Goal: Register for event/course

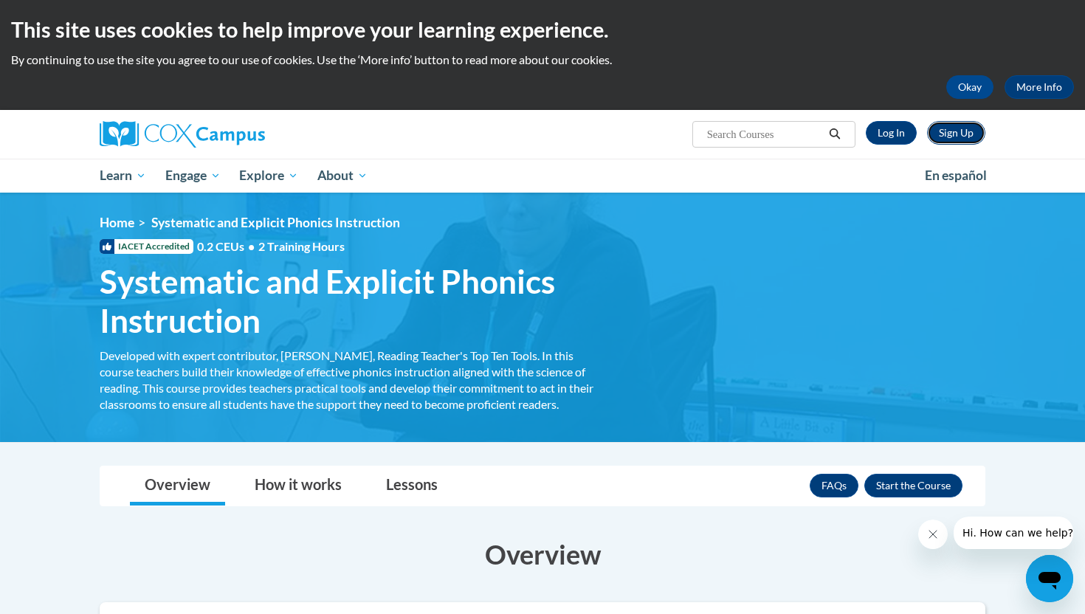
click at [965, 131] on link "Sign Up" at bounding box center [956, 133] width 58 height 24
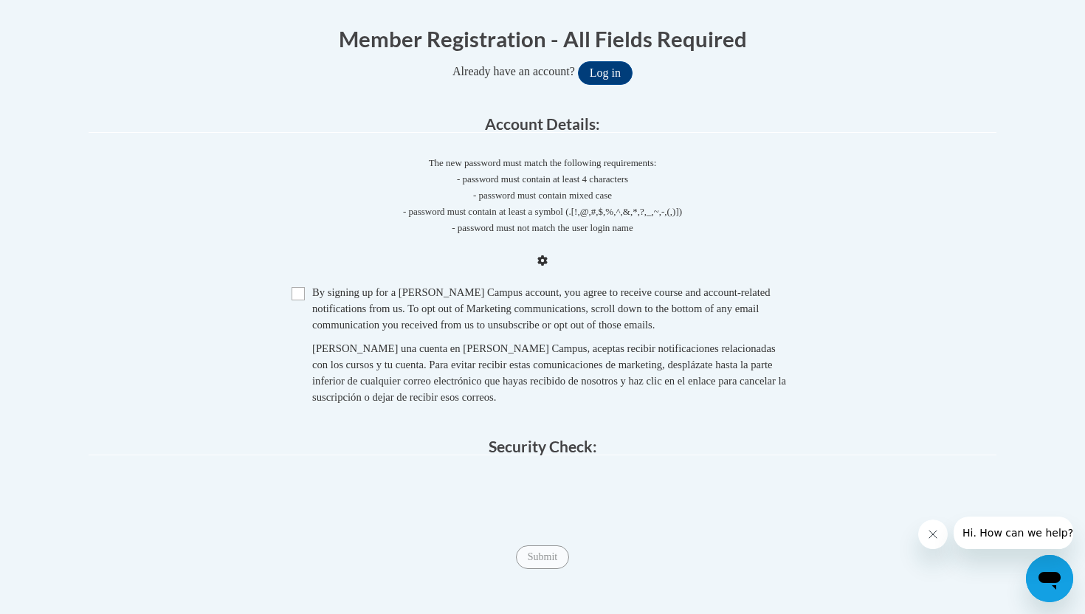
scroll to position [303, 0]
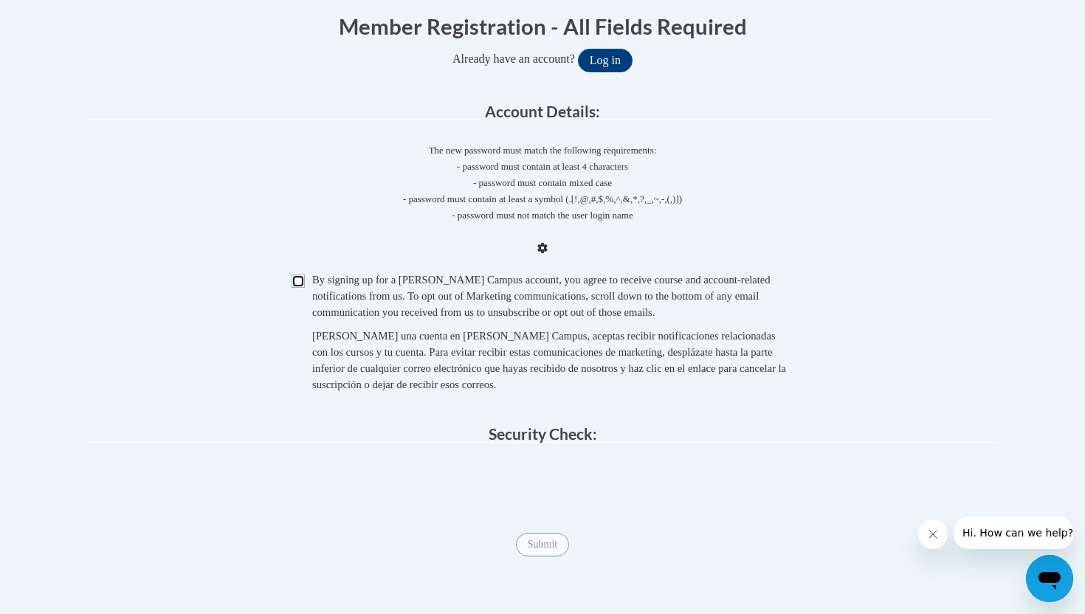
click at [296, 275] on input "Checkbox" at bounding box center [298, 281] width 13 height 13
checkbox input "true"
click at [544, 543] on span "Submit" at bounding box center [542, 544] width 53 height 12
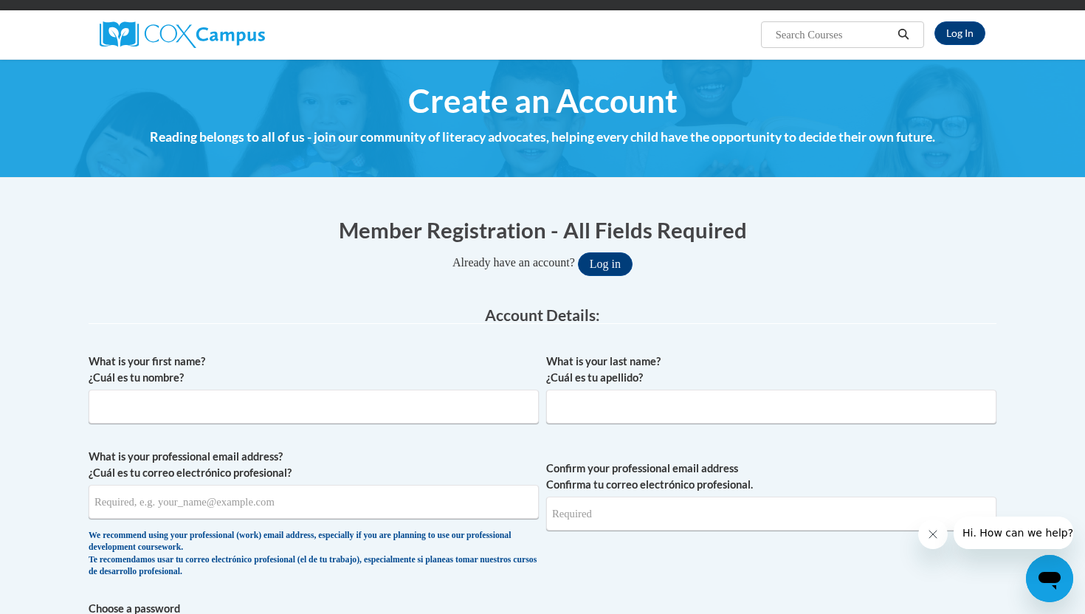
scroll to position [108, 0]
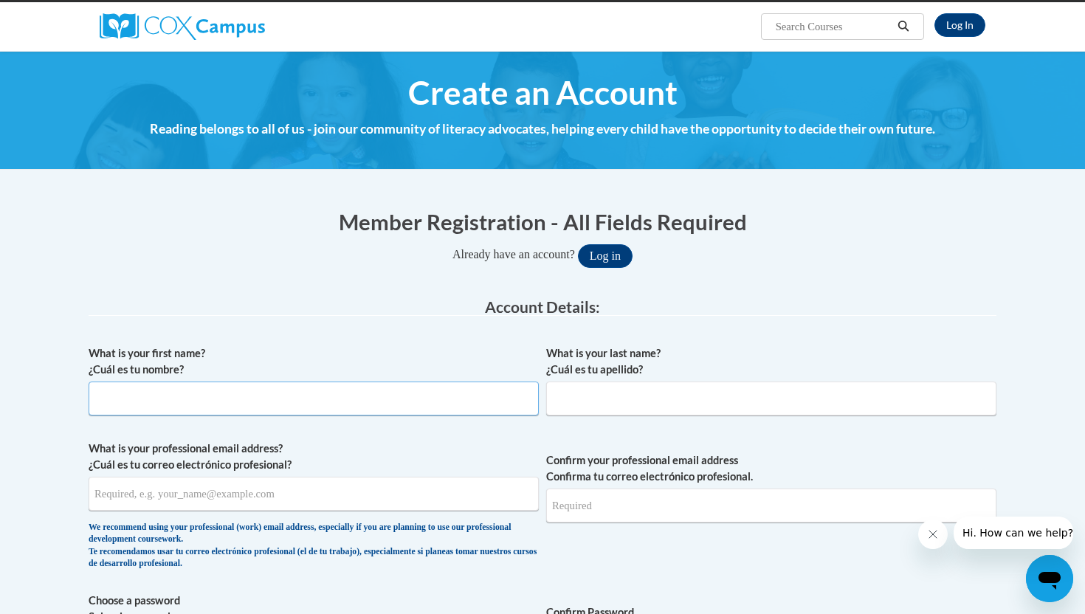
click at [450, 402] on input "What is your first name? ¿Cuál es tu nombre?" at bounding box center [314, 399] width 450 height 34
type input "Victoria"
type input "Giardina"
type input "victoriagiardina14@gmail.com"
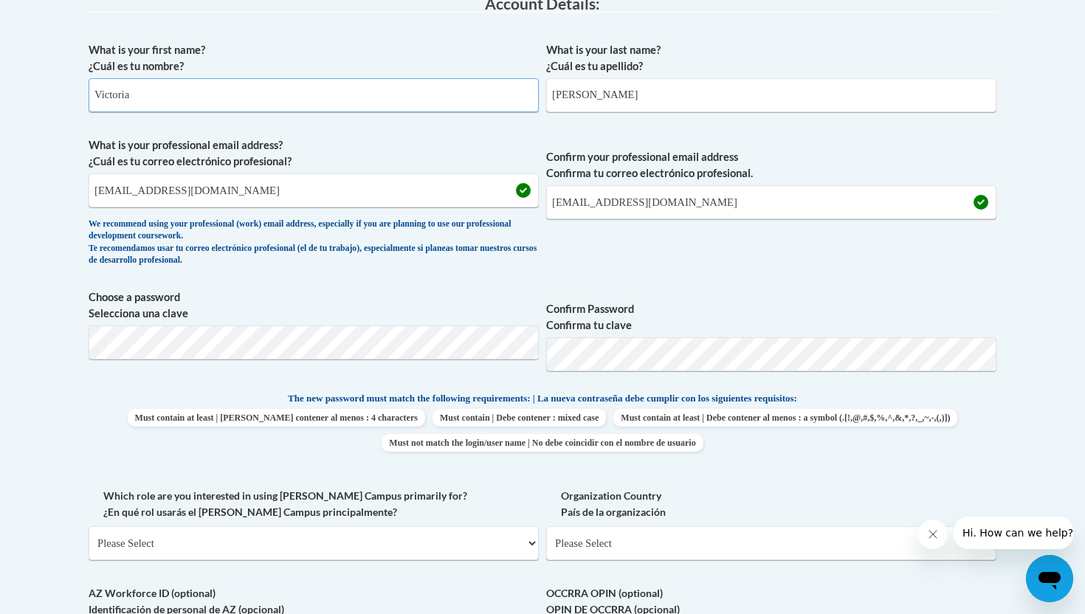
scroll to position [416, 0]
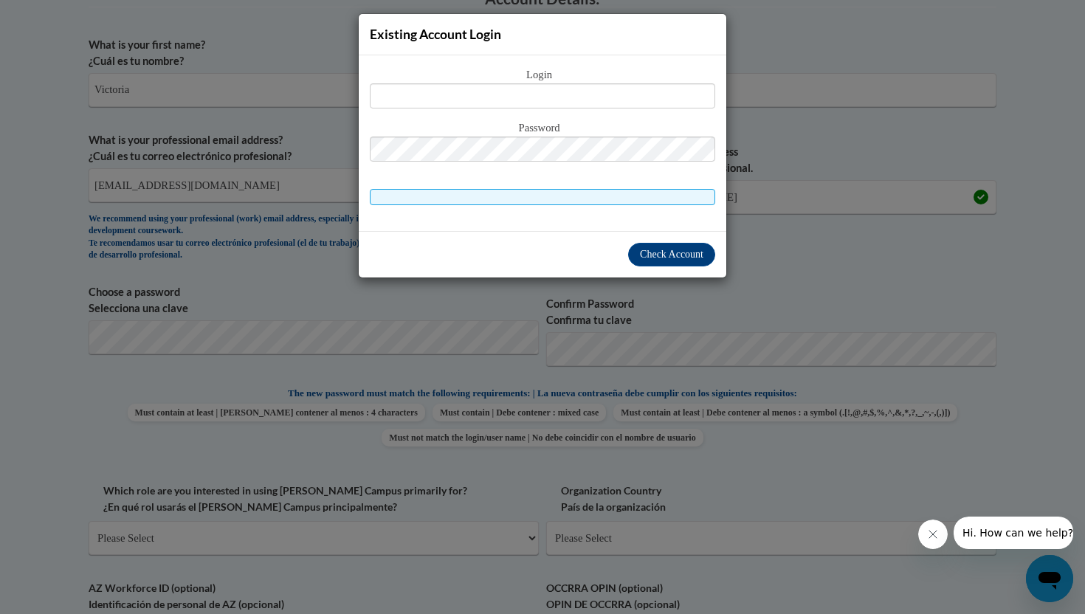
click at [935, 535] on icon "Close message from company" at bounding box center [933, 534] width 7 height 7
click at [820, 277] on div "Existing Account Login Login Password" at bounding box center [542, 307] width 1085 height 614
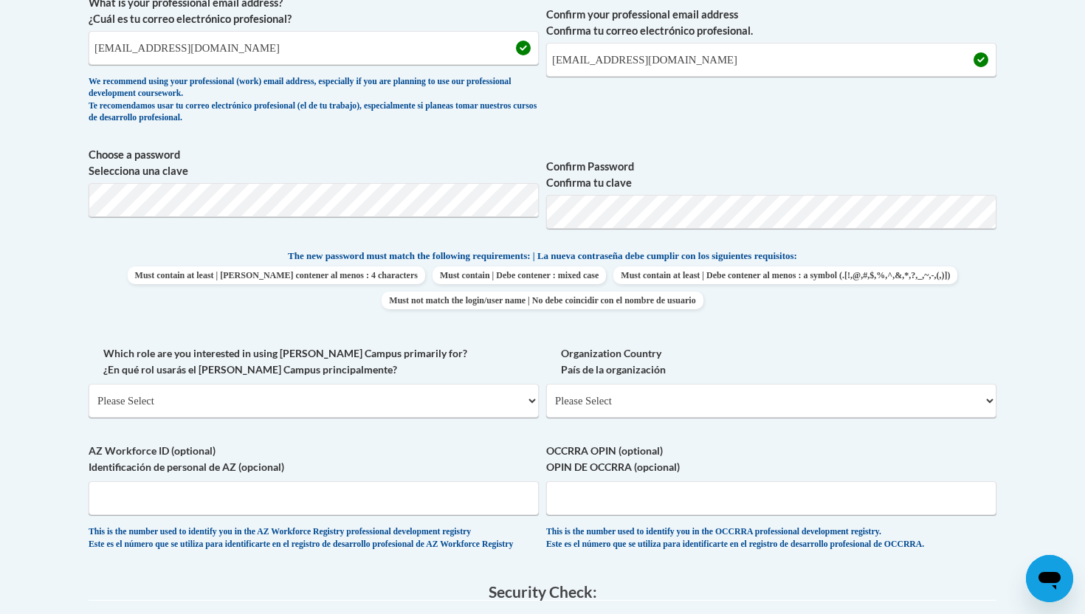
scroll to position [651, 0]
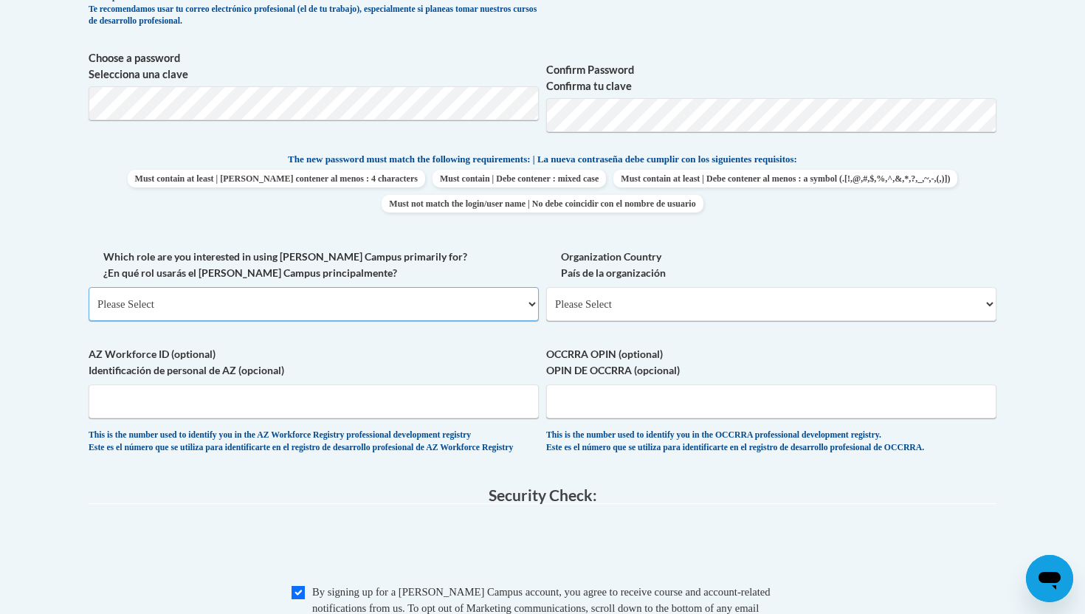
click at [388, 298] on select "Please Select College/University | Colegio/Universidad Community/Nonprofit Part…" at bounding box center [314, 304] width 450 height 34
select select "5a18ea06-2b54-4451-96f2-d152daf9eac5"
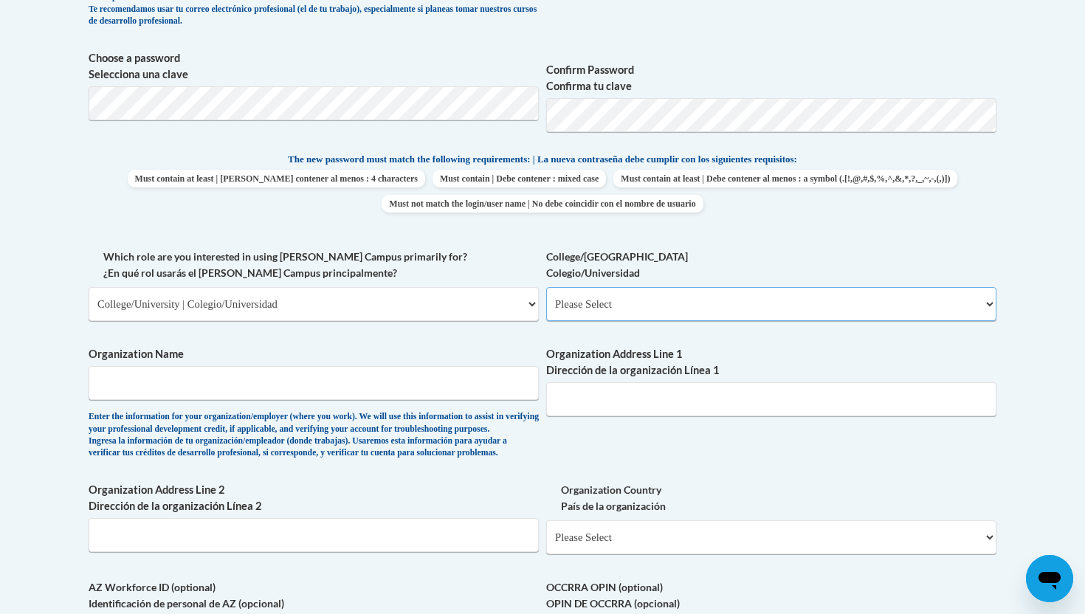
click at [594, 308] on select "Please Select College/University Staff | Empleado universitario College/Univers…" at bounding box center [771, 304] width 450 height 34
select select "99b32b07-cffc-426c-8bf6-0cd77760d84b"
click at [400, 389] on input "Organization Name" at bounding box center [314, 383] width 450 height 34
type input "Kennesaw State University"
click at [604, 397] on input "Organization Address Line 1 Dirección de la organización Línea 1" at bounding box center [771, 399] width 450 height 34
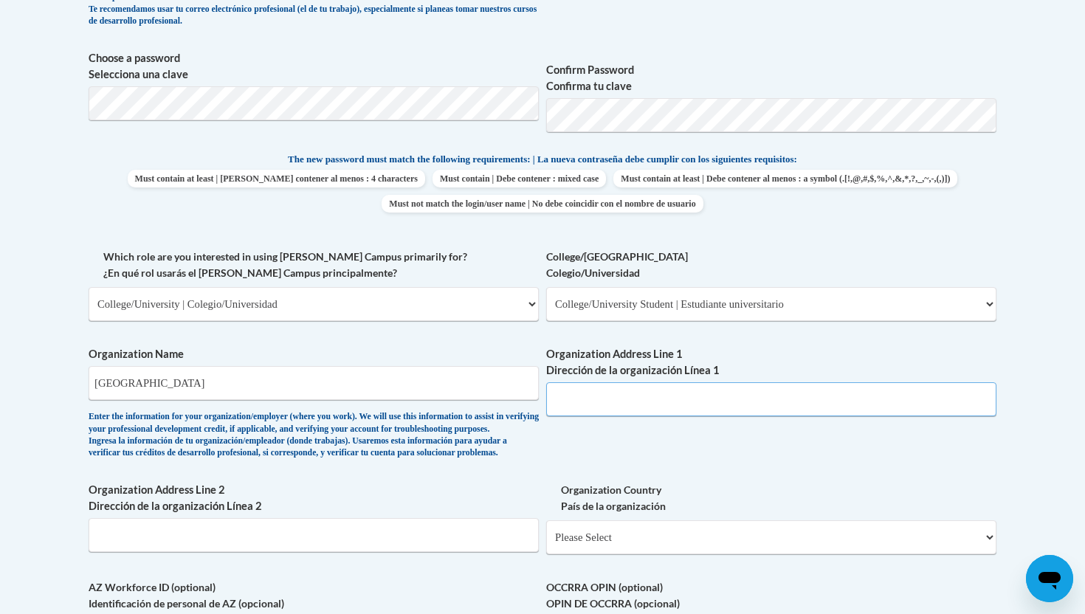
type input "618 Lexington Way"
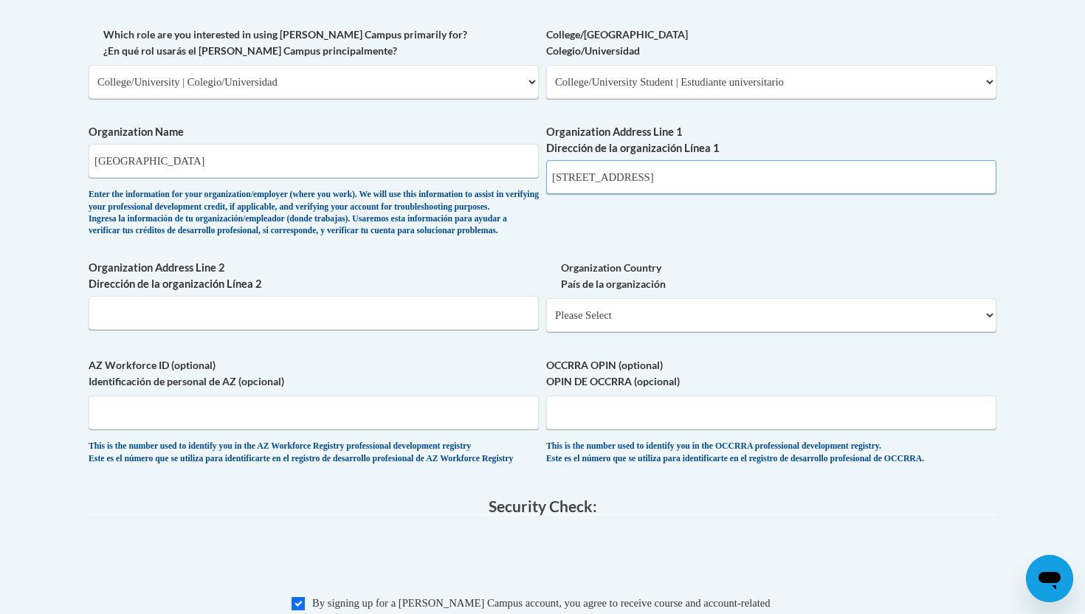
scroll to position [876, 0]
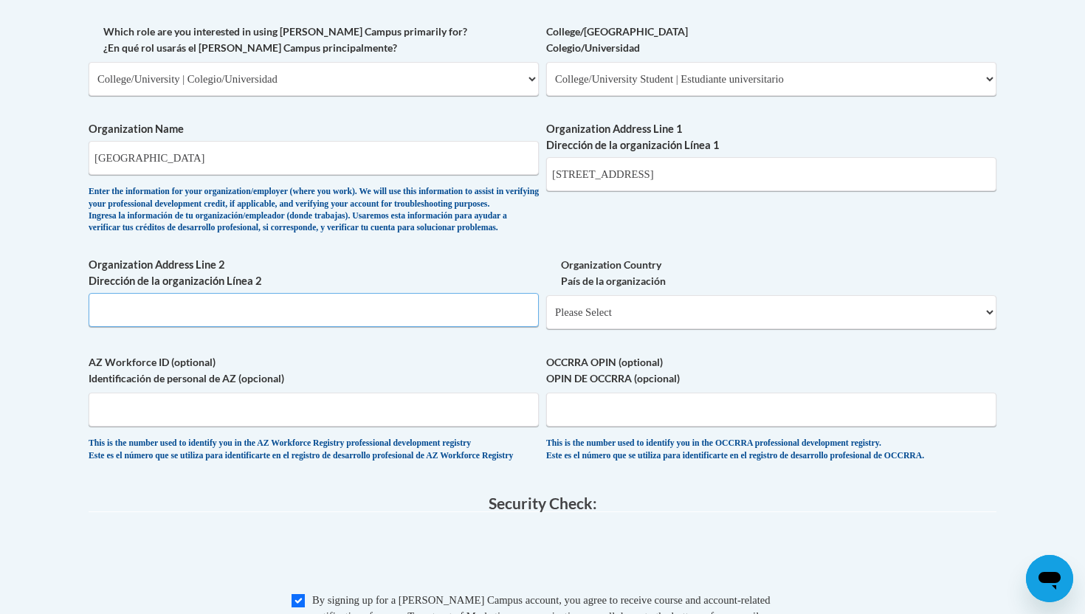
click at [446, 327] on input "Organization Address Line 2 Dirección de la organización Línea 2" at bounding box center [314, 310] width 450 height 34
click at [633, 329] on select "Please Select United States | Estados Unidos Outside of the United States | Fue…" at bounding box center [771, 312] width 450 height 34
click at [342, 327] on input "Woodstock" at bounding box center [314, 310] width 450 height 34
type input "Woodstock Ga 30189"
click at [607, 329] on select "Please Select United States | Estados Unidos Outside of the United States | Fue…" at bounding box center [771, 312] width 450 height 34
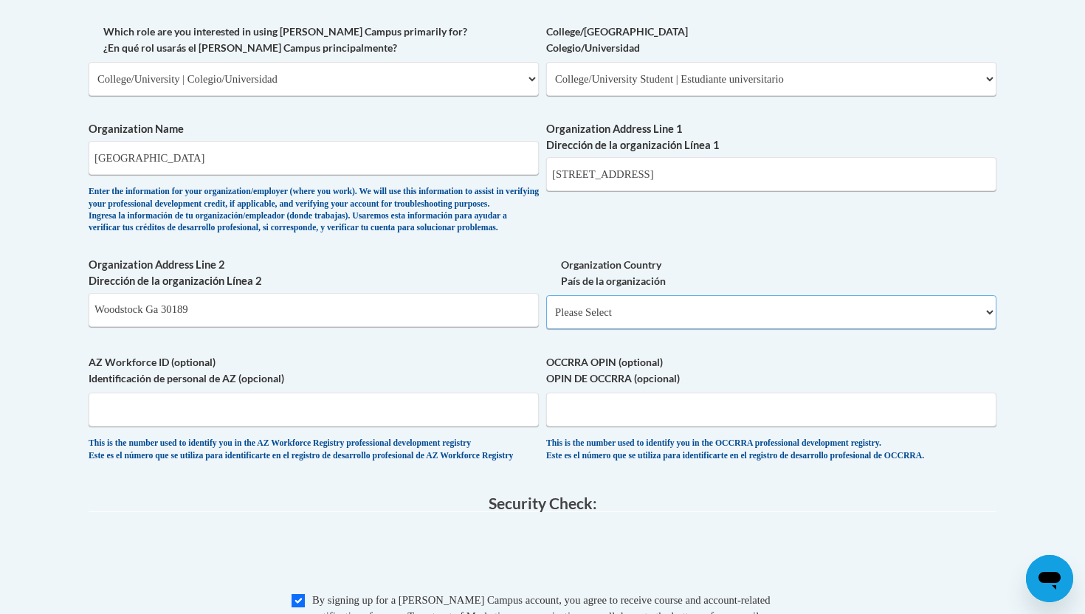
select select "ad49bcad-a171-4b2e-b99c-48b446064914"
select select
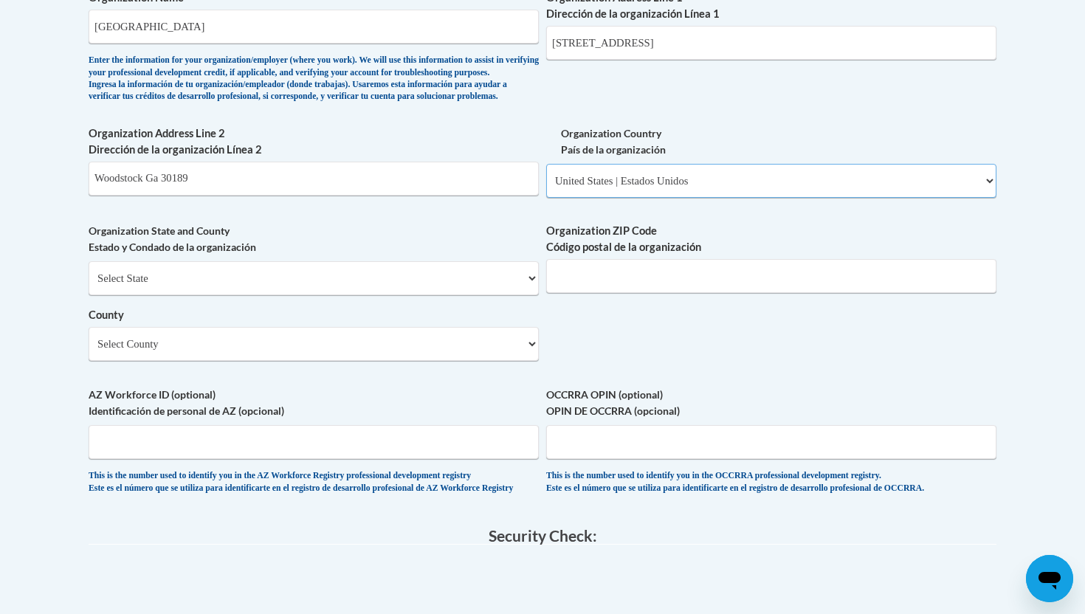
scroll to position [1009, 0]
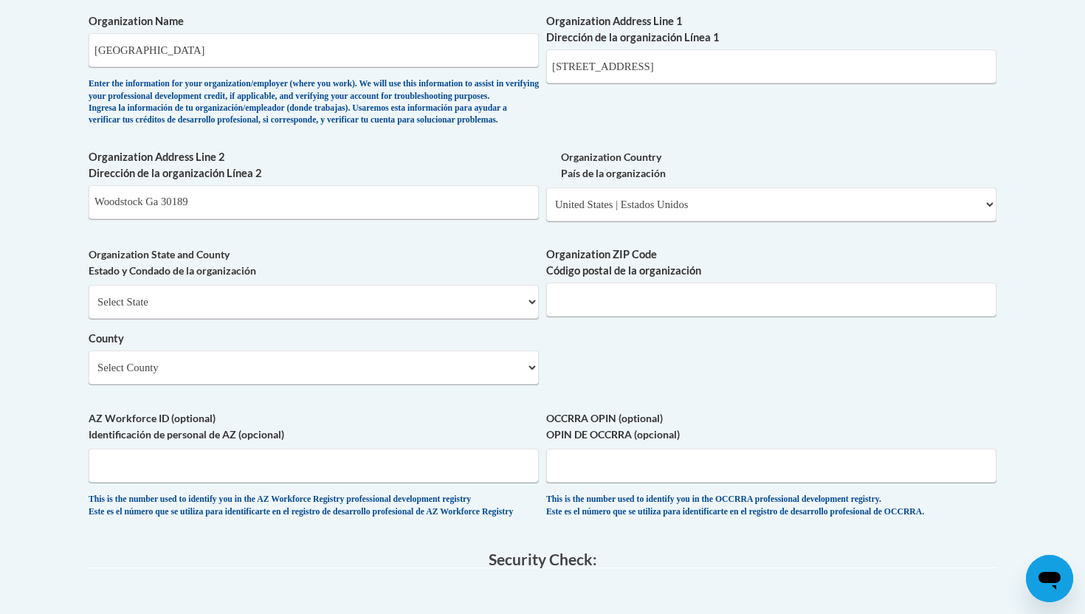
scroll to position [985, 0]
click at [591, 315] on input "Organization ZIP Code Código postal de la organización" at bounding box center [771, 298] width 450 height 34
type input "30189"
click at [460, 383] on select "Select County Appling Atkinson Bacon Baker Baldwin Banks Barrow Bartow Ben Hill…" at bounding box center [314, 366] width 450 height 34
select select "Cherokee"
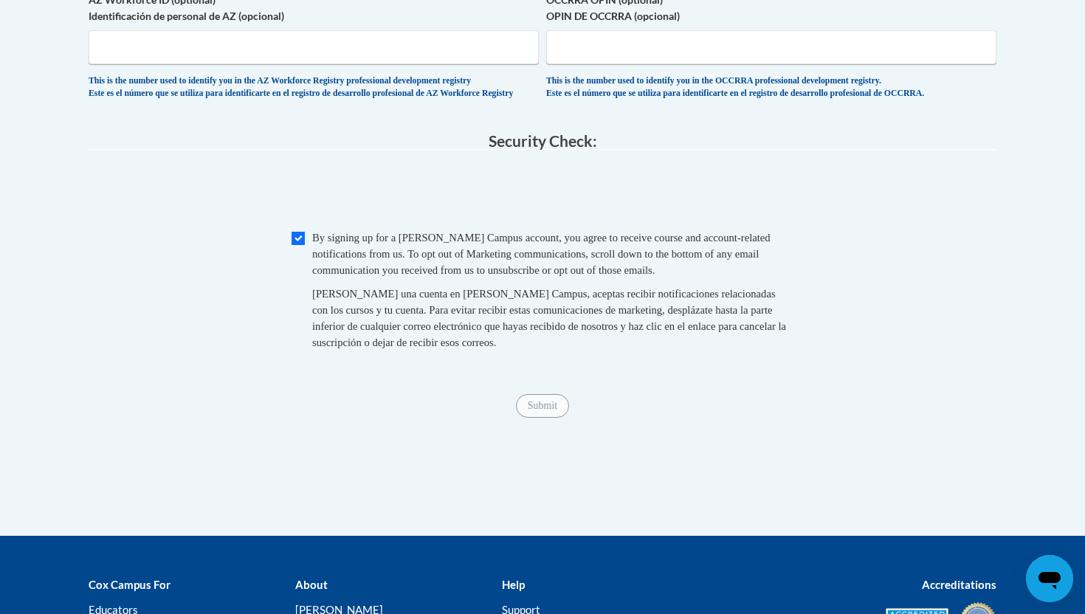
scroll to position [1403, 0]
click at [545, 417] on input "Submit" at bounding box center [542, 406] width 53 height 24
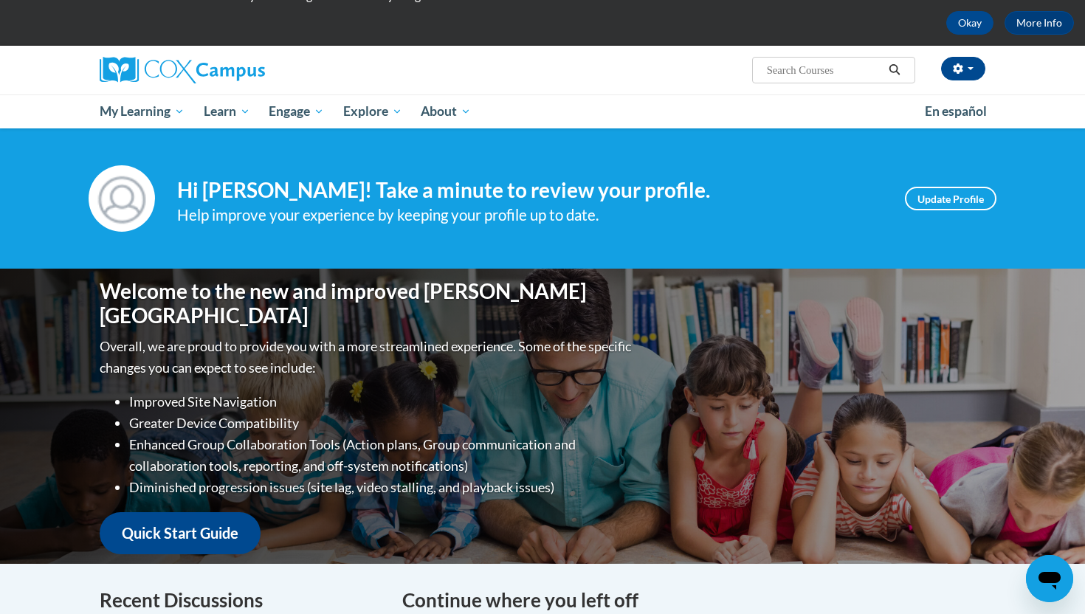
scroll to position [60, 0]
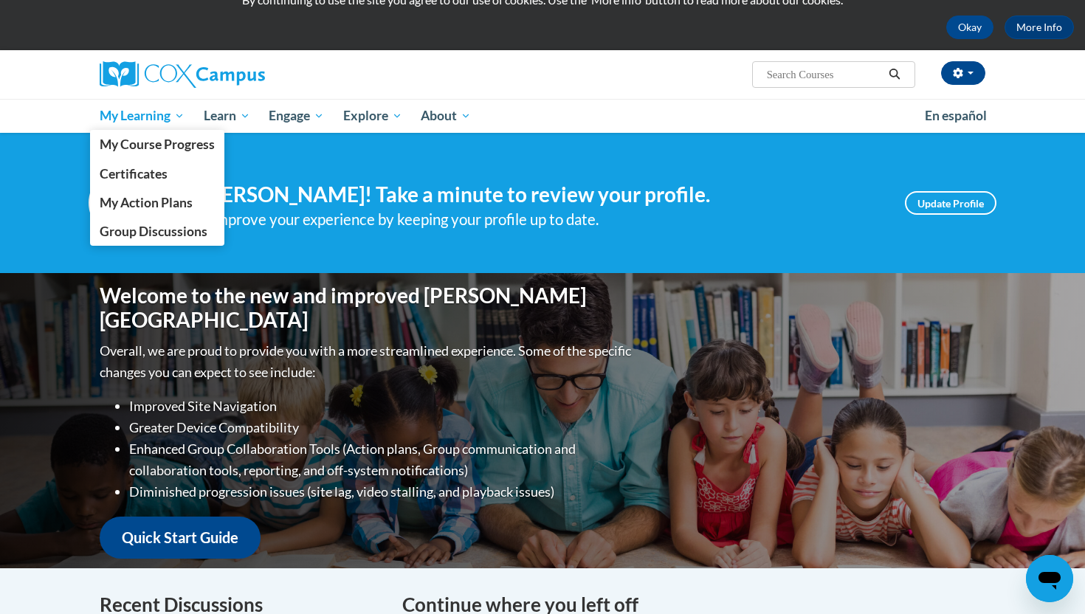
click at [153, 111] on span "My Learning" at bounding box center [142, 116] width 85 height 18
click at [162, 148] on span "My Course Progress" at bounding box center [157, 145] width 115 height 16
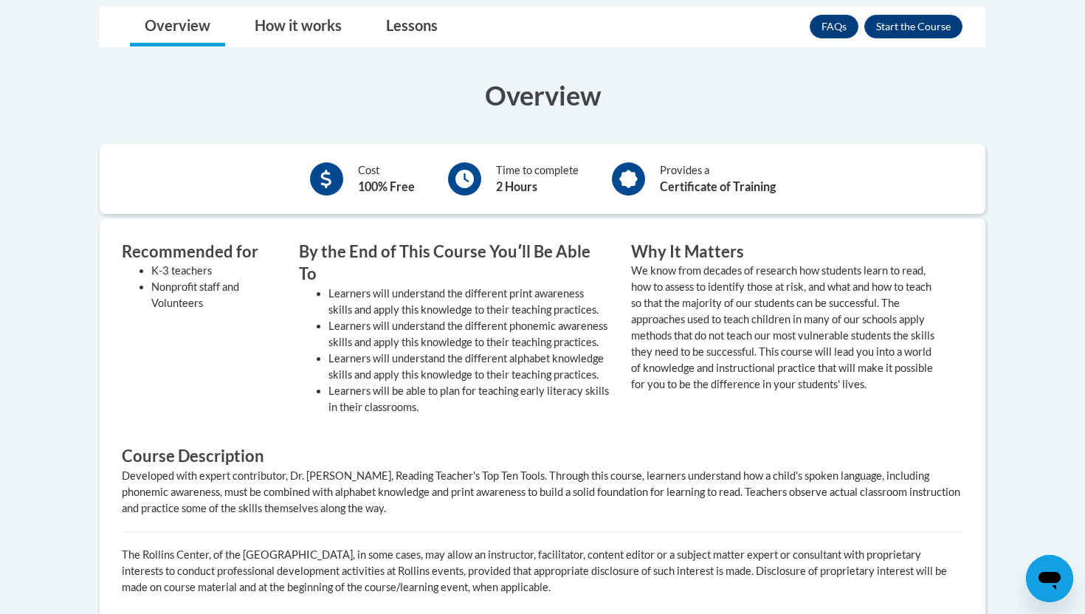
scroll to position [438, 0]
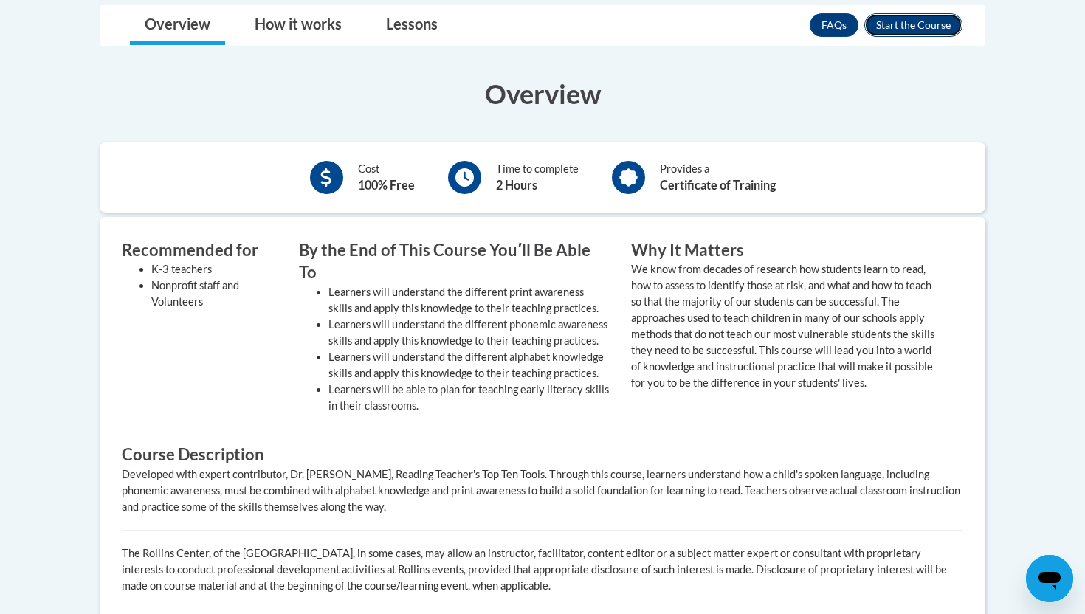
click at [893, 28] on button "Enroll" at bounding box center [914, 25] width 98 height 24
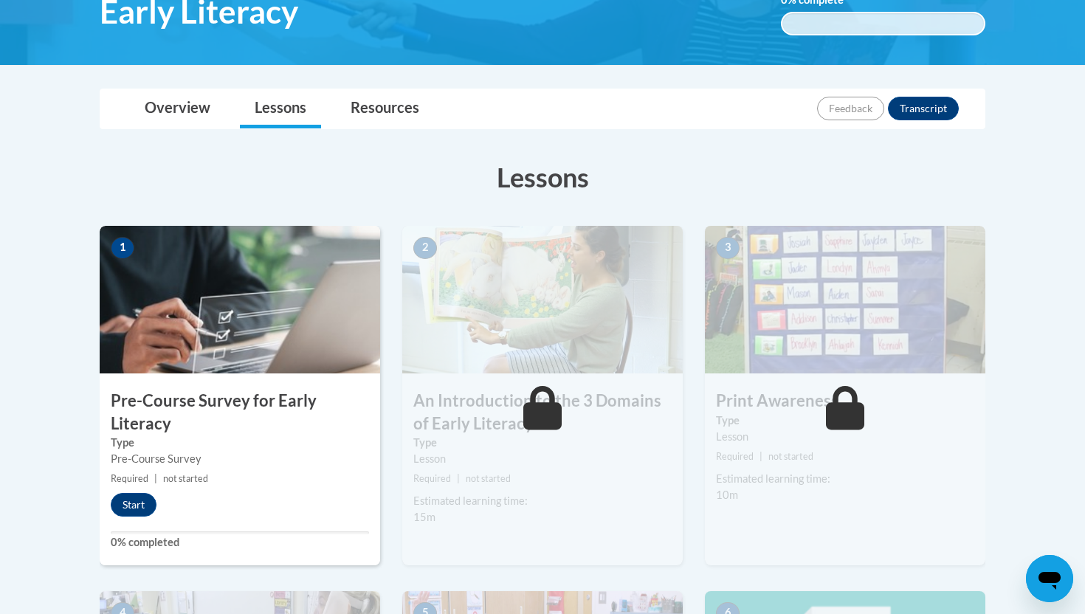
scroll to position [295, 0]
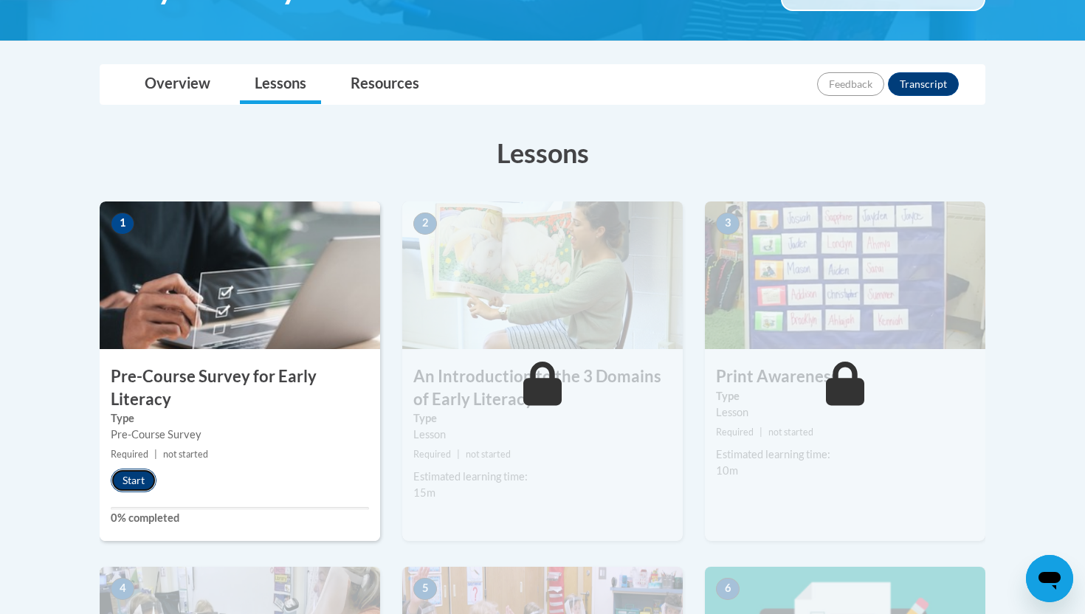
click at [134, 482] on button "Start" at bounding box center [134, 481] width 46 height 24
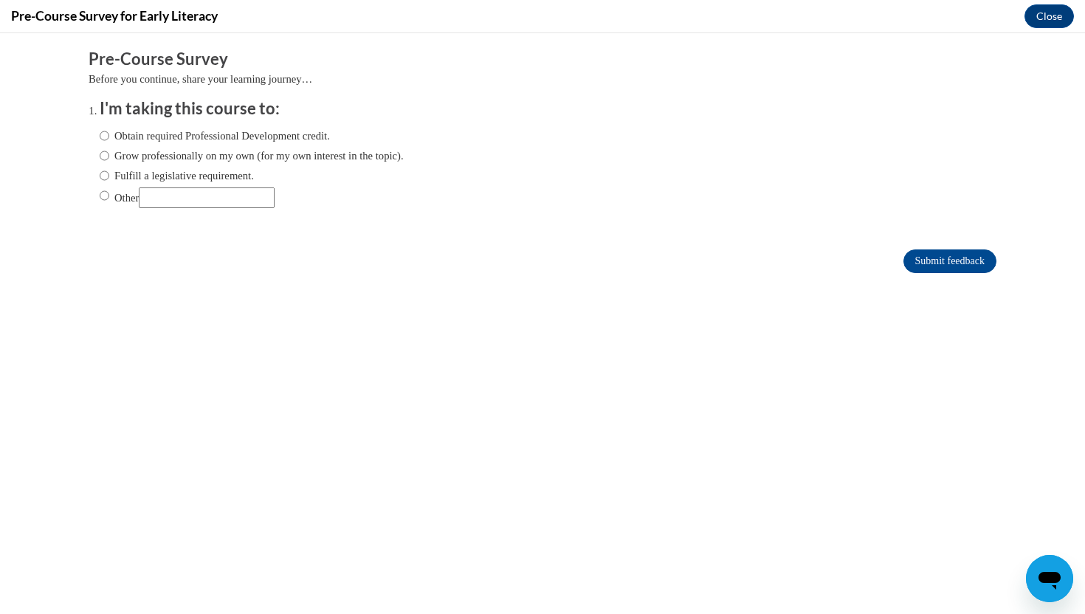
scroll to position [0, 0]
click at [220, 200] on input "Other" at bounding box center [207, 198] width 136 height 21
click at [103, 193] on input "Other" at bounding box center [105, 196] width 10 height 16
radio input "true"
click at [194, 198] on input "Other" at bounding box center [207, 198] width 136 height 21
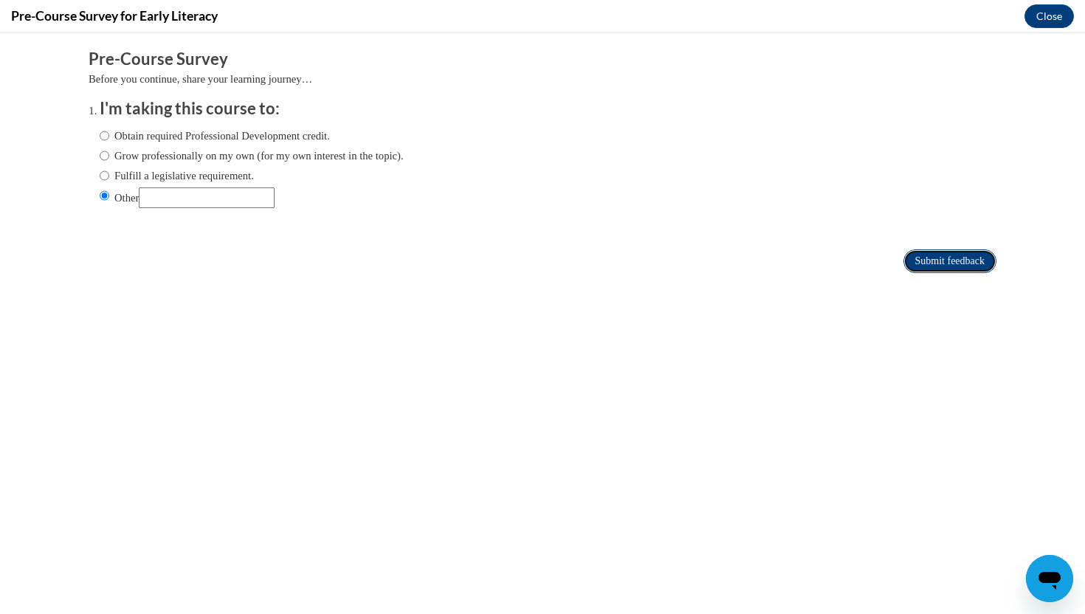
click at [953, 260] on input "Submit feedback" at bounding box center [950, 262] width 93 height 24
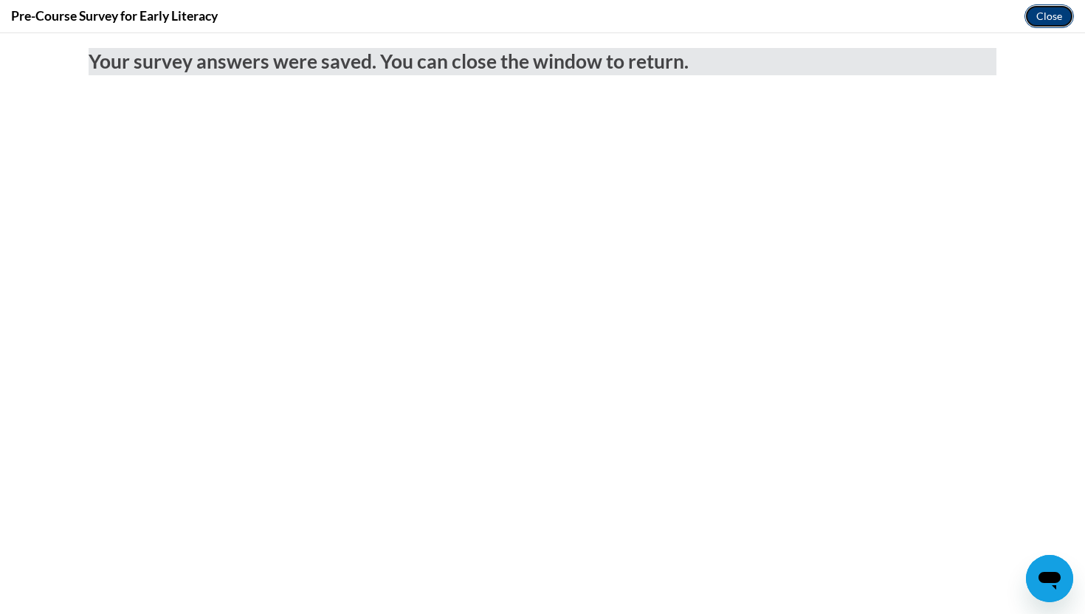
click at [1044, 18] on button "Close" at bounding box center [1049, 16] width 49 height 24
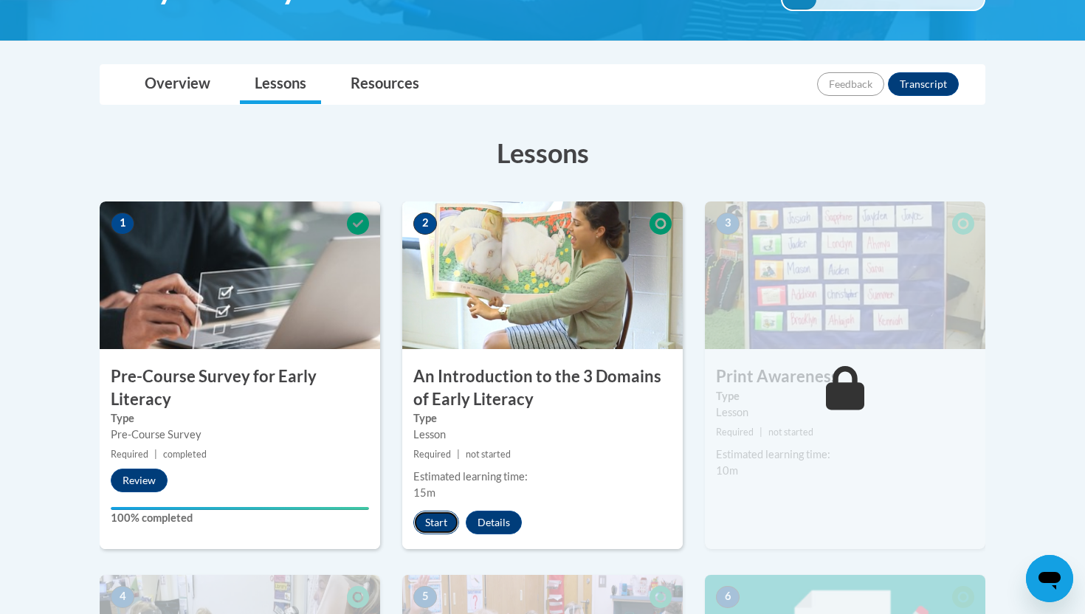
click at [439, 521] on button "Start" at bounding box center [436, 523] width 46 height 24
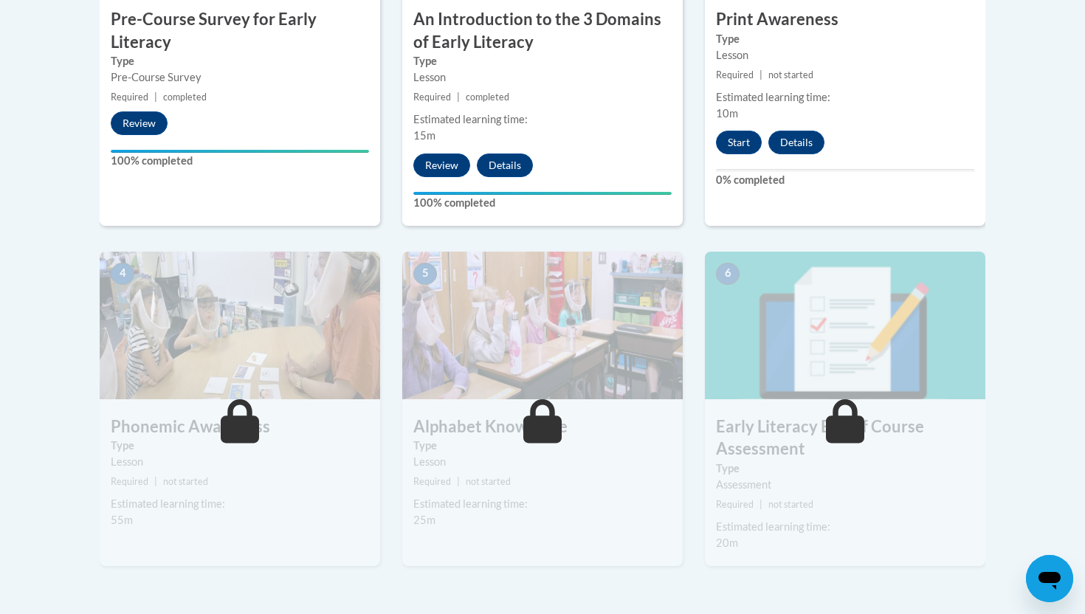
scroll to position [642, 0]
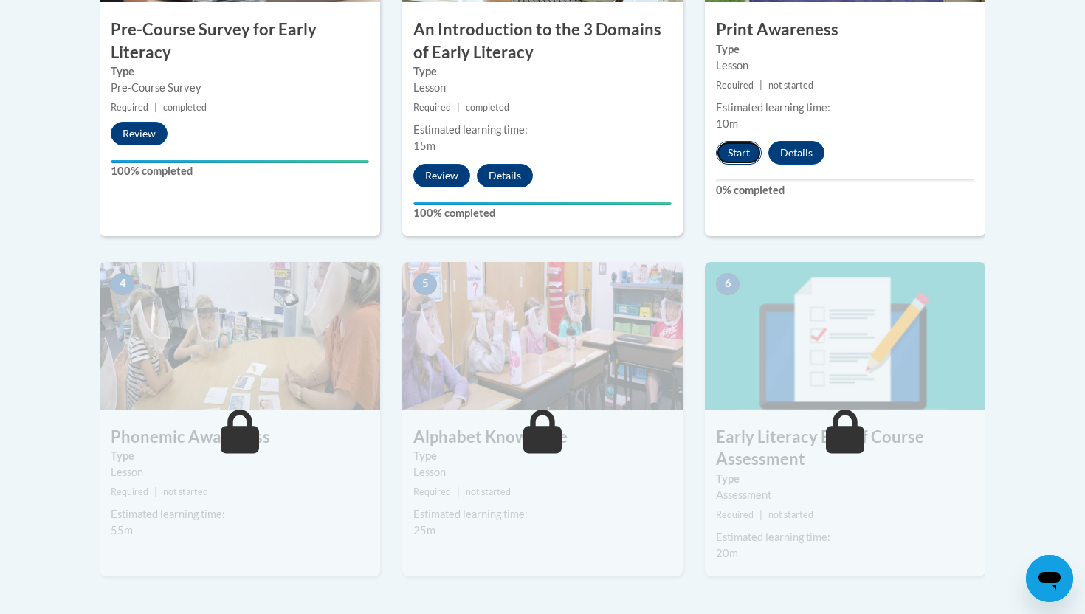
click at [741, 154] on button "Start" at bounding box center [739, 153] width 46 height 24
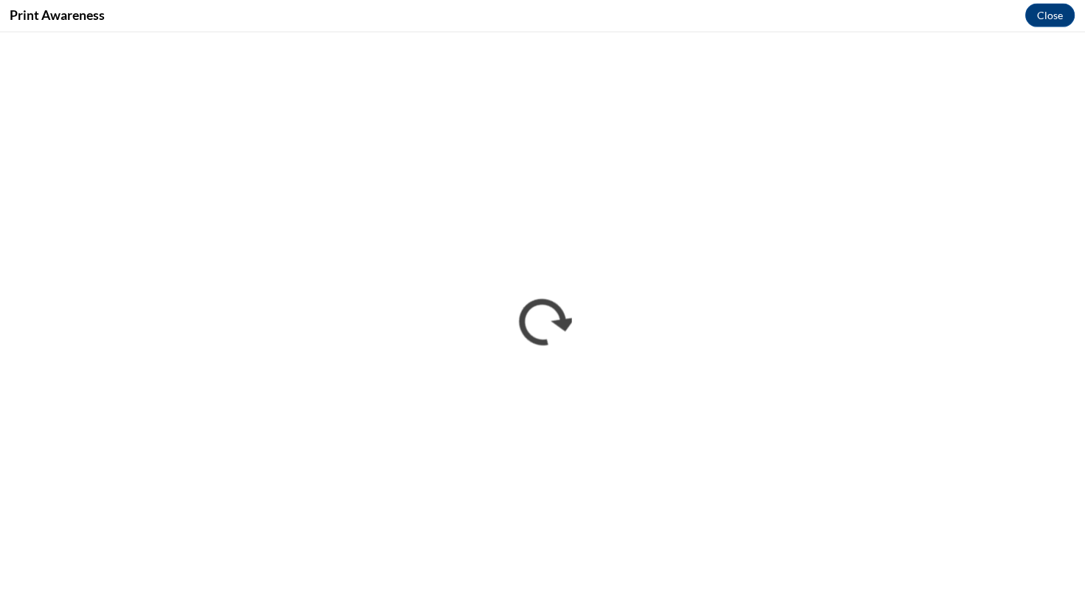
scroll to position [641, 0]
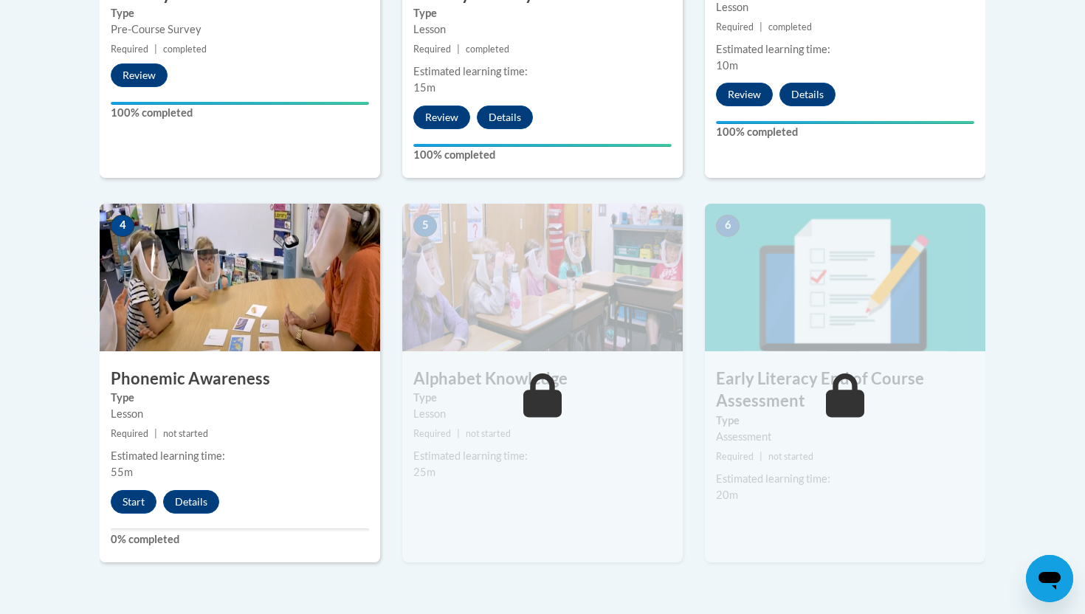
scroll to position [701, 0]
click at [135, 504] on button "Start" at bounding box center [134, 502] width 46 height 24
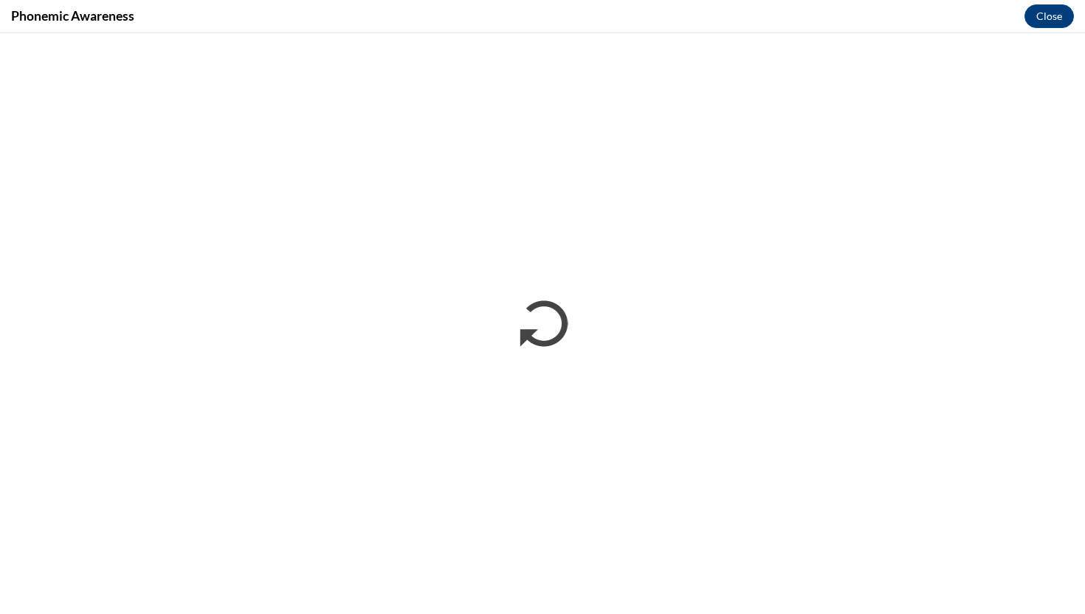
scroll to position [0, 0]
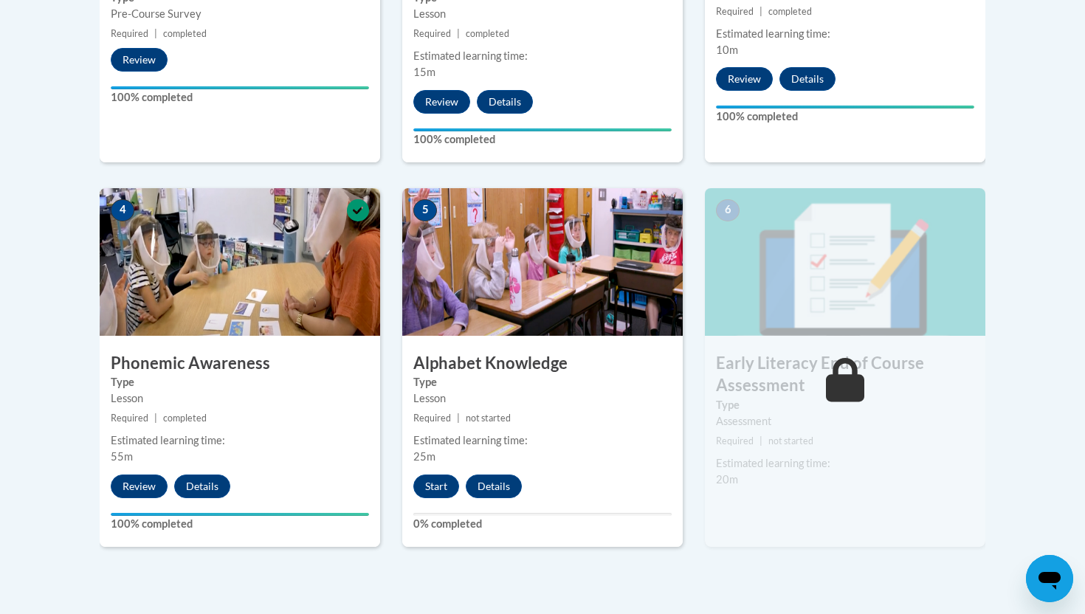
scroll to position [712, 0]
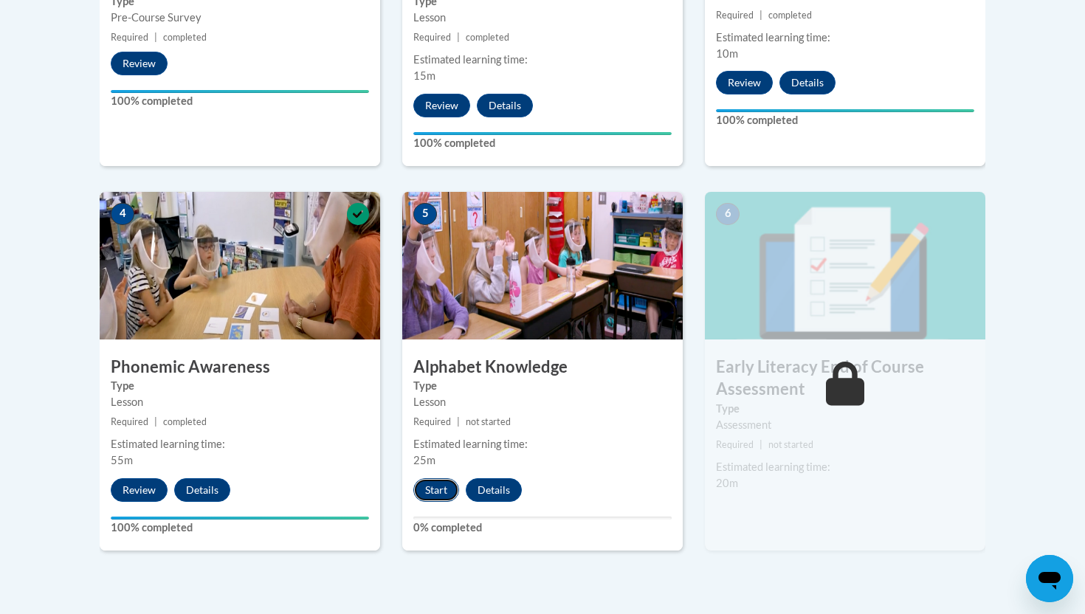
click at [447, 486] on button "Start" at bounding box center [436, 490] width 46 height 24
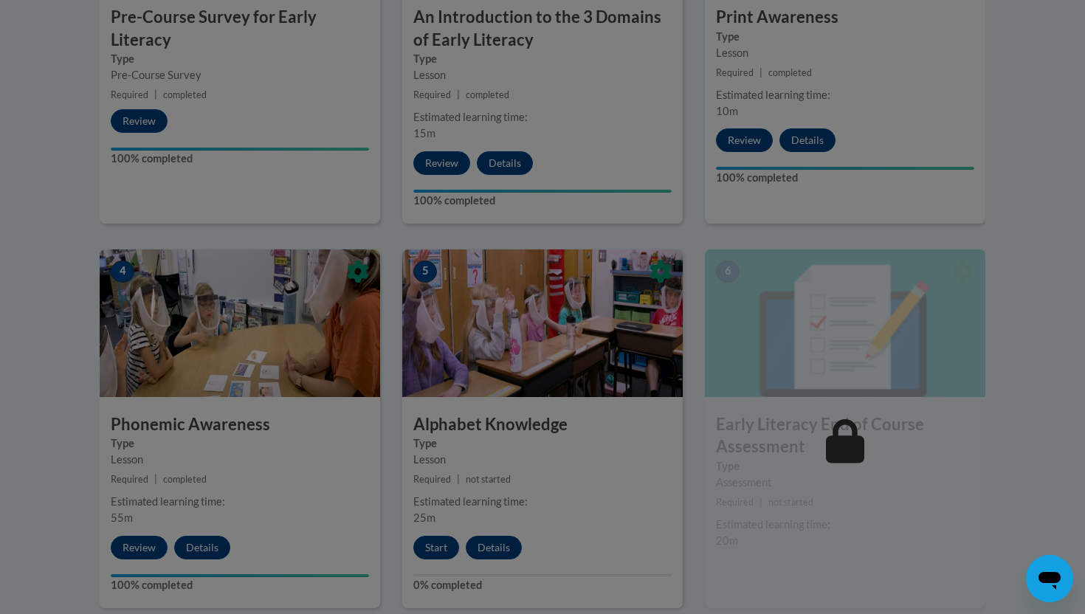
scroll to position [659, 0]
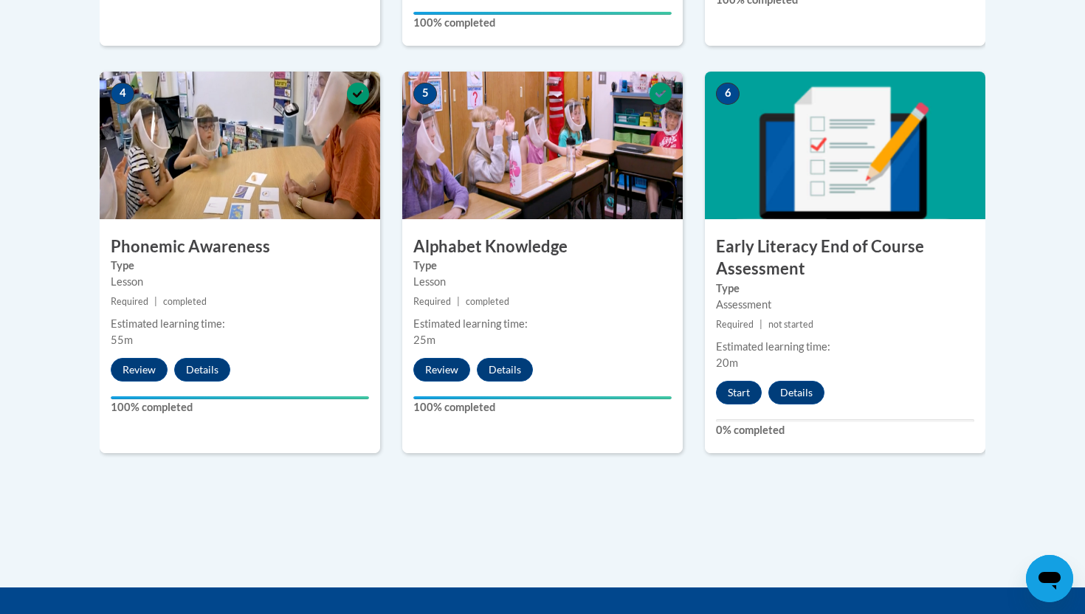
scroll to position [830, 0]
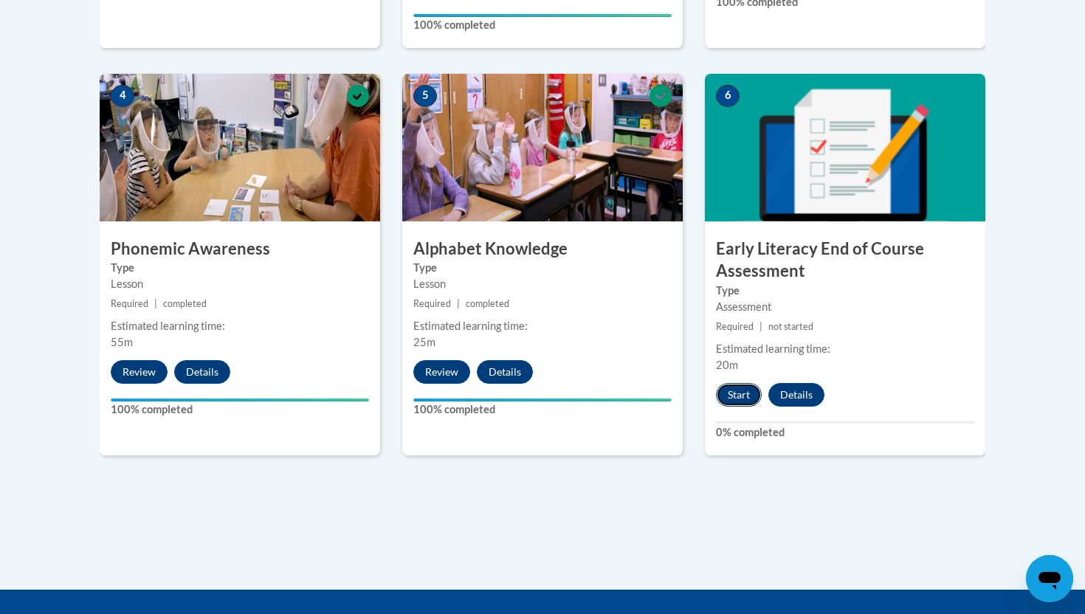
click at [732, 391] on button "Start" at bounding box center [739, 395] width 46 height 24
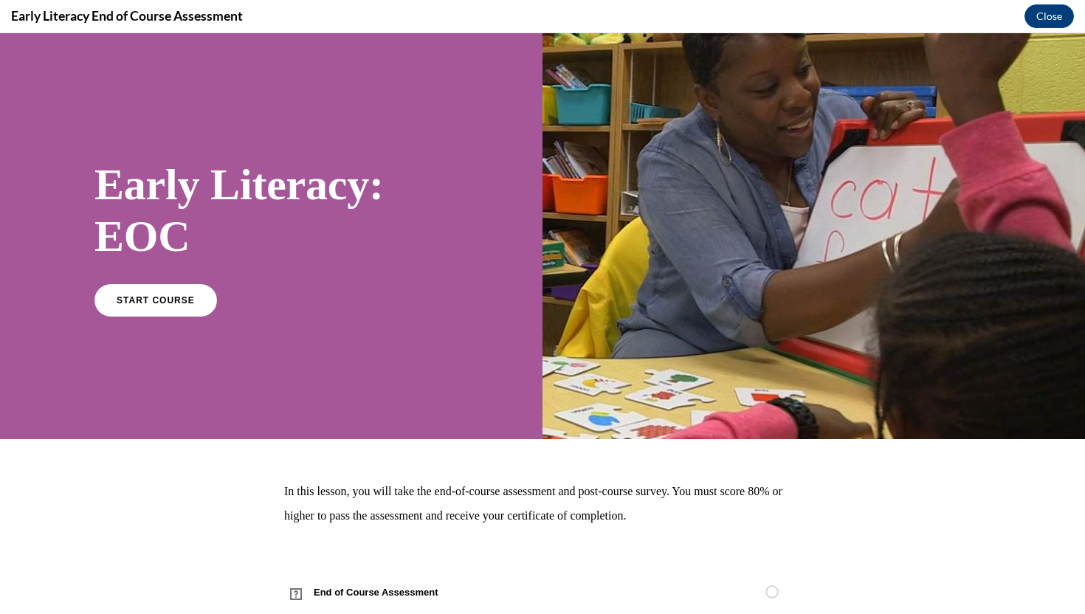
scroll to position [39, 0]
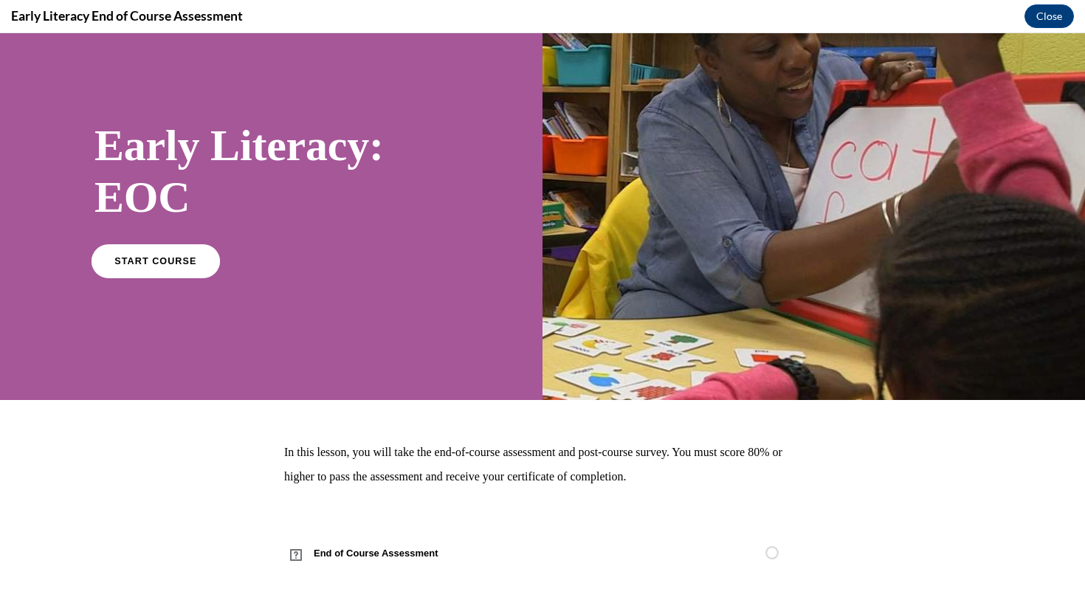
click at [186, 261] on span "START COURSE" at bounding box center [155, 260] width 82 height 11
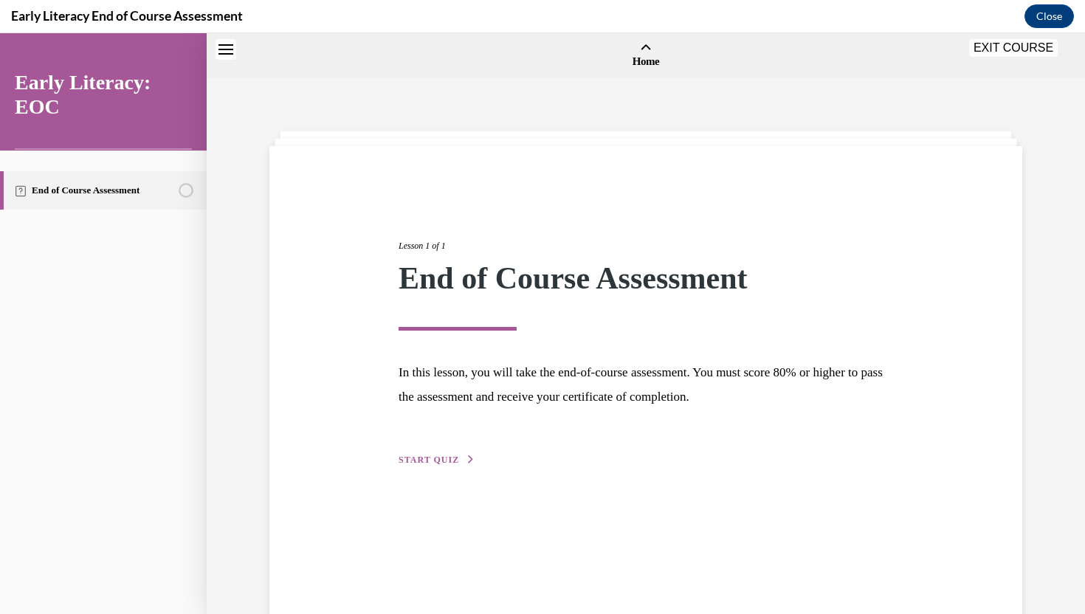
scroll to position [46, 0]
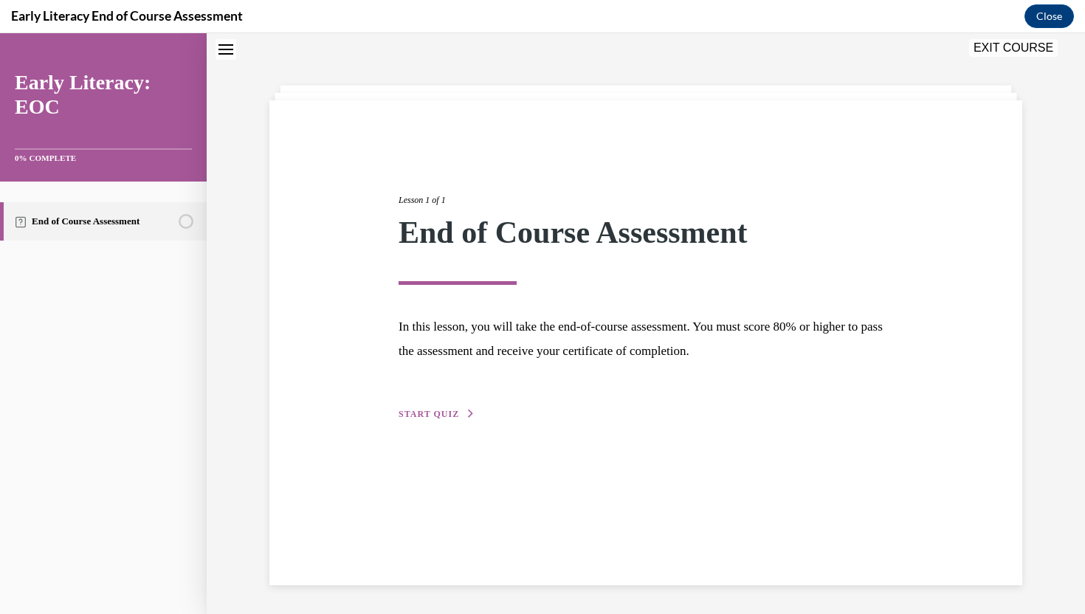
click at [457, 415] on button "START QUIZ" at bounding box center [437, 414] width 77 height 13
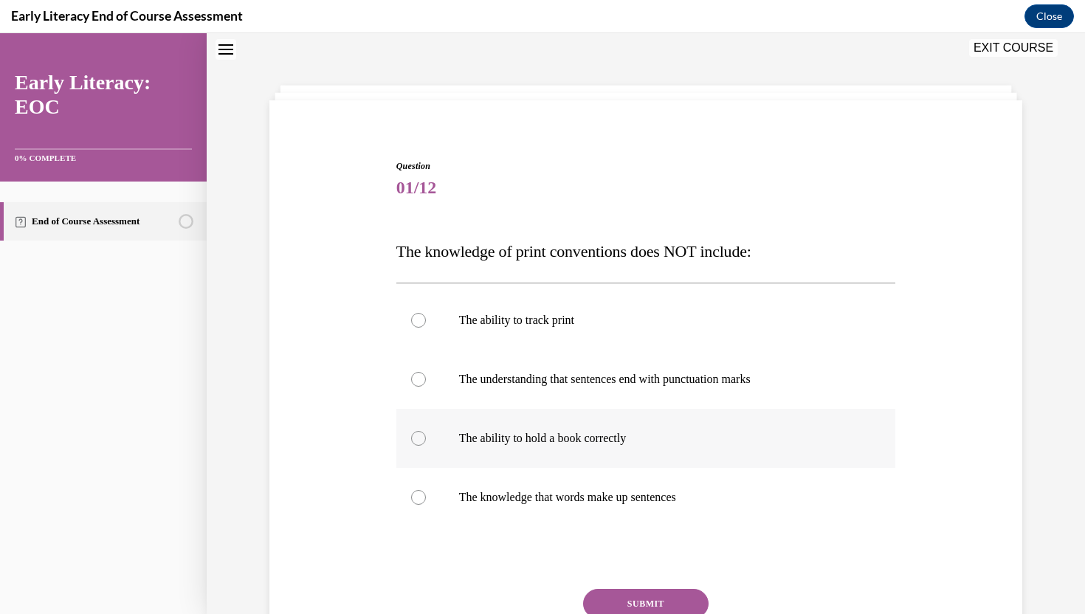
click at [610, 438] on p "The ability to hold a book correctly" at bounding box center [659, 438] width 400 height 15
click at [642, 600] on button "SUBMIT" at bounding box center [646, 604] width 126 height 30
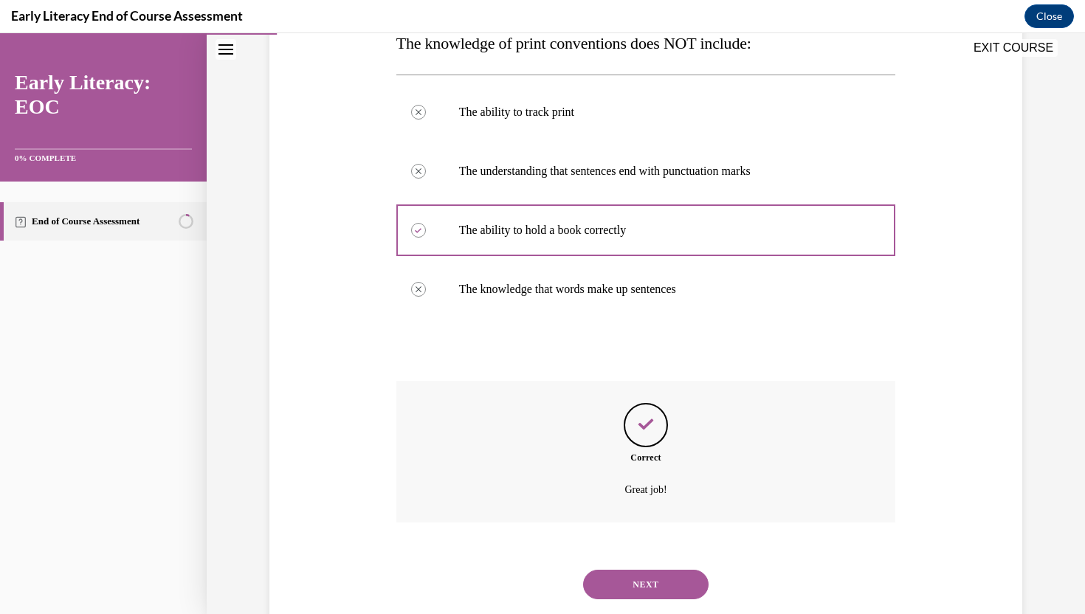
scroll to position [291, 0]
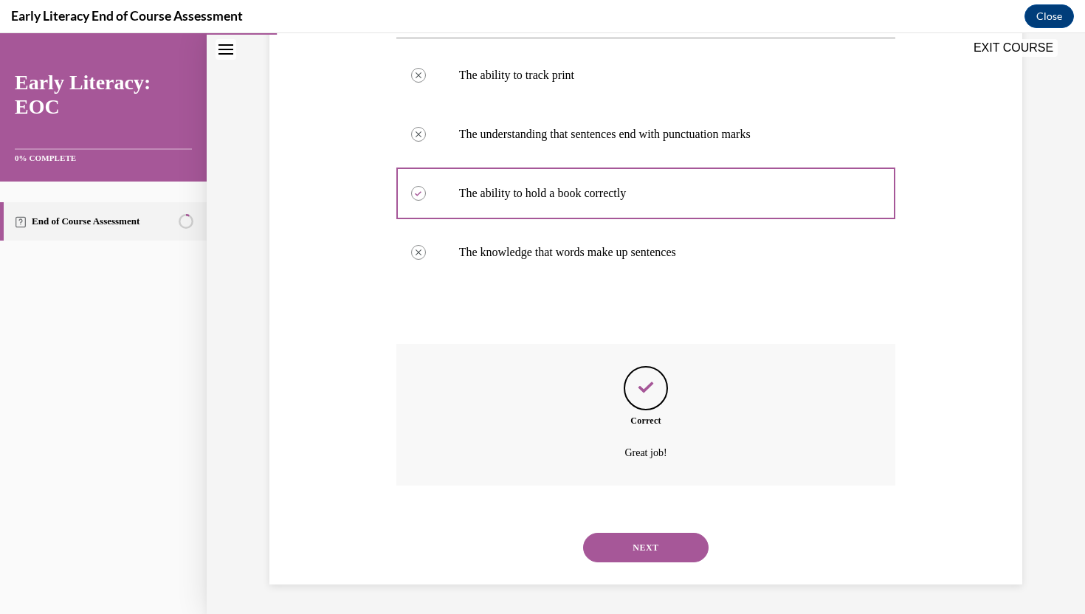
click at [669, 542] on button "NEXT" at bounding box center [646, 548] width 126 height 30
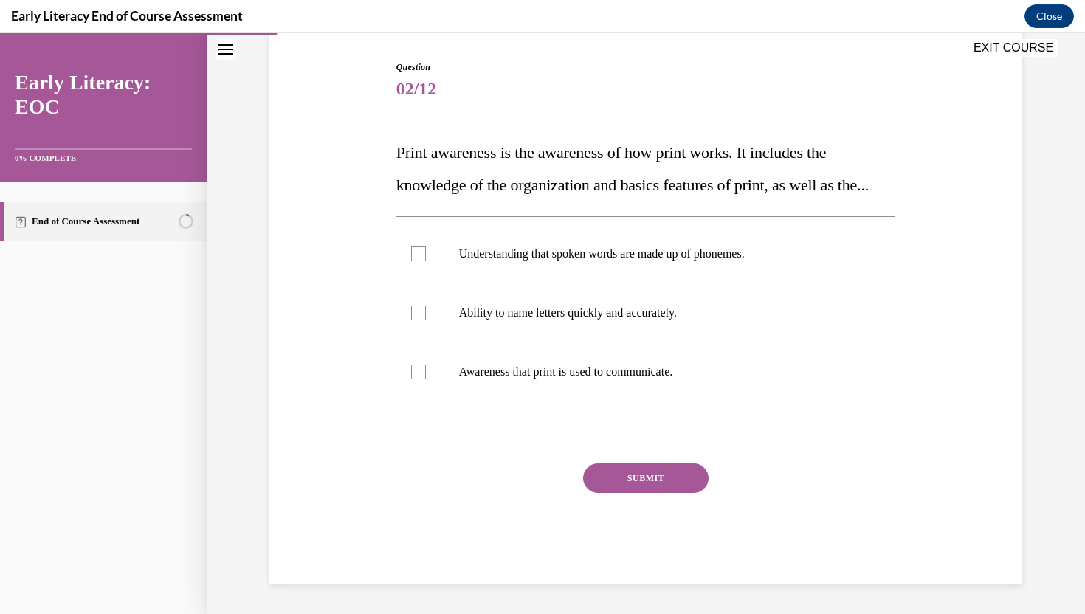
scroll to position [165, 0]
click at [724, 380] on p "Awareness that print is used to communicate." at bounding box center [659, 372] width 400 height 15
click at [543, 320] on p "Ability to name letters quickly and accurately." at bounding box center [659, 313] width 400 height 15
click at [526, 320] on p "Ability to name letters quickly and accurately." at bounding box center [659, 313] width 400 height 15
click at [611, 491] on button "SUBMIT" at bounding box center [646, 479] width 126 height 30
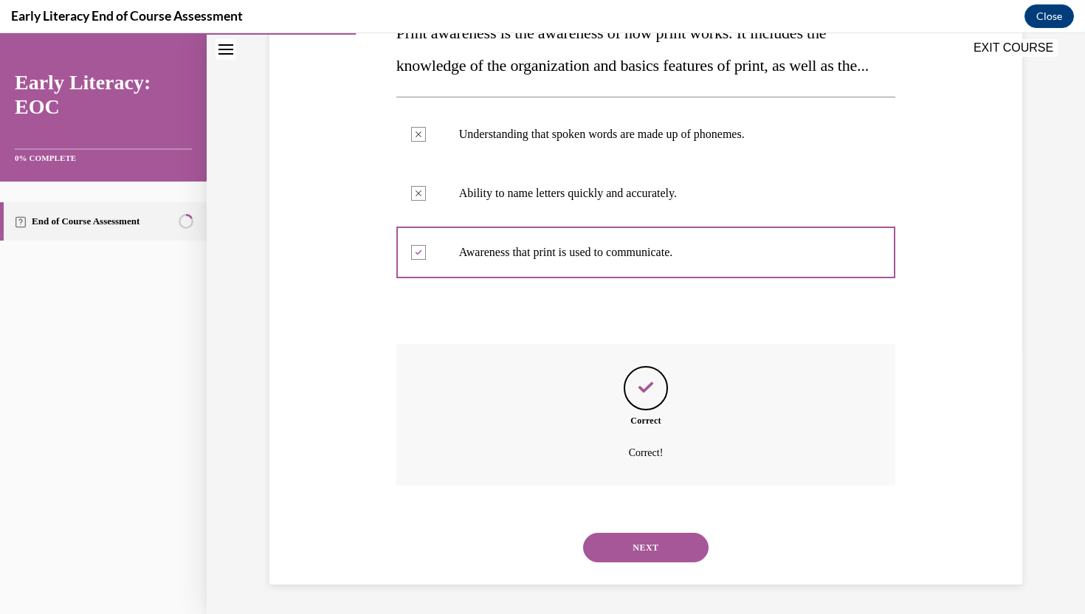
scroll to position [297, 0]
click at [642, 544] on button "NEXT" at bounding box center [646, 548] width 126 height 30
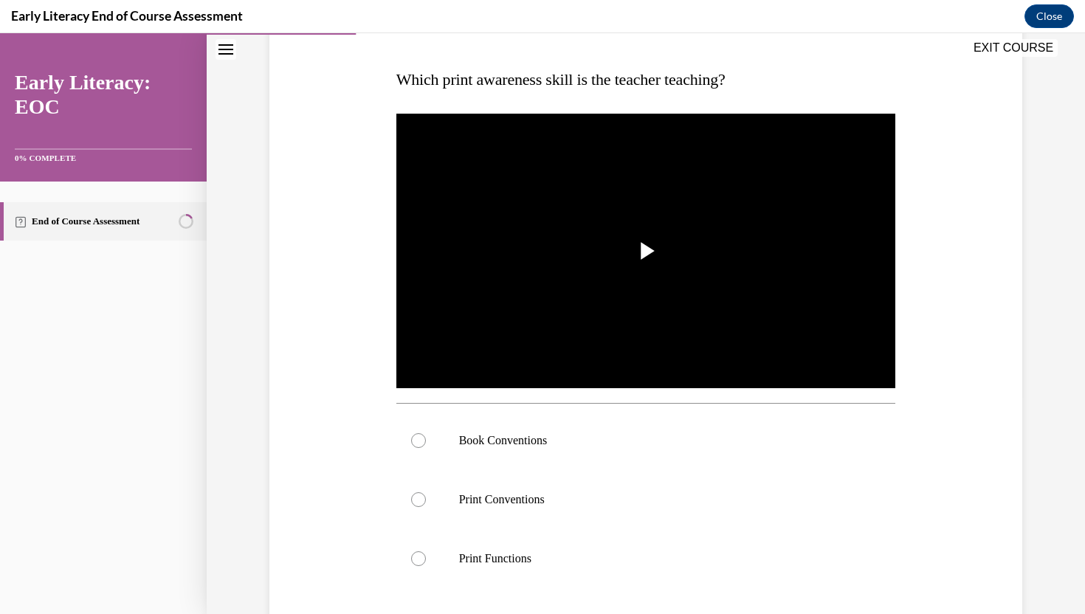
scroll to position [210, 0]
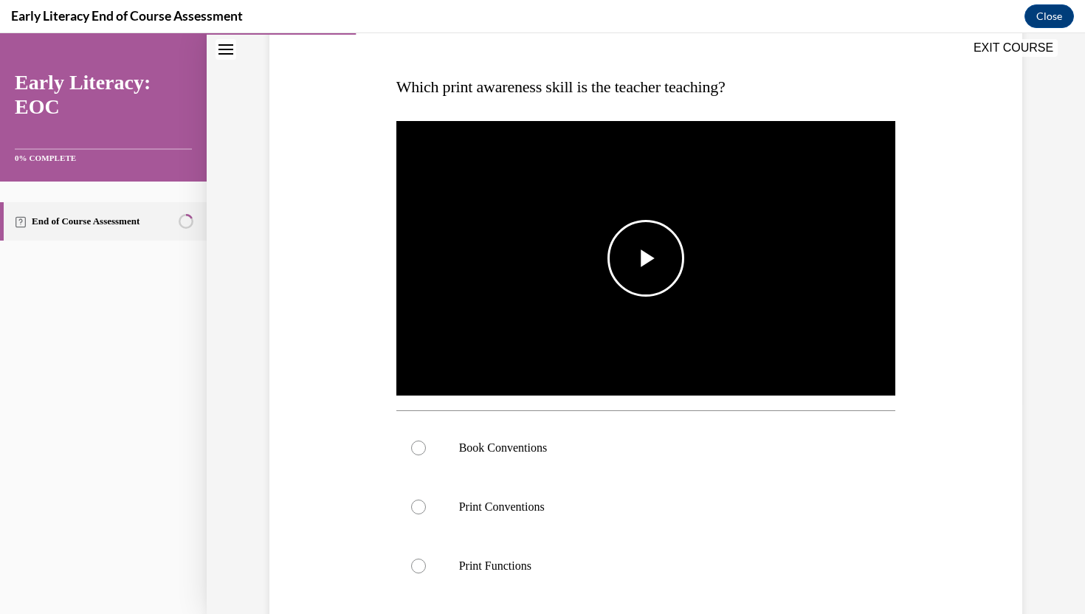
click at [646, 258] on span "Video player" at bounding box center [646, 258] width 0 height 0
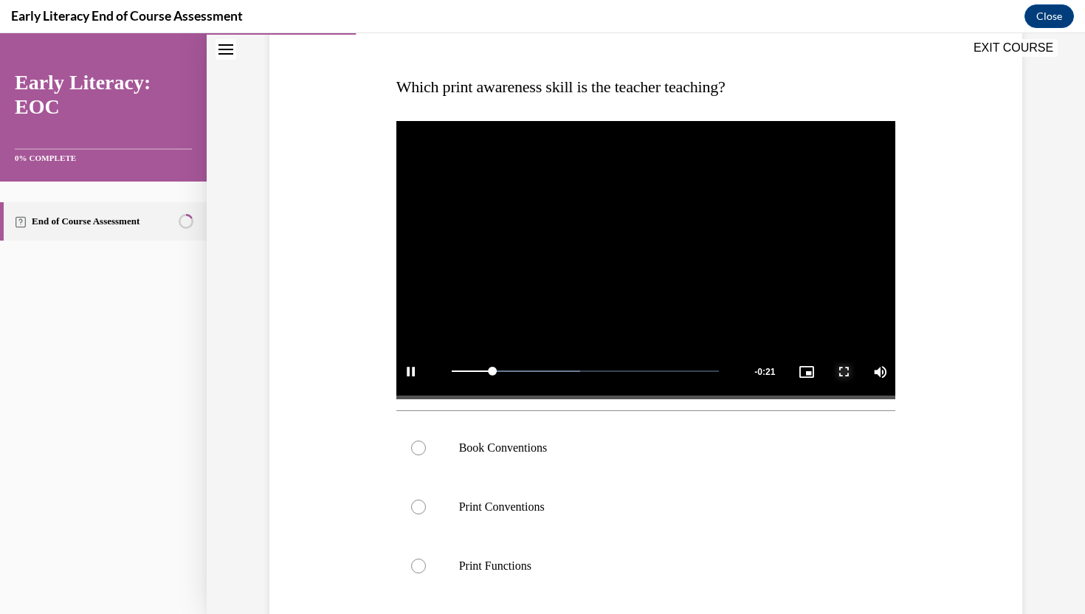
click at [840, 371] on span "Video player" at bounding box center [844, 371] width 30 height 0
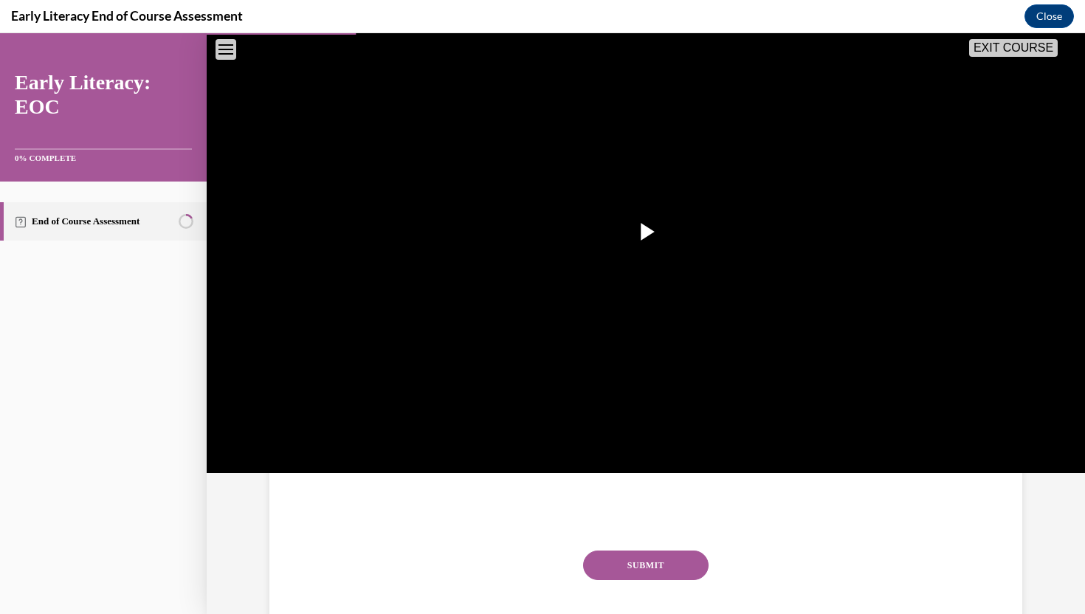
scroll to position [318, 0]
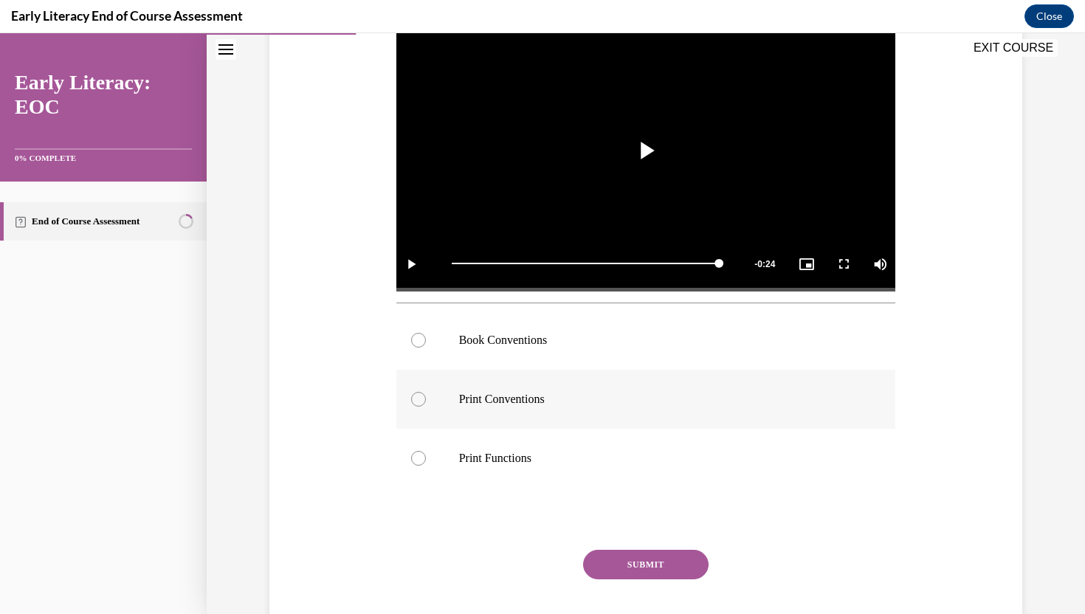
click at [647, 405] on p "Print Conventions" at bounding box center [659, 399] width 400 height 15
click at [649, 562] on button "SUBMIT" at bounding box center [646, 565] width 126 height 30
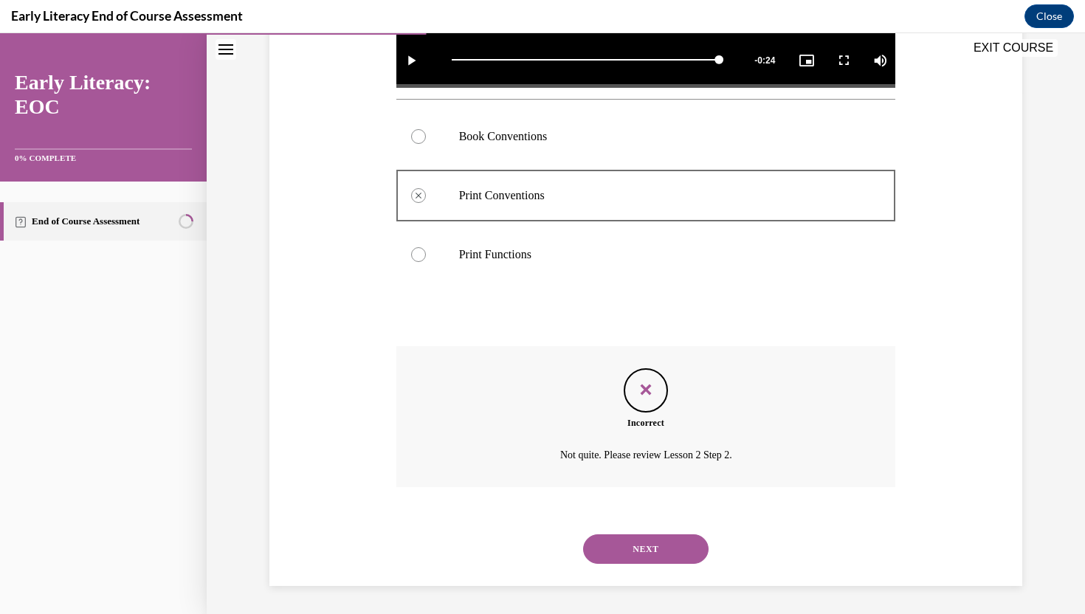
scroll to position [524, 0]
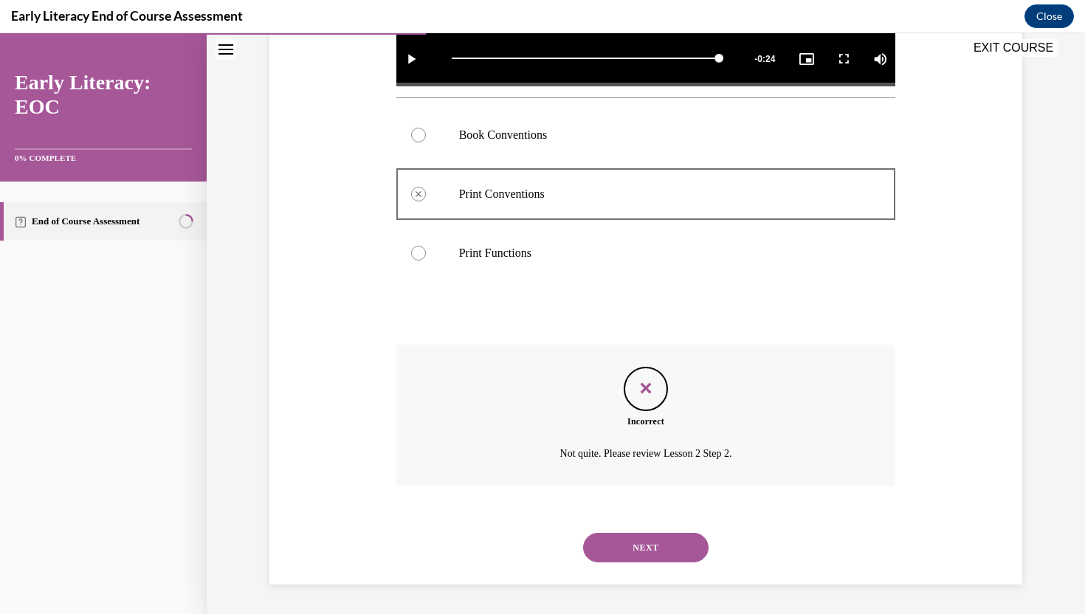
click at [648, 546] on button "NEXT" at bounding box center [646, 548] width 126 height 30
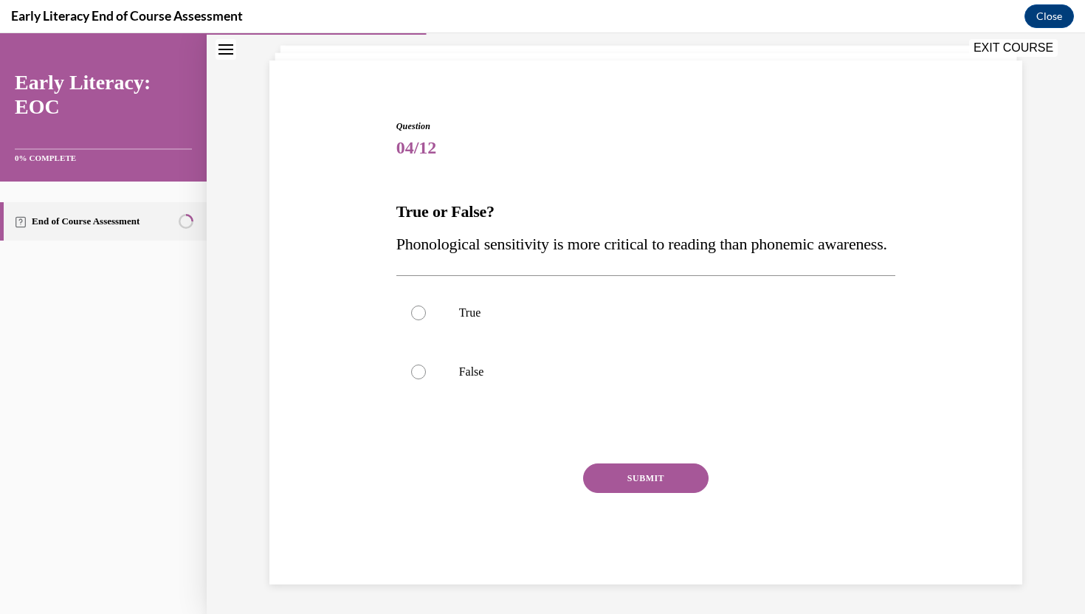
scroll to position [118, 0]
click at [543, 368] on p "False" at bounding box center [659, 372] width 400 height 15
click at [632, 481] on button "SUBMIT" at bounding box center [646, 479] width 126 height 30
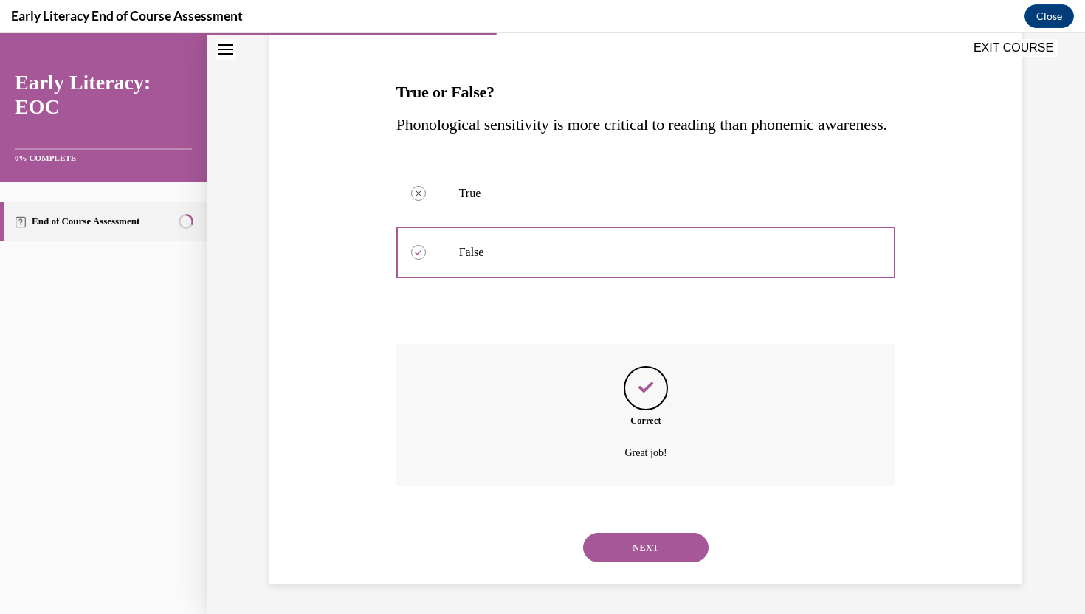
scroll to position [238, 0]
click at [653, 550] on button "NEXT" at bounding box center [646, 548] width 126 height 30
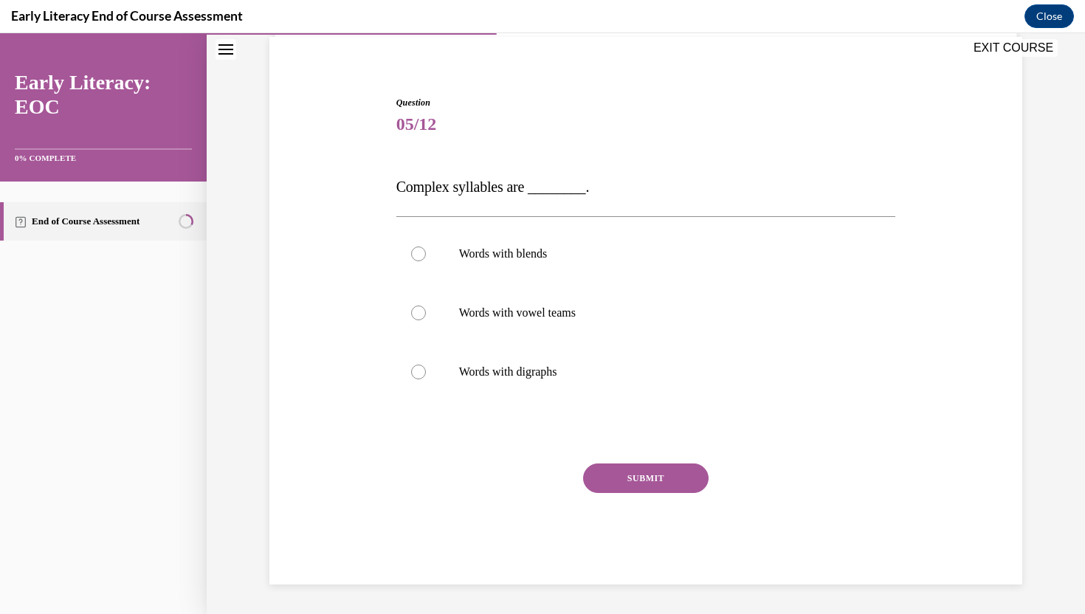
scroll to position [109, 0]
click at [672, 320] on p "Words with vowel teams" at bounding box center [659, 313] width 400 height 15
click at [657, 480] on button "SUBMIT" at bounding box center [646, 479] width 126 height 30
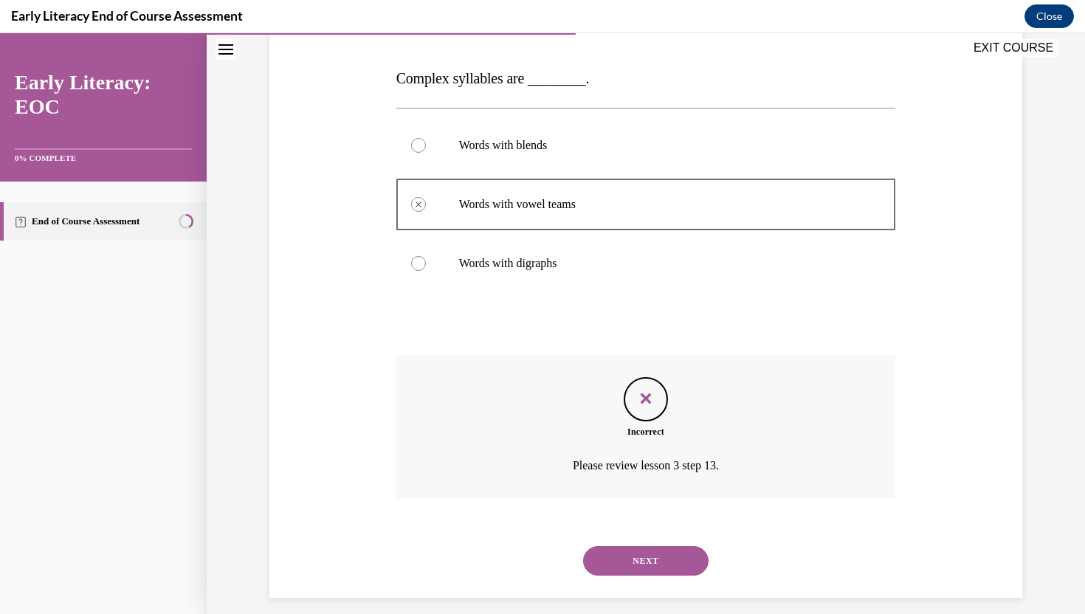
scroll to position [231, 0]
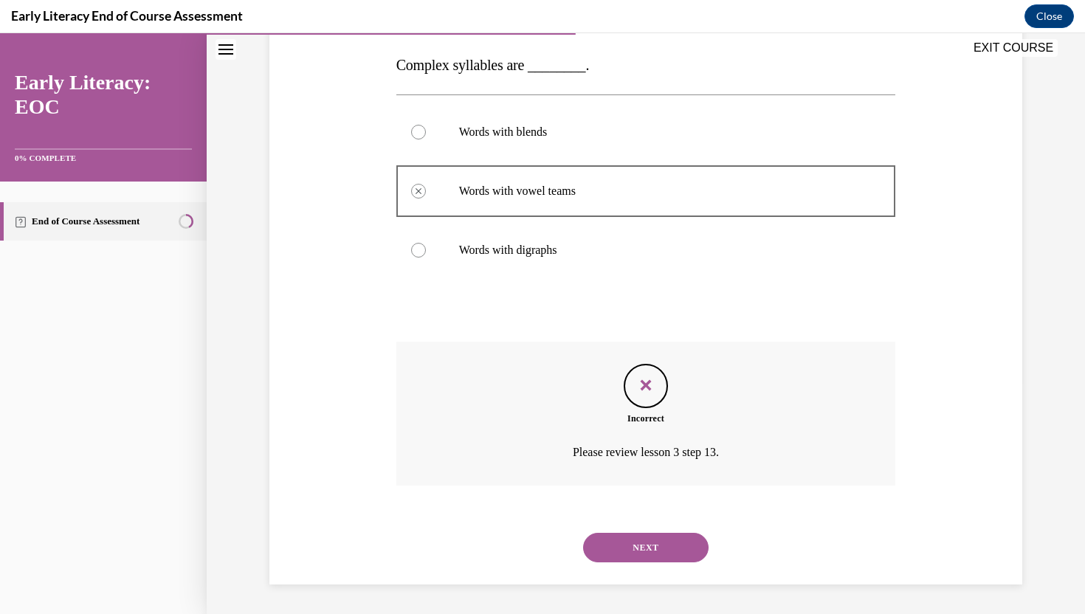
click at [656, 549] on button "NEXT" at bounding box center [646, 548] width 126 height 30
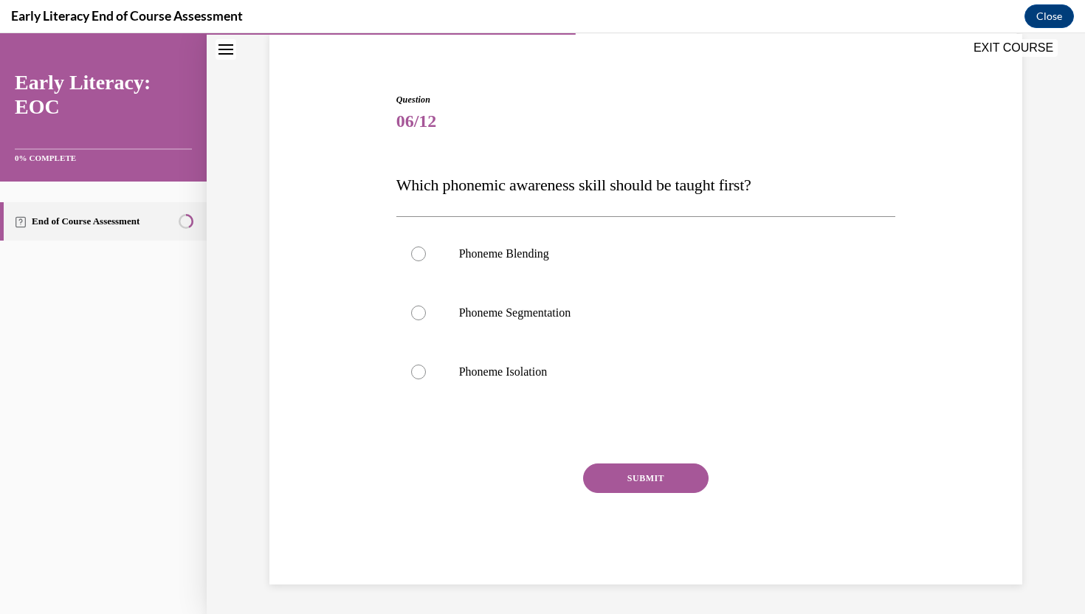
scroll to position [112, 0]
click at [515, 381] on div at bounding box center [647, 372] width 500 height 59
click at [625, 483] on button "SUBMIT" at bounding box center [646, 479] width 126 height 30
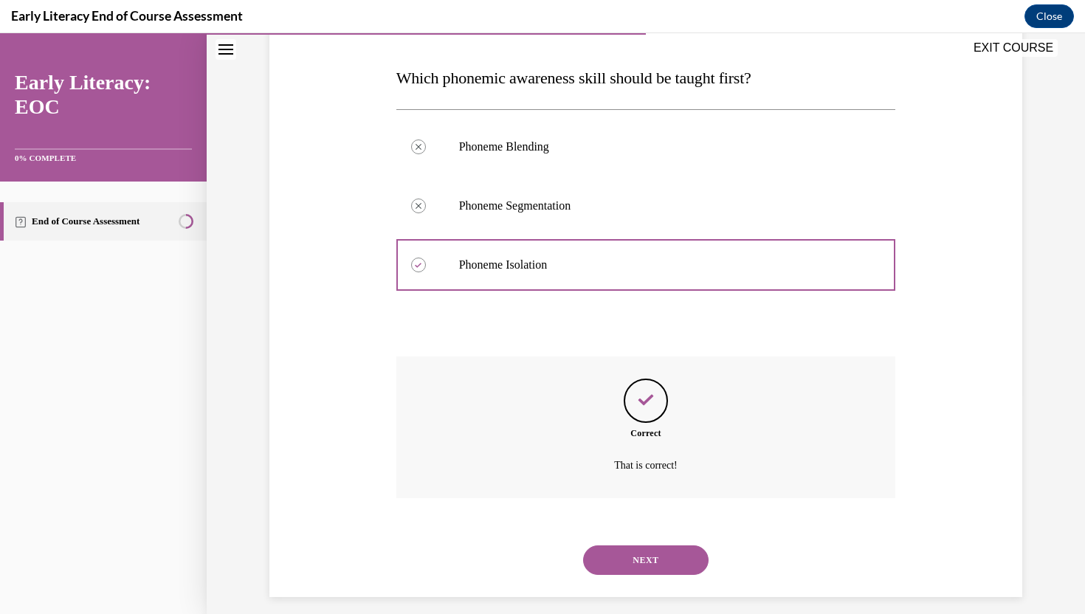
scroll to position [232, 0]
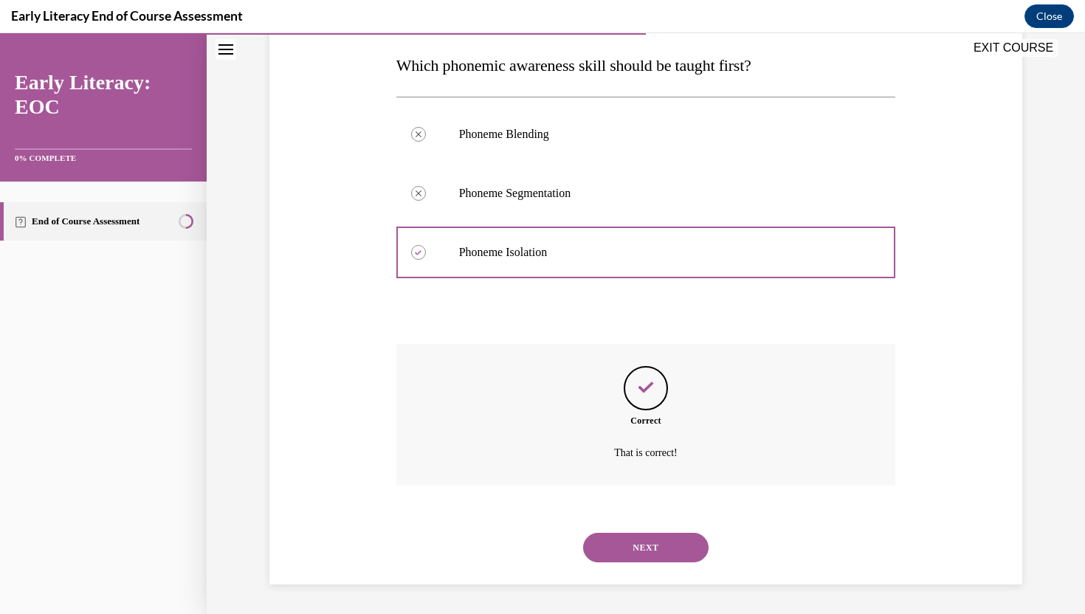
click at [653, 548] on button "NEXT" at bounding box center [646, 548] width 126 height 30
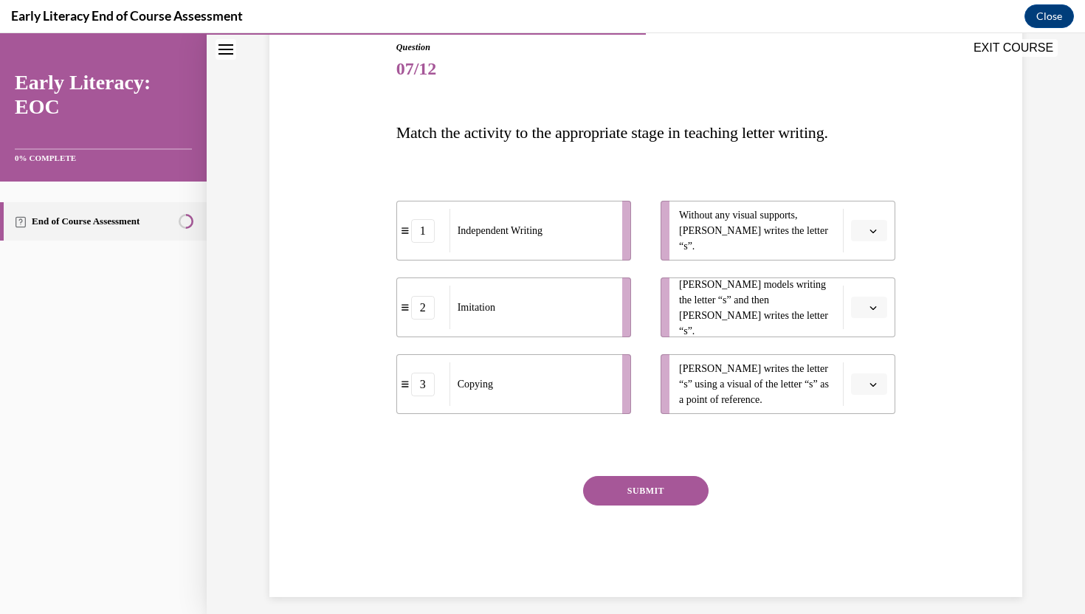
click at [571, 247] on div "Independent Writing" at bounding box center [531, 231] width 163 height 44
click at [863, 233] on span "Please select an option" at bounding box center [862, 231] width 5 height 15
click at [862, 289] on span "1" at bounding box center [863, 293] width 5 height 12
click at [849, 306] on li "Mr. Brown models writing the letter “s” and then Tina writes the letter “s”." at bounding box center [778, 308] width 235 height 60
click at [861, 309] on span "Please select an option" at bounding box center [862, 308] width 5 height 15
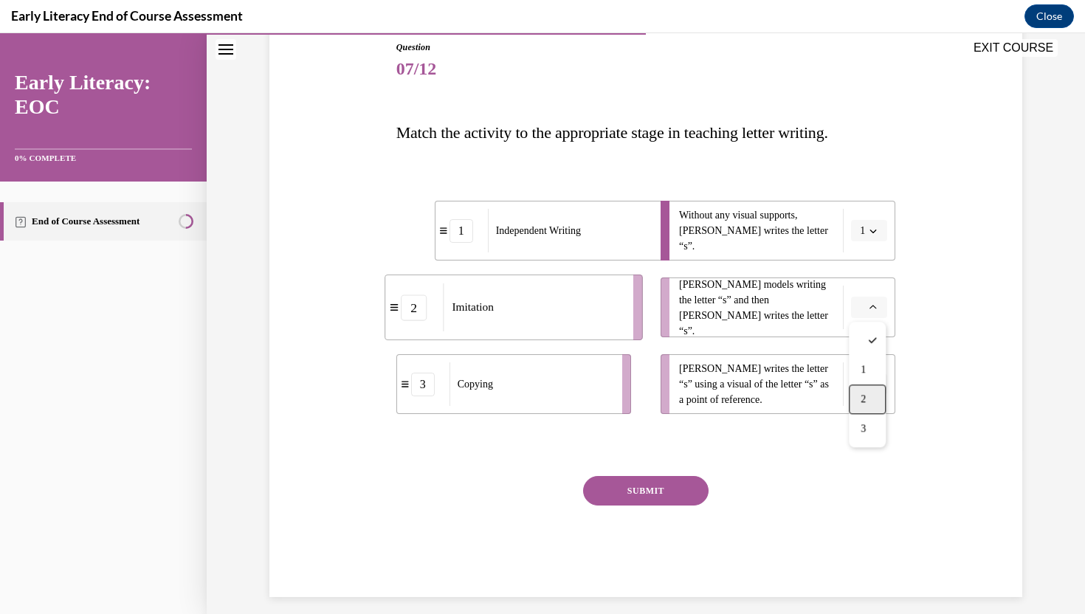
click at [875, 401] on div "2" at bounding box center [867, 400] width 37 height 30
click at [872, 390] on button "button" at bounding box center [869, 385] width 36 height 22
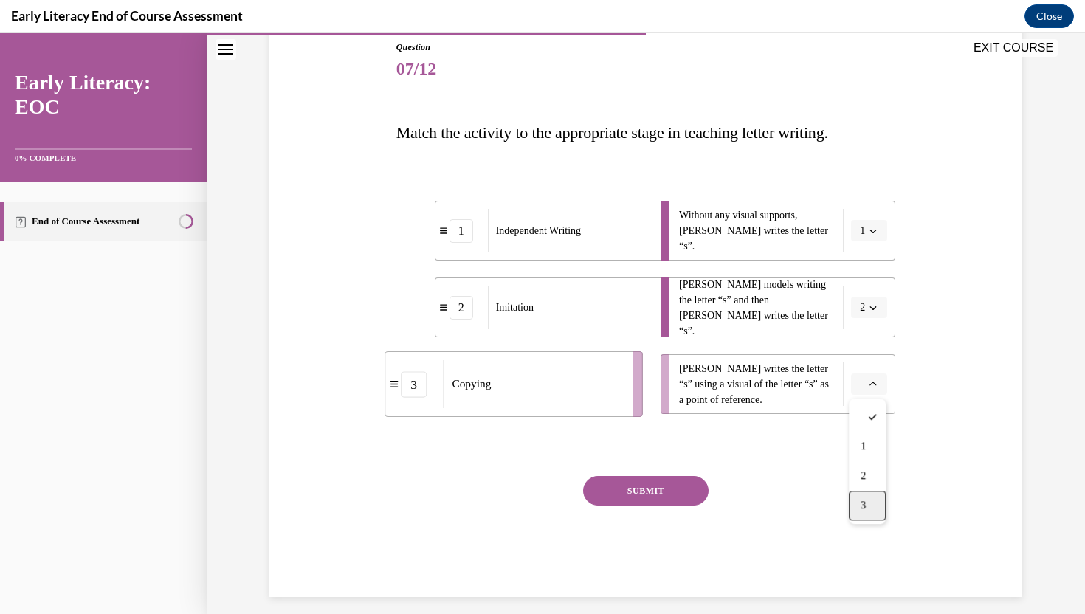
click at [868, 506] on div "3" at bounding box center [867, 506] width 37 height 30
click at [676, 488] on button "SUBMIT" at bounding box center [646, 491] width 126 height 30
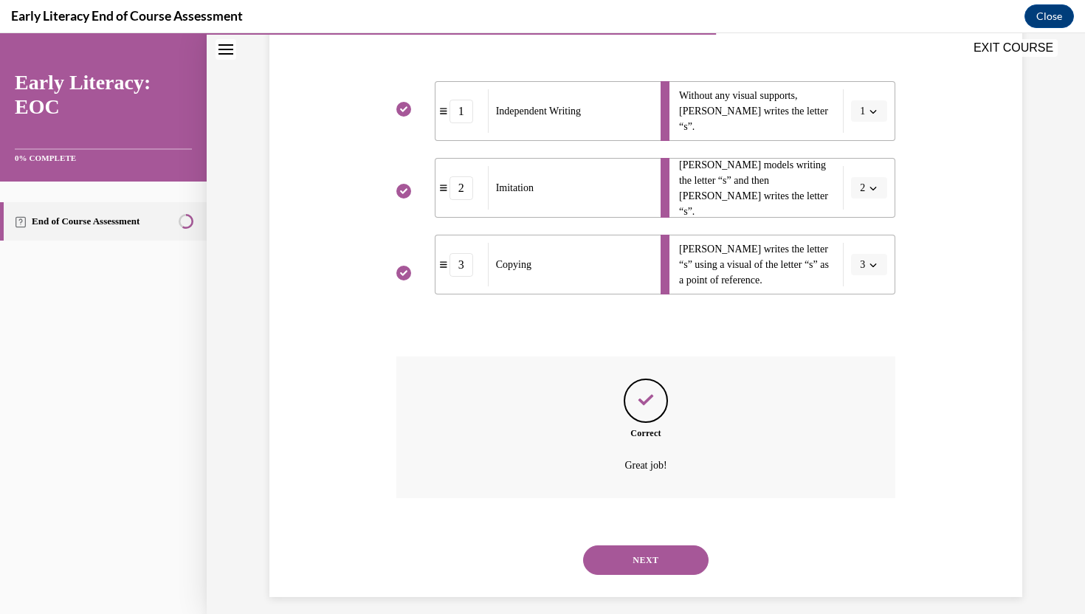
scroll to position [297, 0]
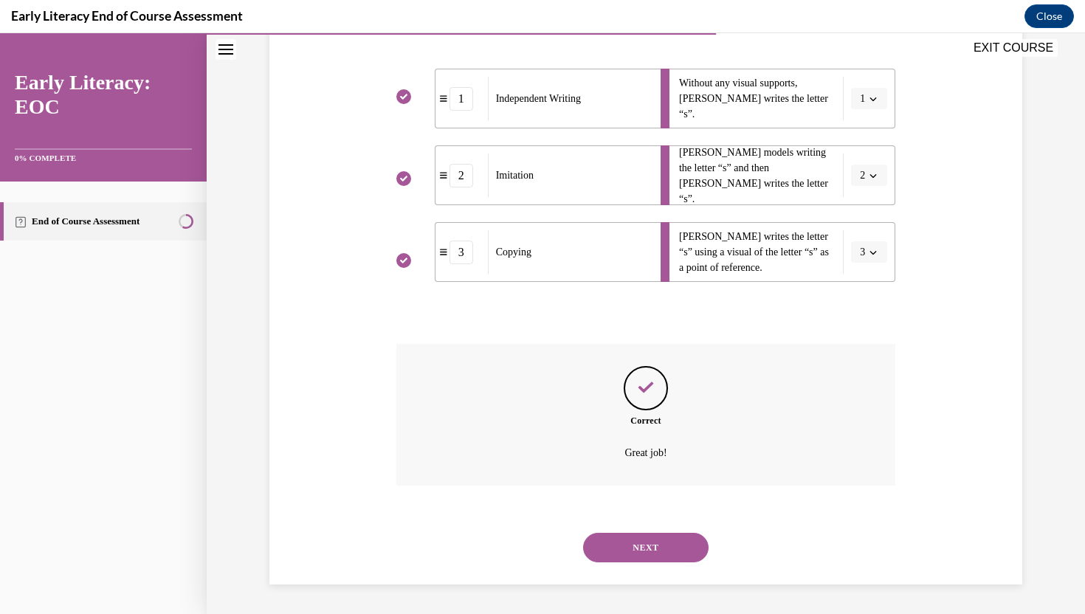
click at [645, 552] on button "NEXT" at bounding box center [646, 548] width 126 height 30
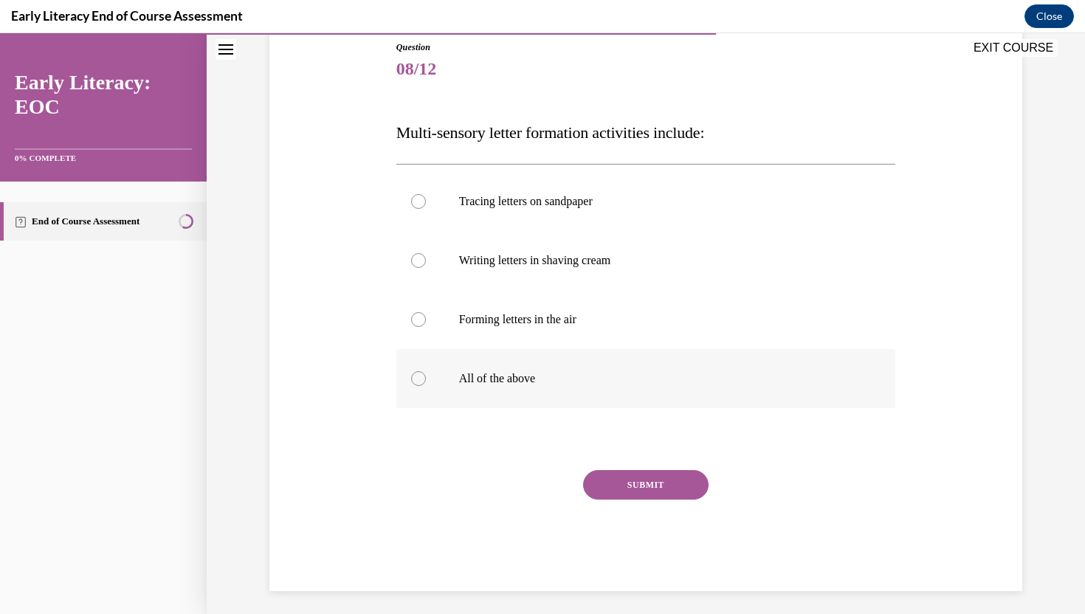
click at [535, 381] on p "All of the above" at bounding box center [659, 378] width 400 height 15
click at [629, 492] on button "SUBMIT" at bounding box center [646, 485] width 126 height 30
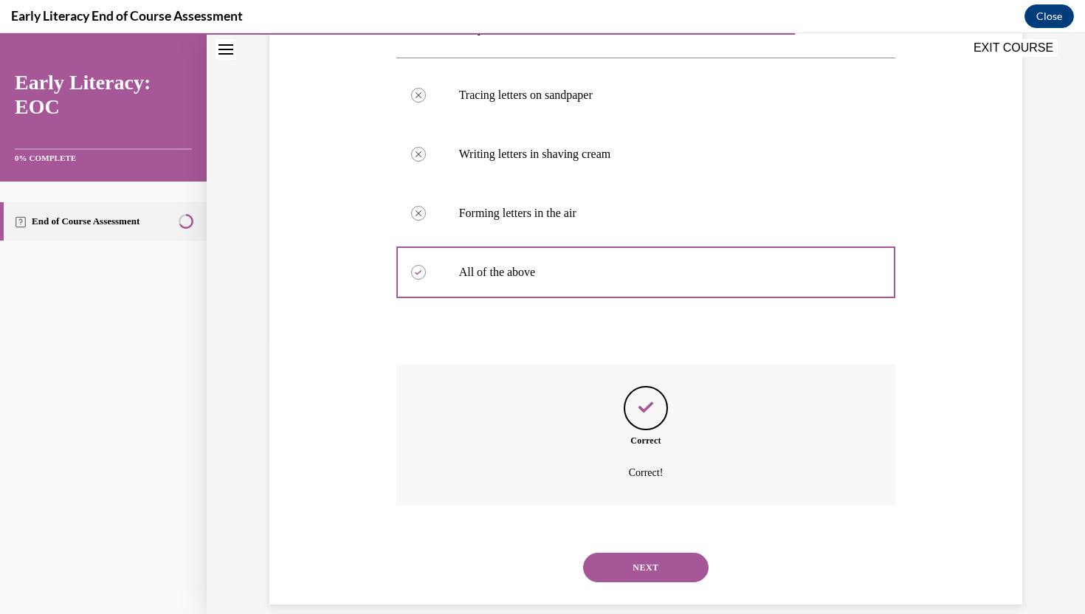
scroll to position [291, 0]
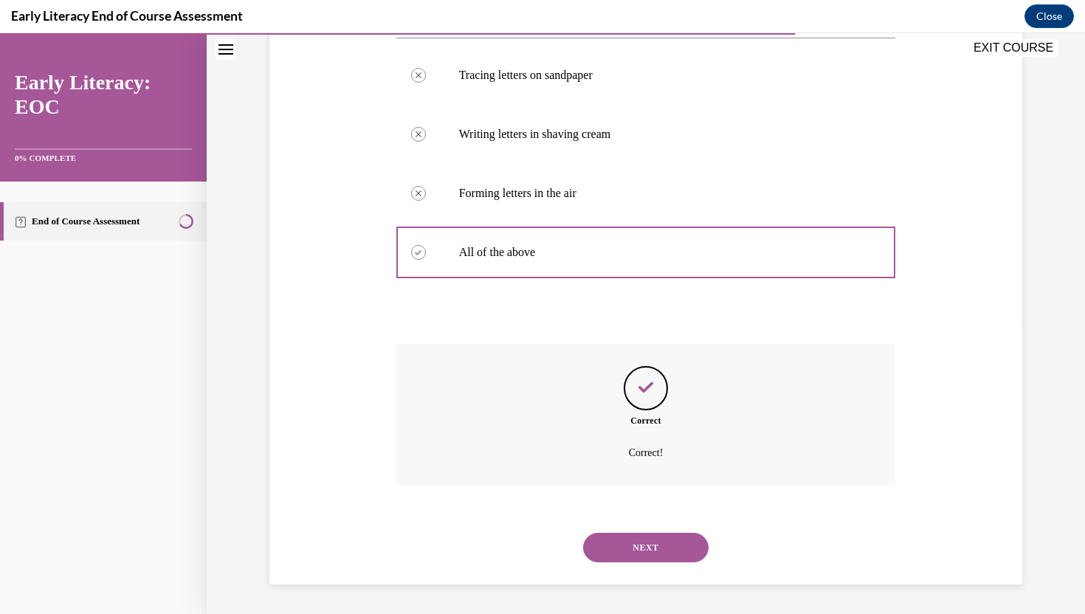
click at [649, 543] on button "NEXT" at bounding box center [646, 548] width 126 height 30
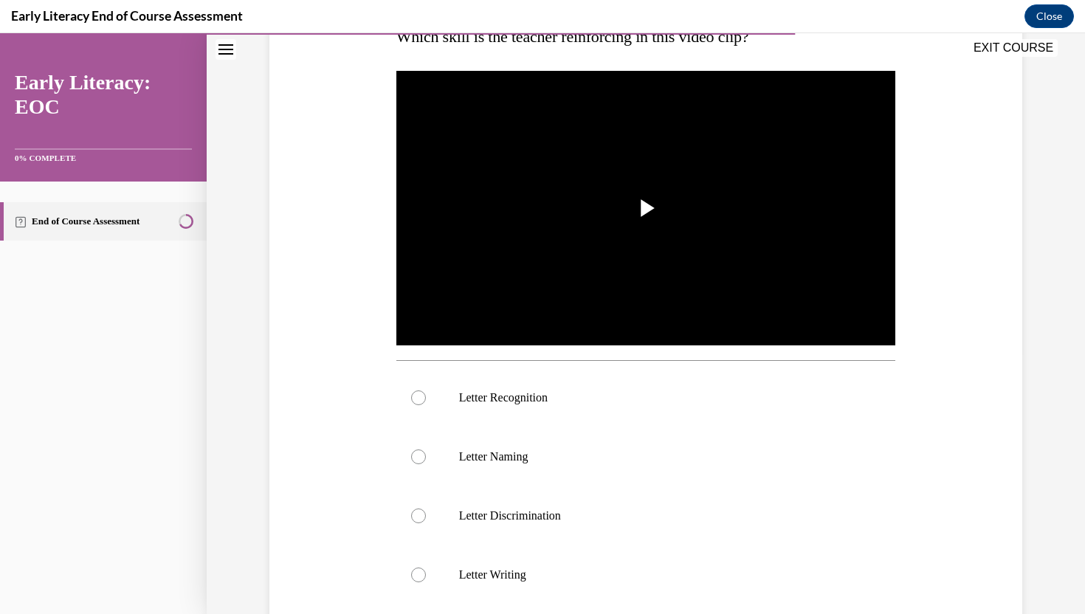
scroll to position [261, 0]
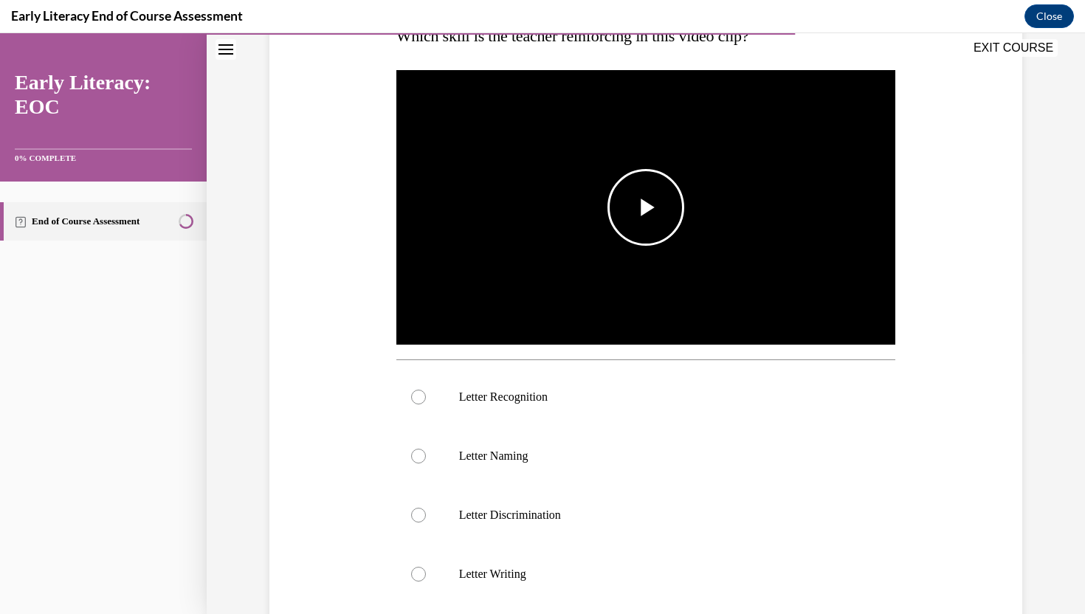
click at [646, 207] on span "Video player" at bounding box center [646, 207] width 0 height 0
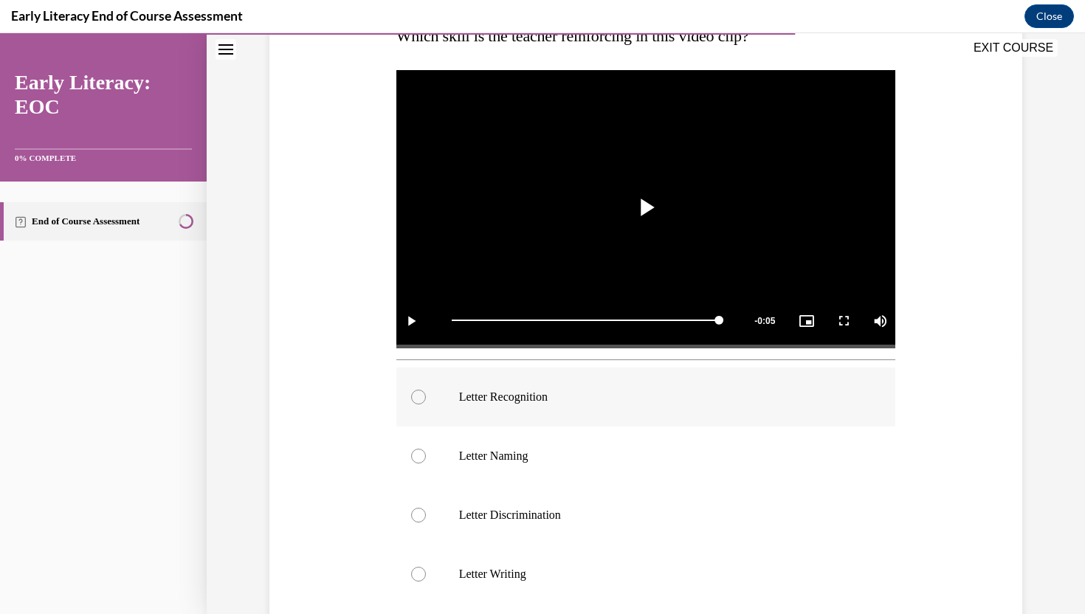
click at [690, 408] on div at bounding box center [647, 397] width 500 height 59
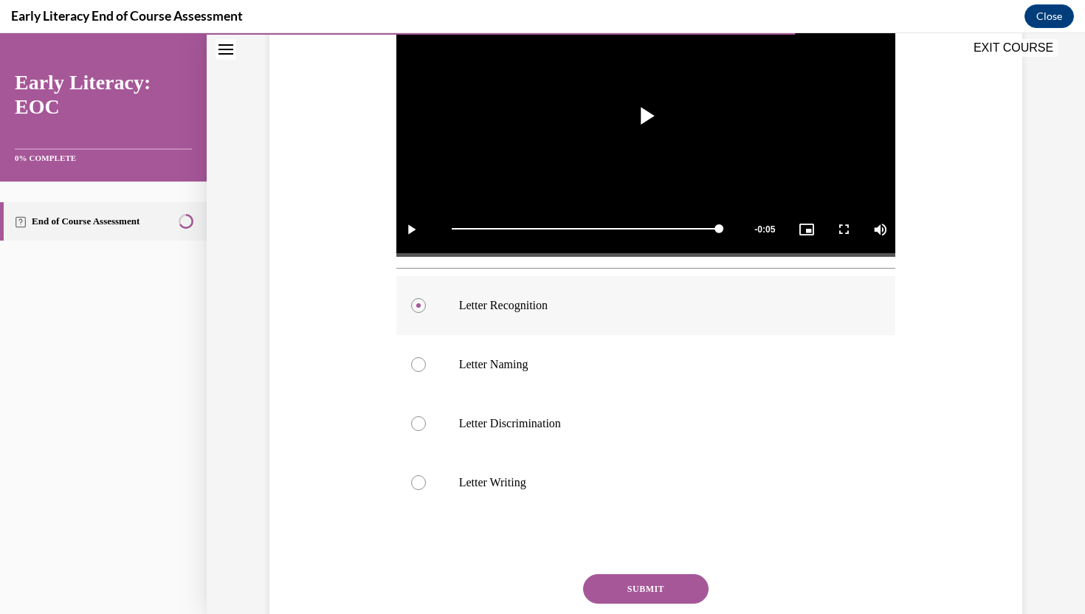
scroll to position [394, 0]
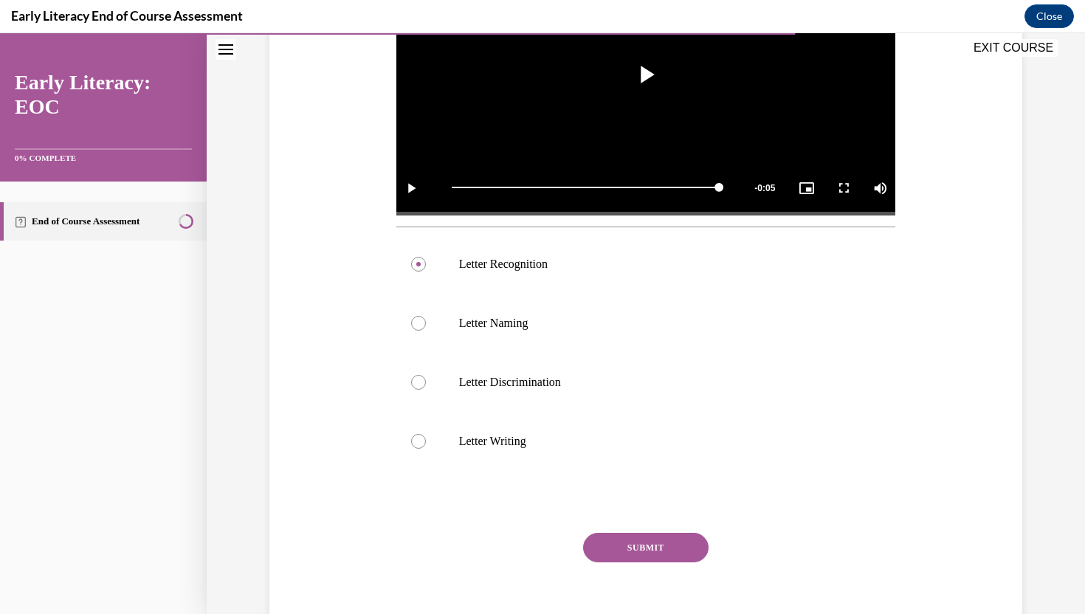
click at [656, 541] on button "SUBMIT" at bounding box center [646, 548] width 126 height 30
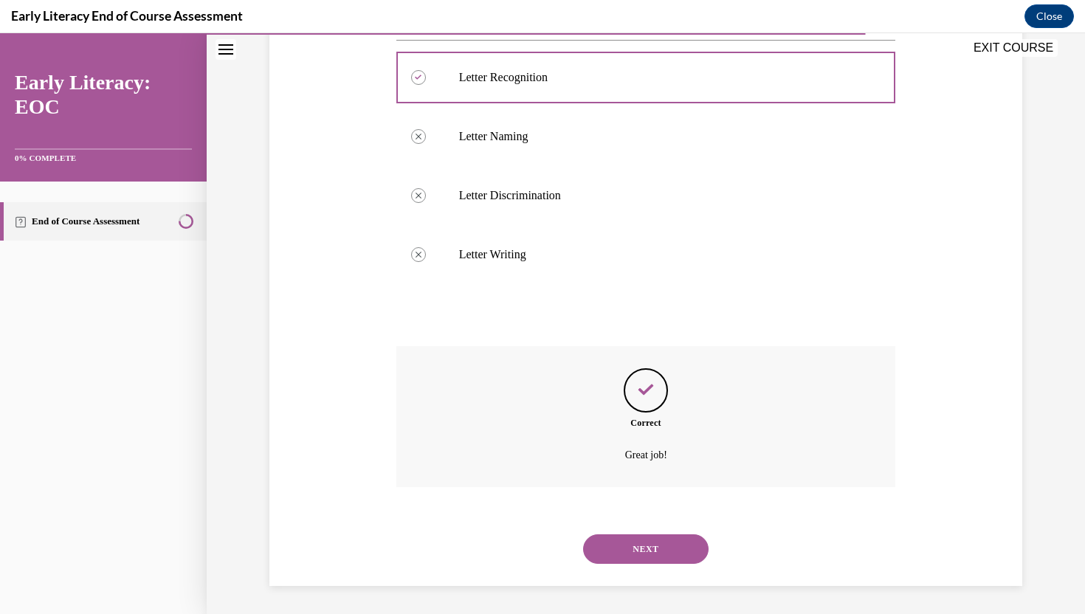
scroll to position [583, 0]
click at [651, 559] on button "NEXT" at bounding box center [646, 548] width 126 height 30
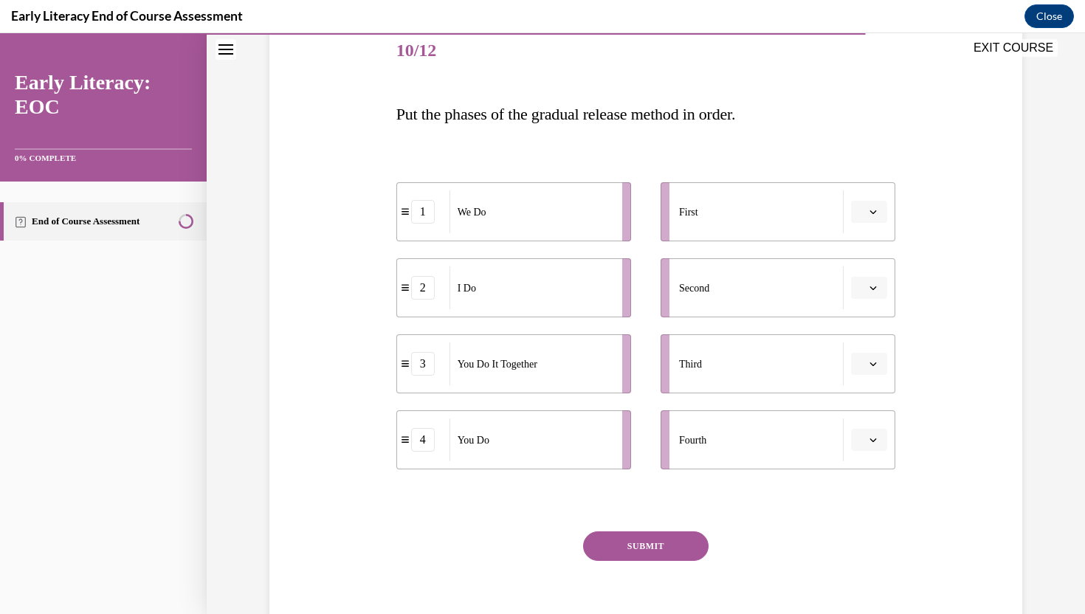
scroll to position [180, 0]
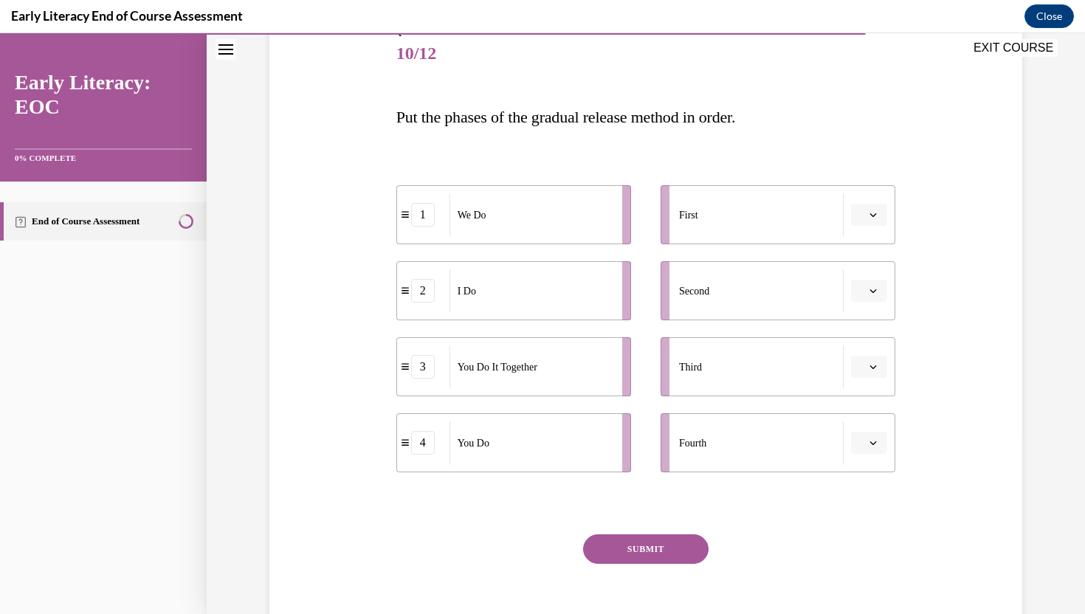
click at [868, 295] on span "button" at bounding box center [873, 291] width 10 height 10
click at [876, 220] on button "button" at bounding box center [869, 215] width 36 height 22
click at [871, 312] on div "2" at bounding box center [867, 307] width 37 height 30
click at [874, 288] on icon "button" at bounding box center [873, 290] width 7 height 7
click at [864, 384] on span "2" at bounding box center [863, 383] width 5 height 12
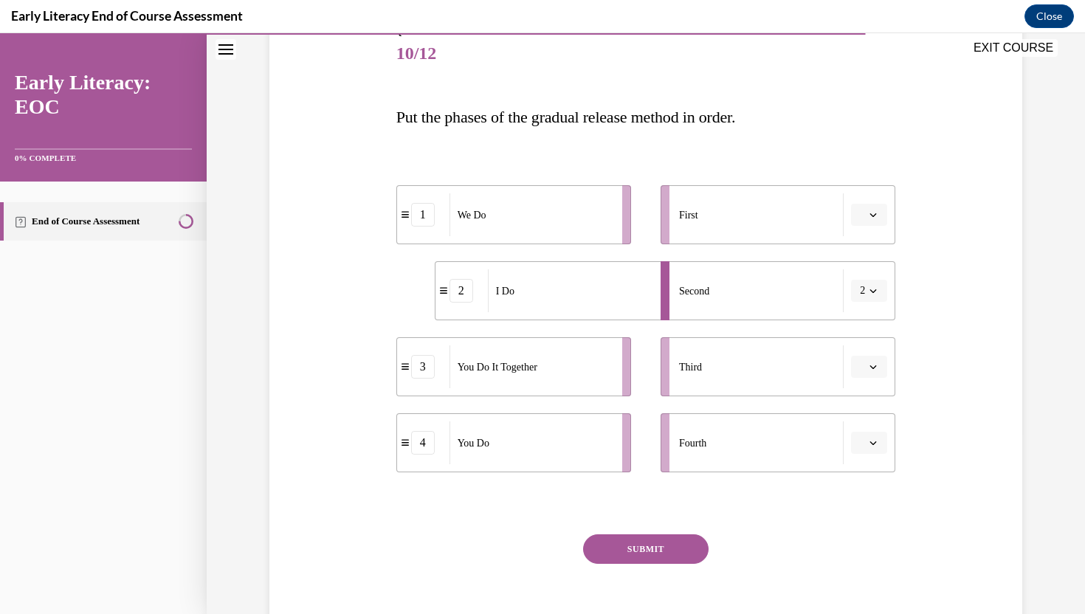
click at [871, 292] on icon "button" at bounding box center [873, 290] width 7 height 7
click at [858, 358] on span "1" at bounding box center [860, 354] width 5 height 12
click at [871, 371] on span "button" at bounding box center [873, 367] width 10 height 10
click at [871, 490] on div "3" at bounding box center [867, 489] width 37 height 30
click at [863, 439] on span "Please select an option" at bounding box center [862, 443] width 5 height 15
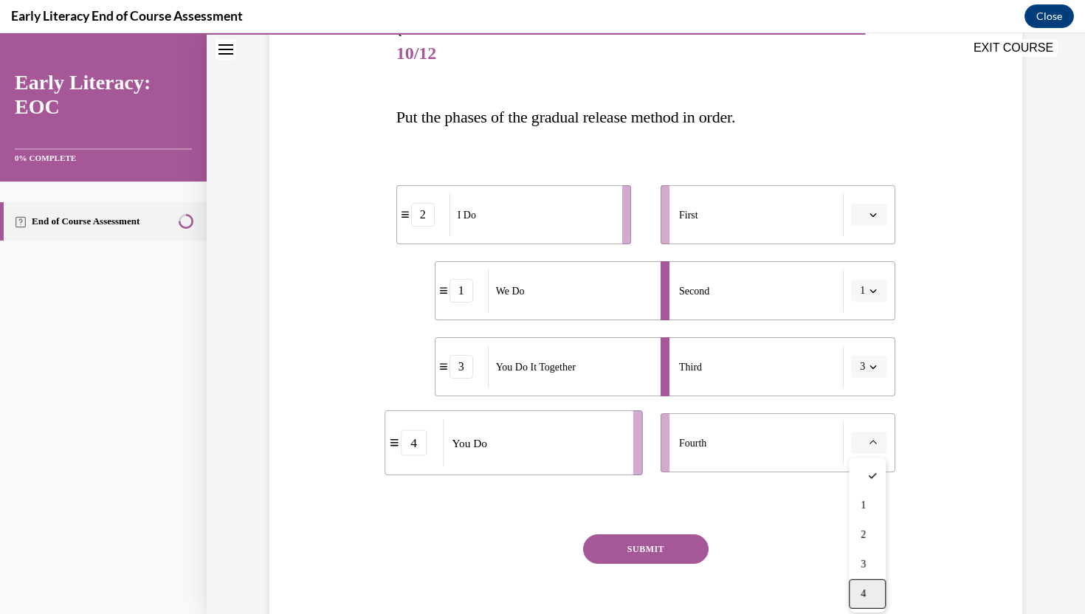
click at [855, 589] on div "4" at bounding box center [867, 595] width 37 height 30
click at [879, 206] on button "button" at bounding box center [869, 215] width 36 height 22
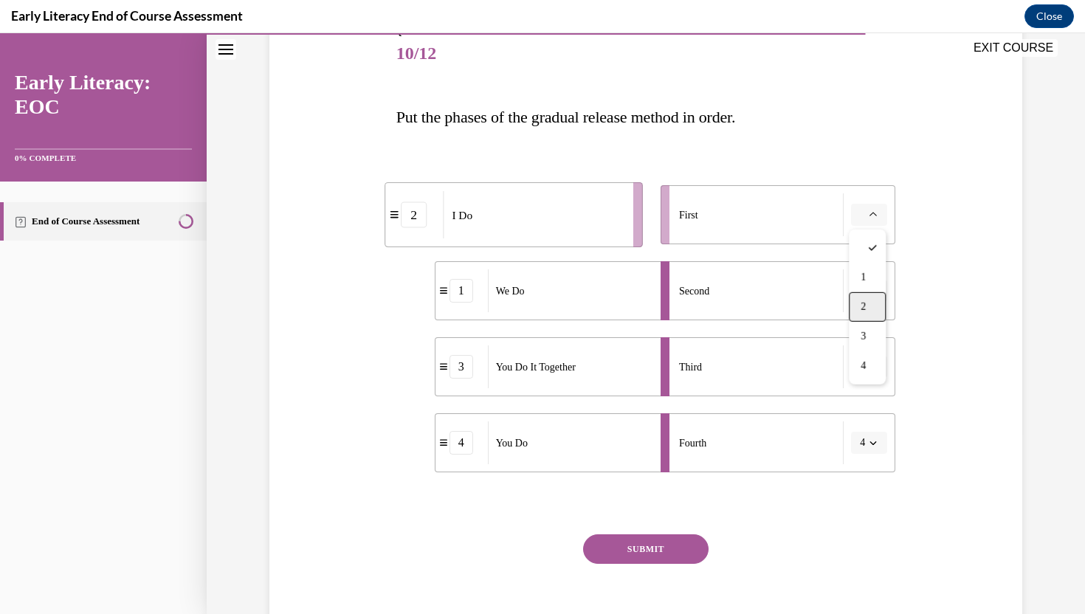
click at [868, 303] on div "2" at bounding box center [867, 307] width 37 height 30
click at [675, 540] on button "SUBMIT" at bounding box center [646, 550] width 126 height 30
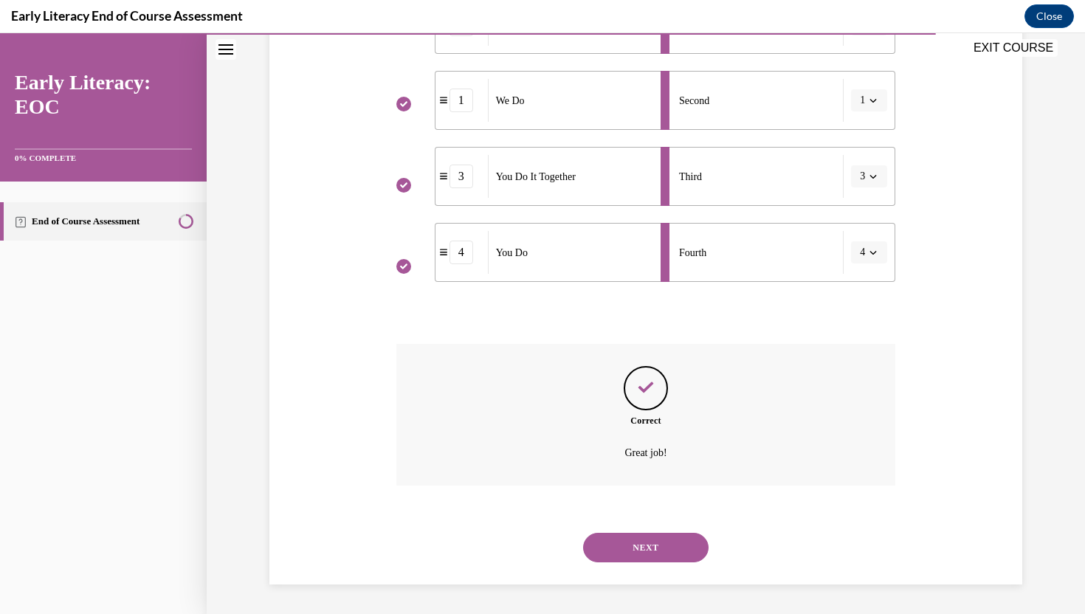
click at [675, 540] on button "NEXT" at bounding box center [646, 548] width 126 height 30
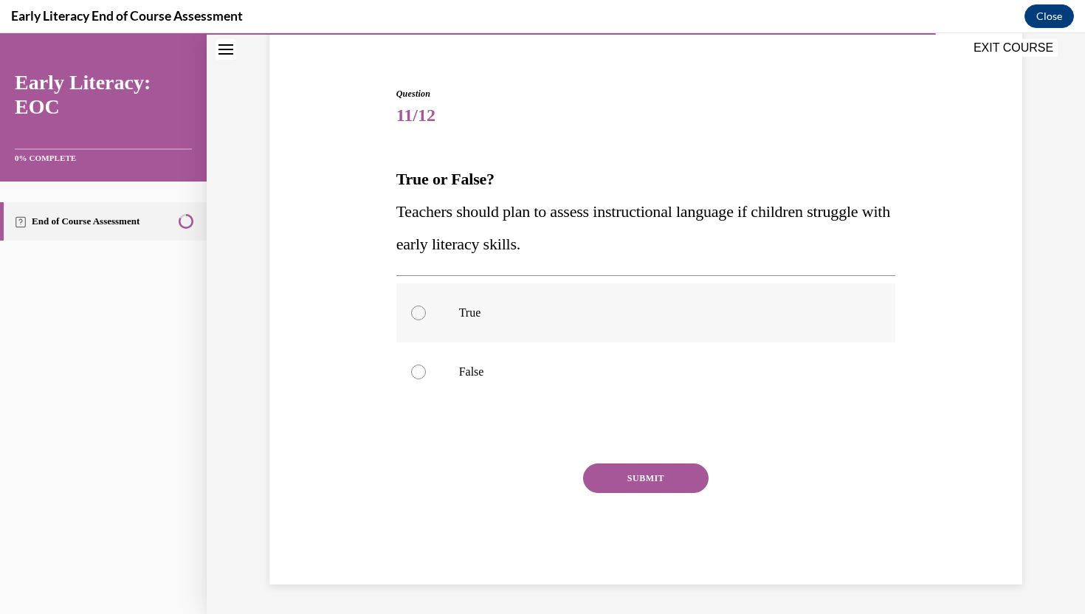
click at [546, 311] on p "True" at bounding box center [659, 313] width 400 height 15
click at [627, 473] on button "SUBMIT" at bounding box center [646, 479] width 126 height 30
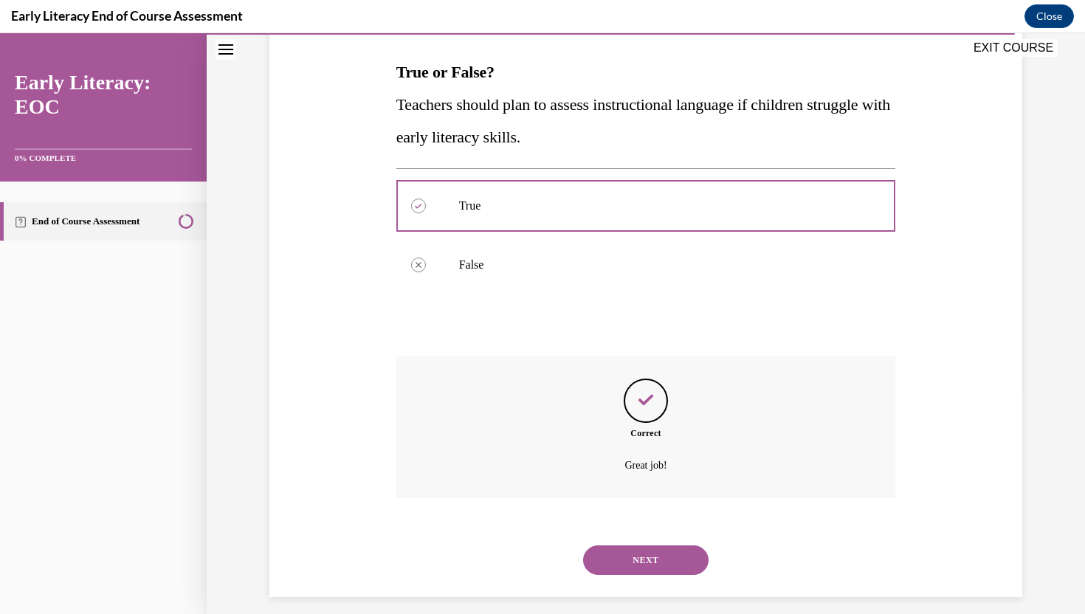
scroll to position [238, 0]
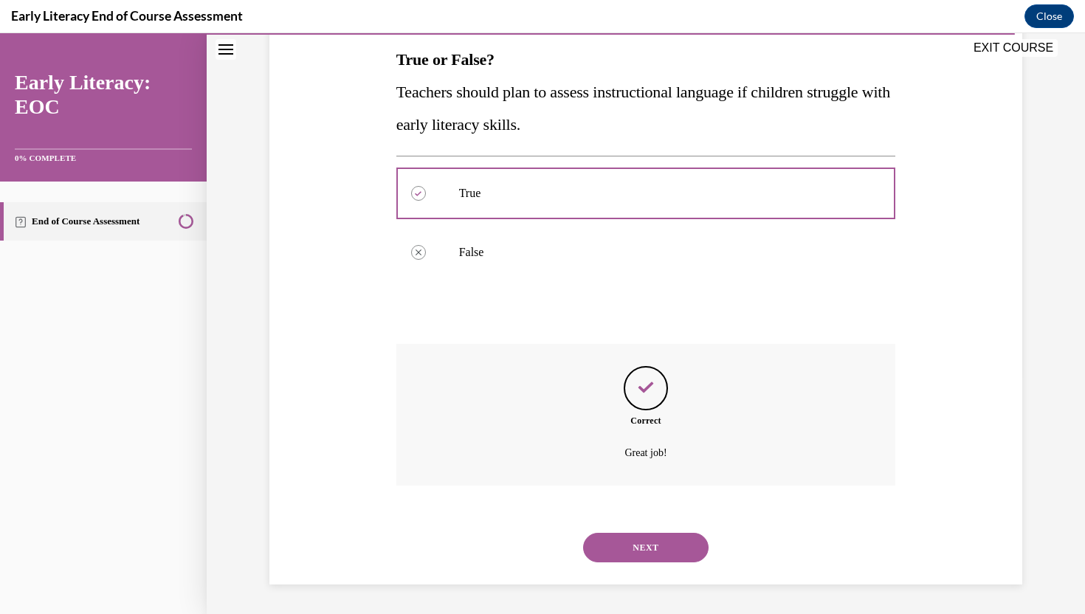
click at [662, 558] on button "NEXT" at bounding box center [646, 548] width 126 height 30
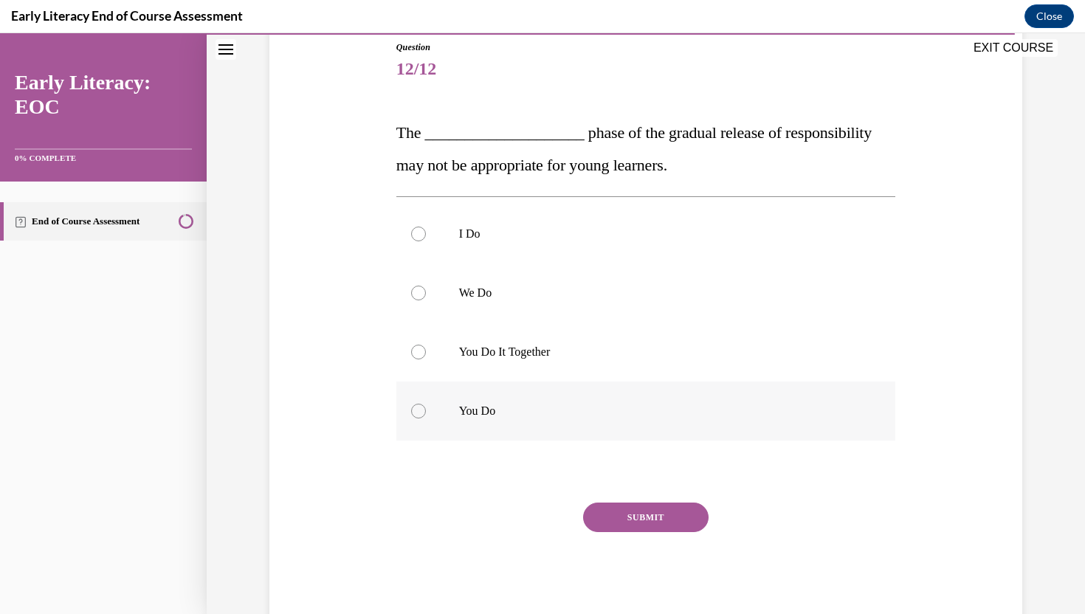
click at [574, 409] on p "You Do" at bounding box center [659, 411] width 400 height 15
click at [630, 512] on button "SUBMIT" at bounding box center [646, 518] width 126 height 30
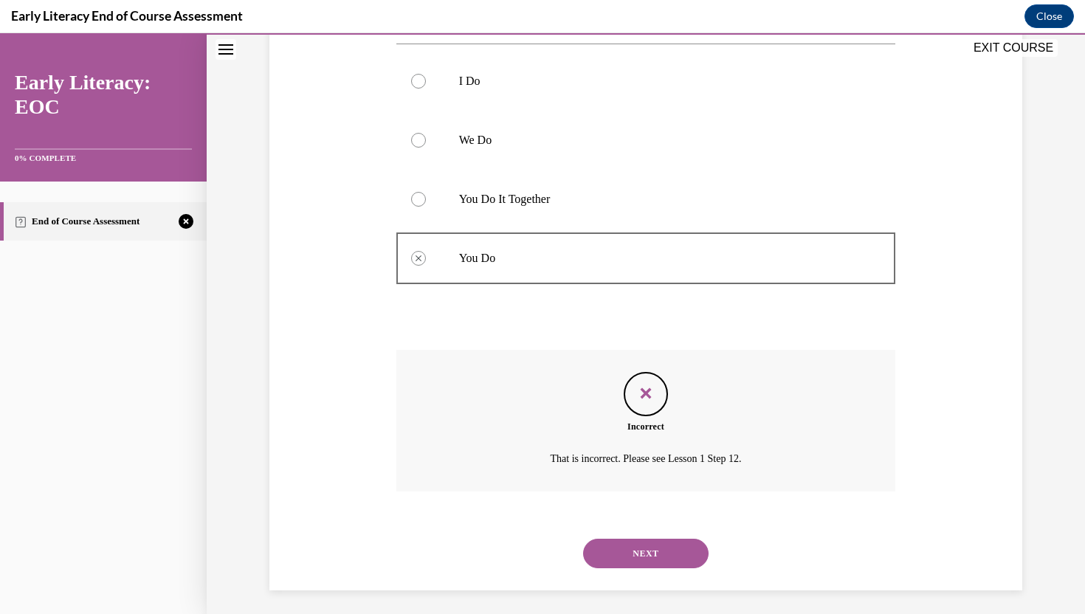
scroll to position [323, 0]
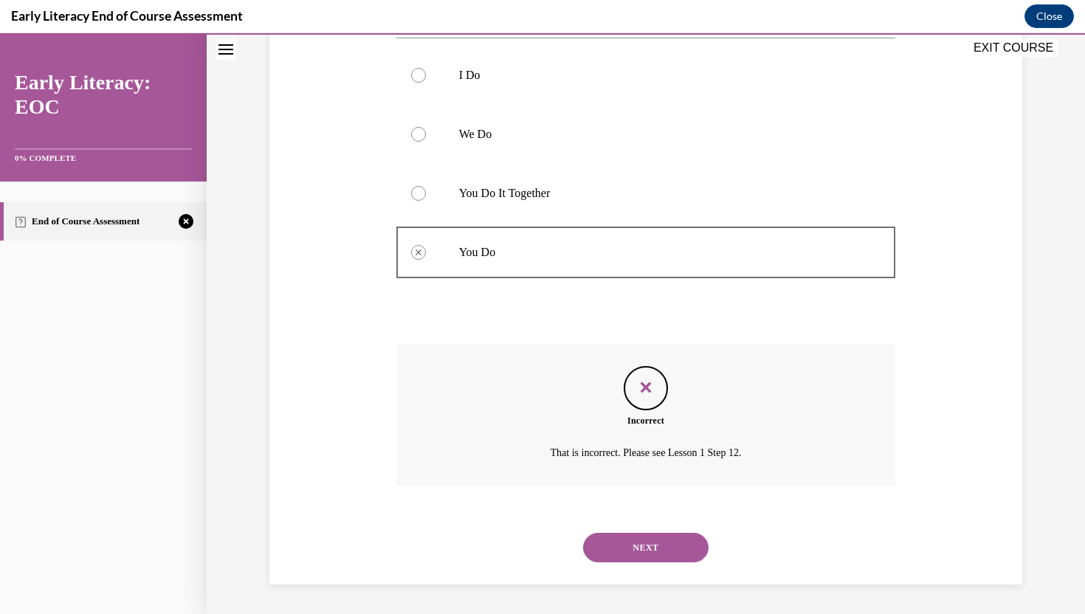
click at [632, 541] on button "NEXT" at bounding box center [646, 548] width 126 height 30
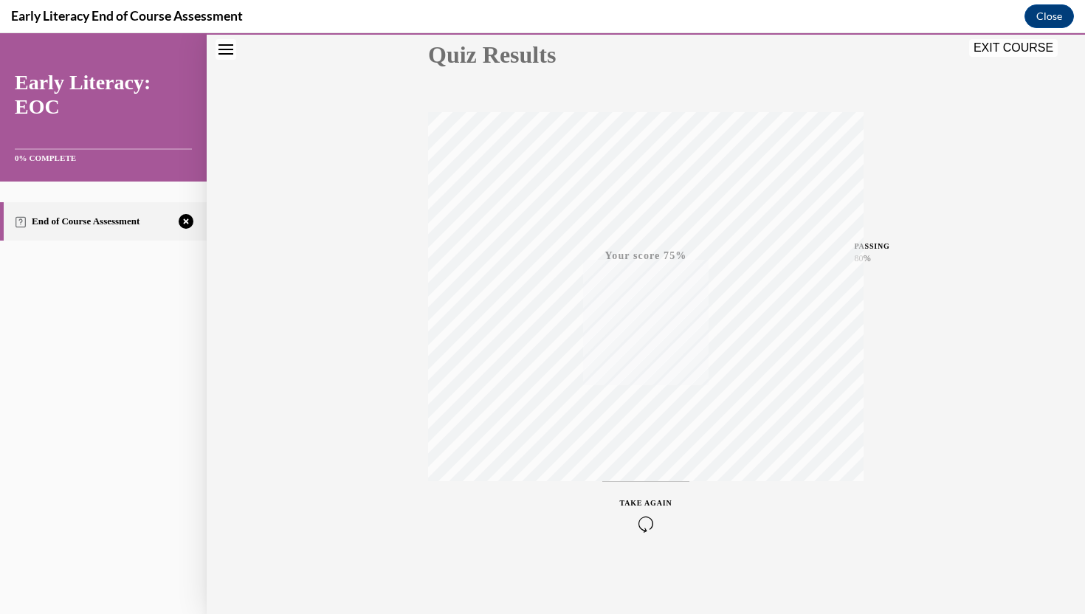
click at [641, 528] on icon "button" at bounding box center [646, 524] width 52 height 16
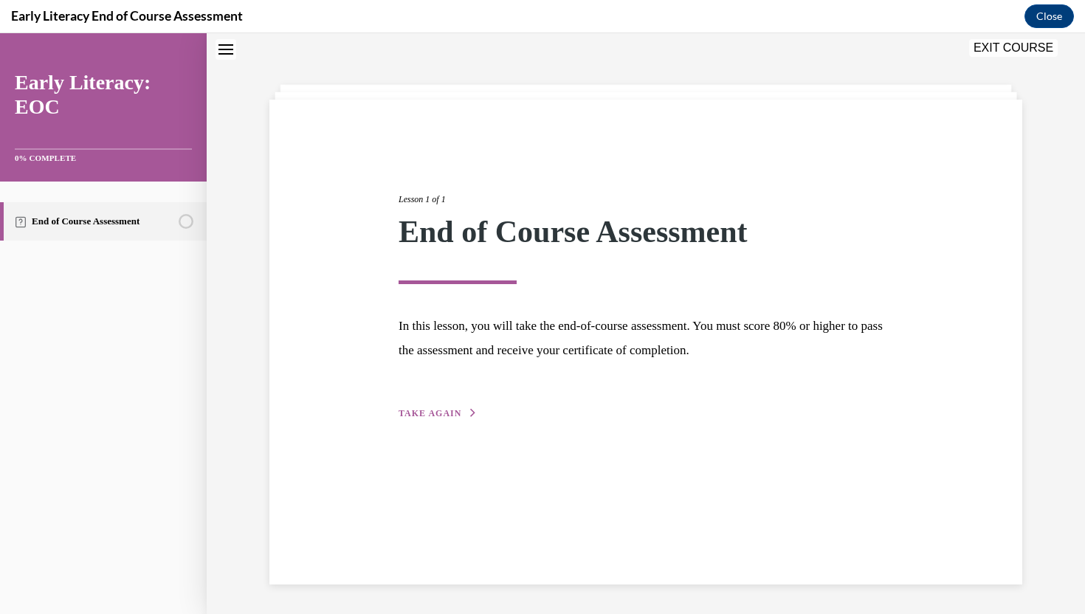
scroll to position [47, 0]
click at [416, 409] on span "TAKE AGAIN" at bounding box center [430, 413] width 63 height 10
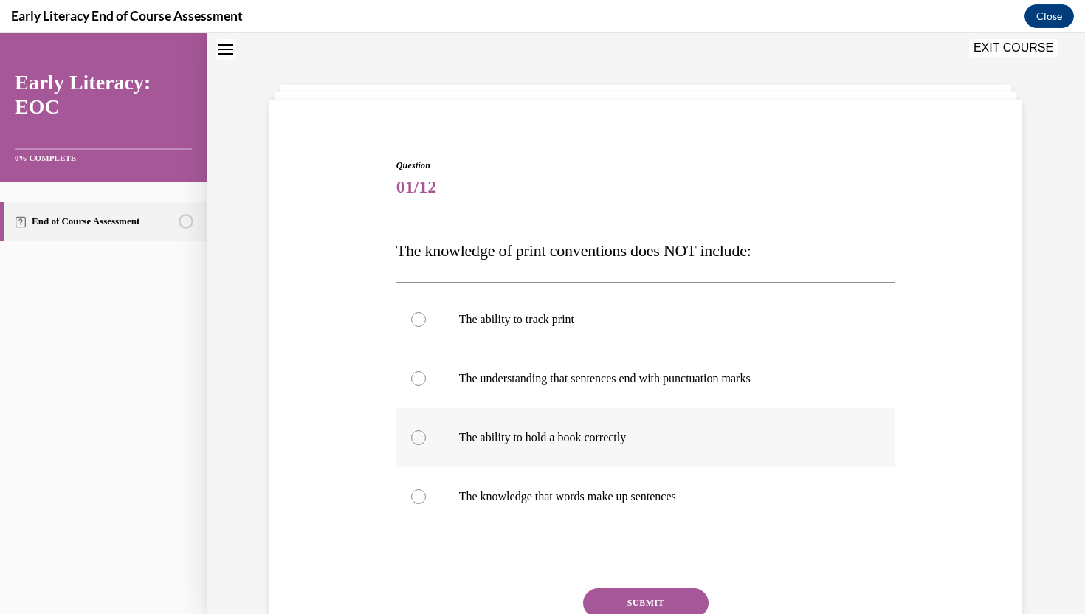
click at [423, 425] on div at bounding box center [647, 437] width 500 height 59
click at [609, 587] on div "Question 01/12 The knowledge of print conventions does NOT include: The ability…" at bounding box center [647, 434] width 500 height 551
click at [616, 604] on button "SUBMIT" at bounding box center [646, 603] width 126 height 30
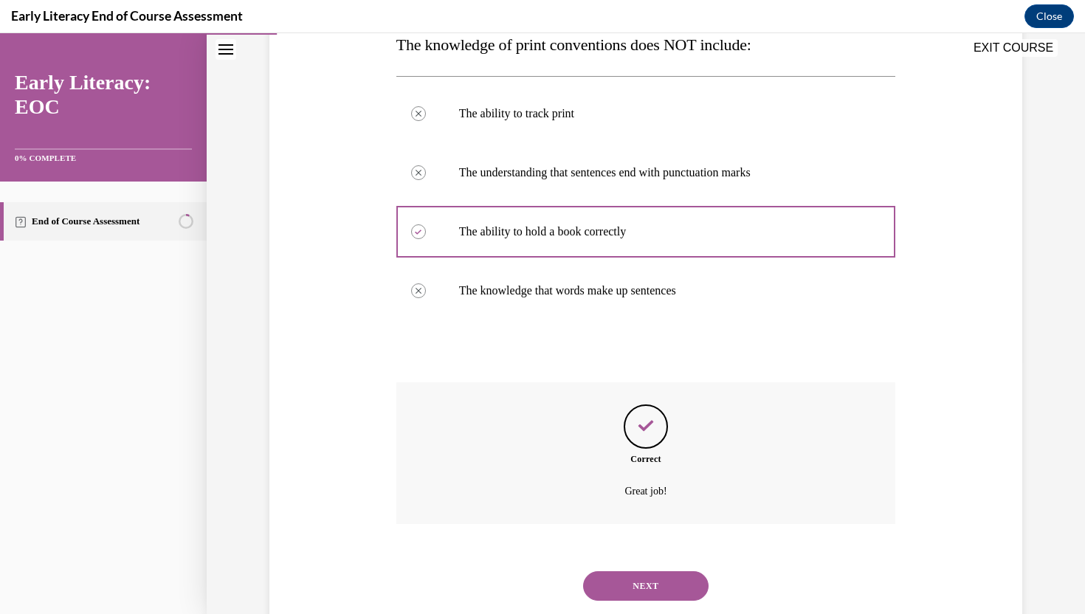
scroll to position [291, 0]
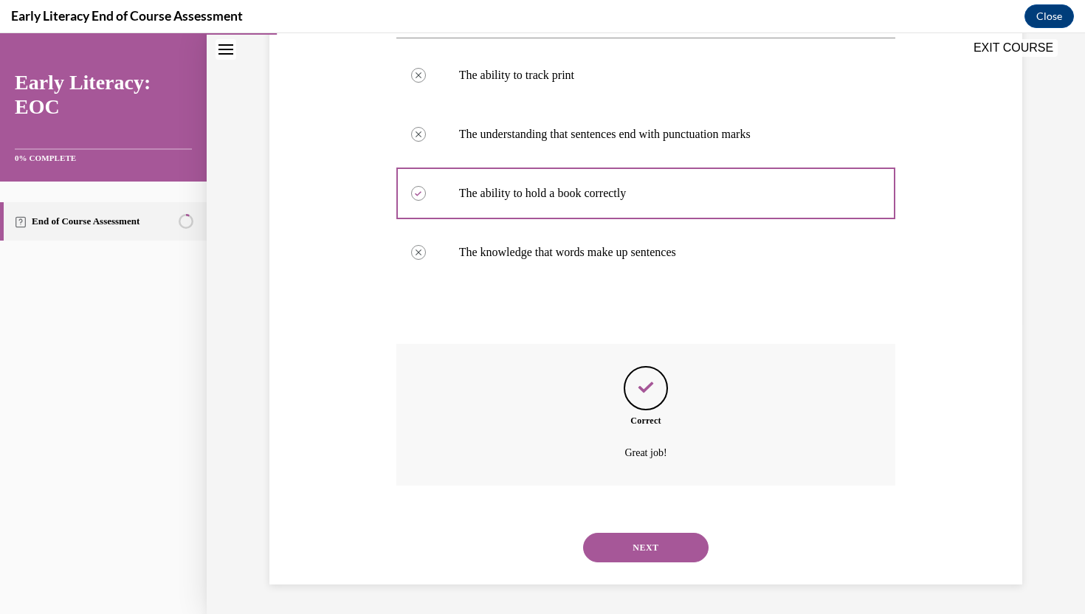
click at [649, 538] on button "NEXT" at bounding box center [646, 548] width 126 height 30
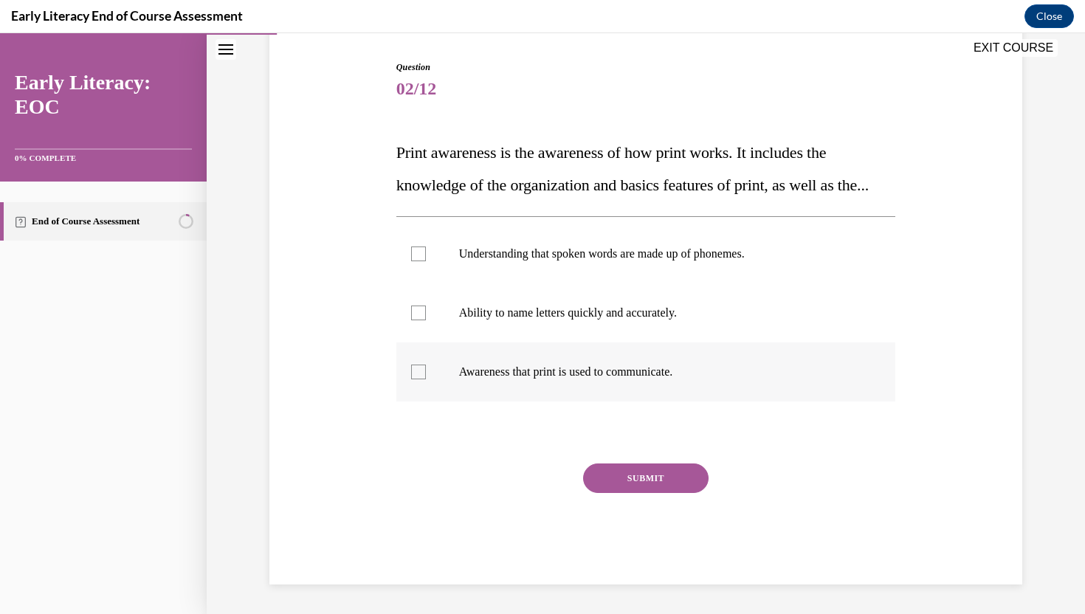
click at [586, 378] on p "Awareness that print is used to communicate." at bounding box center [659, 372] width 400 height 15
click at [619, 490] on button "SUBMIT" at bounding box center [646, 479] width 126 height 30
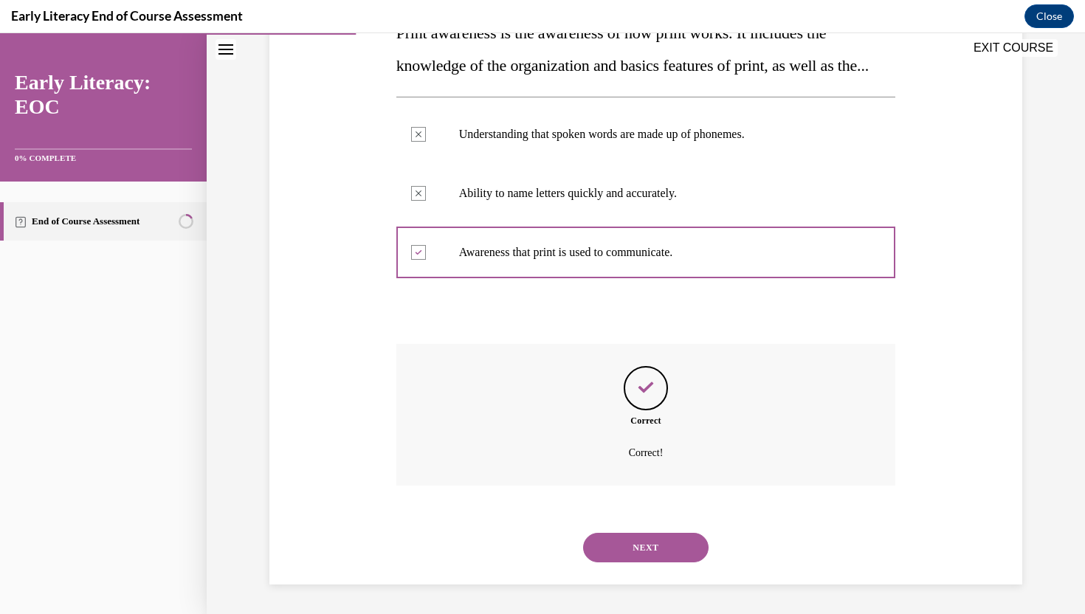
scroll to position [297, 0]
click at [626, 550] on button "NEXT" at bounding box center [646, 548] width 126 height 30
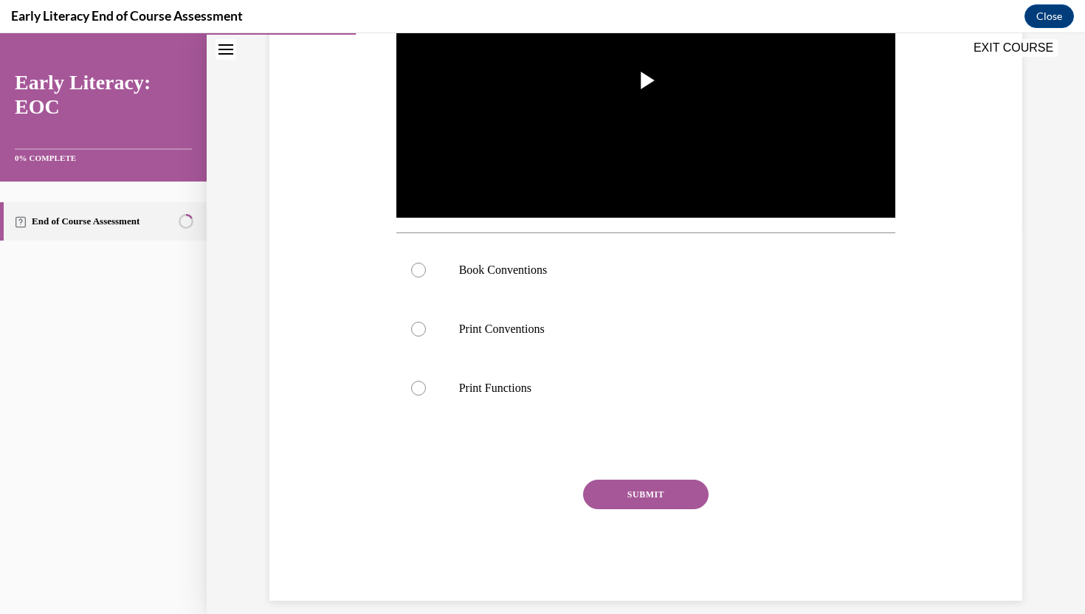
scroll to position [404, 0]
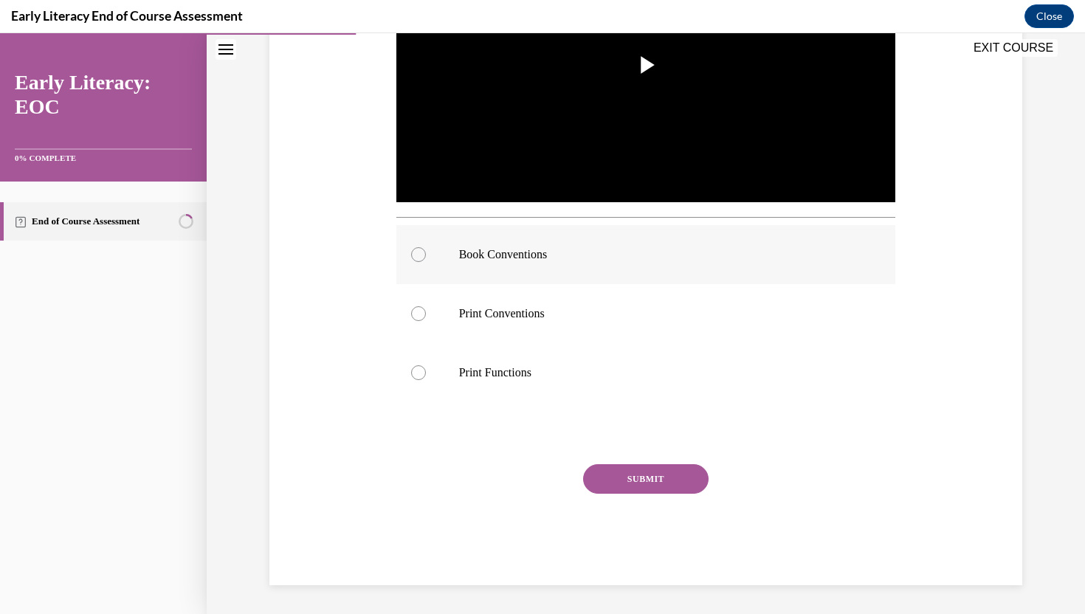
click at [592, 245] on div at bounding box center [647, 254] width 500 height 59
click at [619, 485] on button "SUBMIT" at bounding box center [646, 479] width 126 height 30
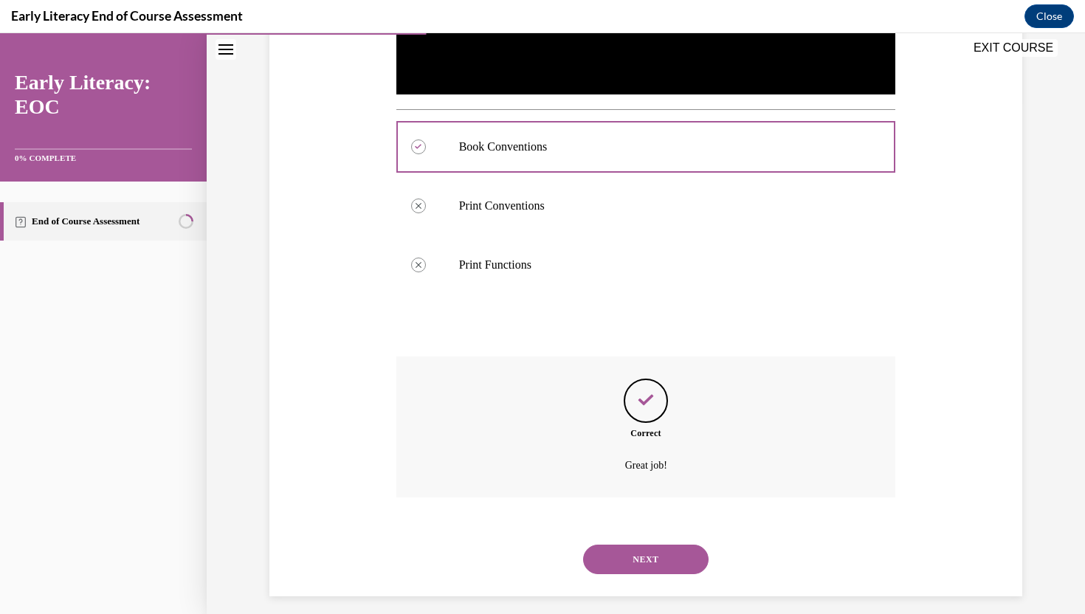
scroll to position [524, 0]
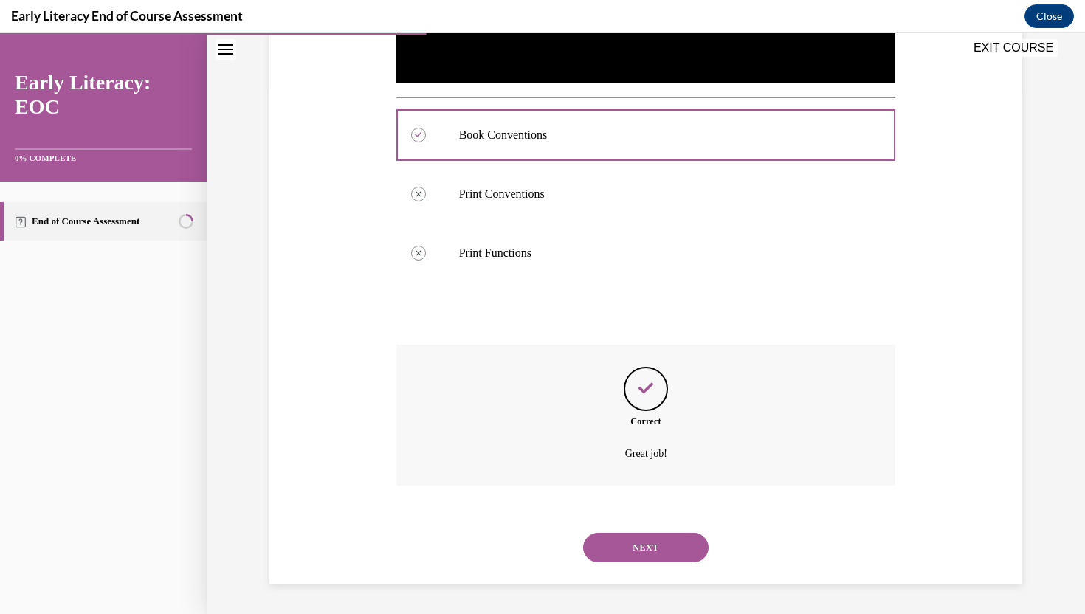
click at [639, 550] on button "NEXT" at bounding box center [646, 548] width 126 height 30
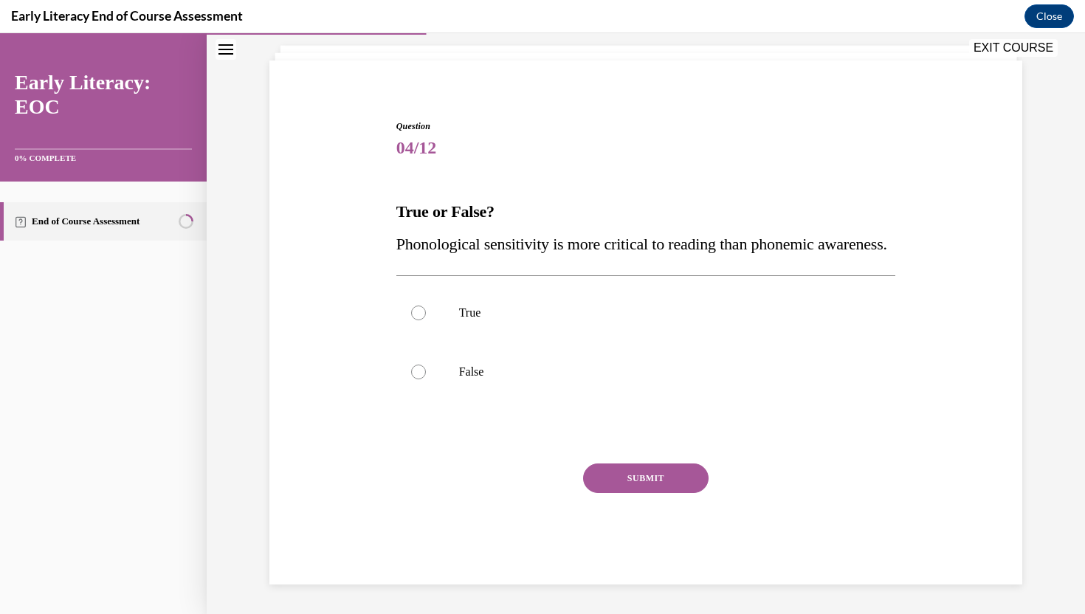
scroll to position [118, 0]
click at [607, 380] on div at bounding box center [647, 372] width 500 height 59
click at [652, 469] on button "SUBMIT" at bounding box center [646, 479] width 126 height 30
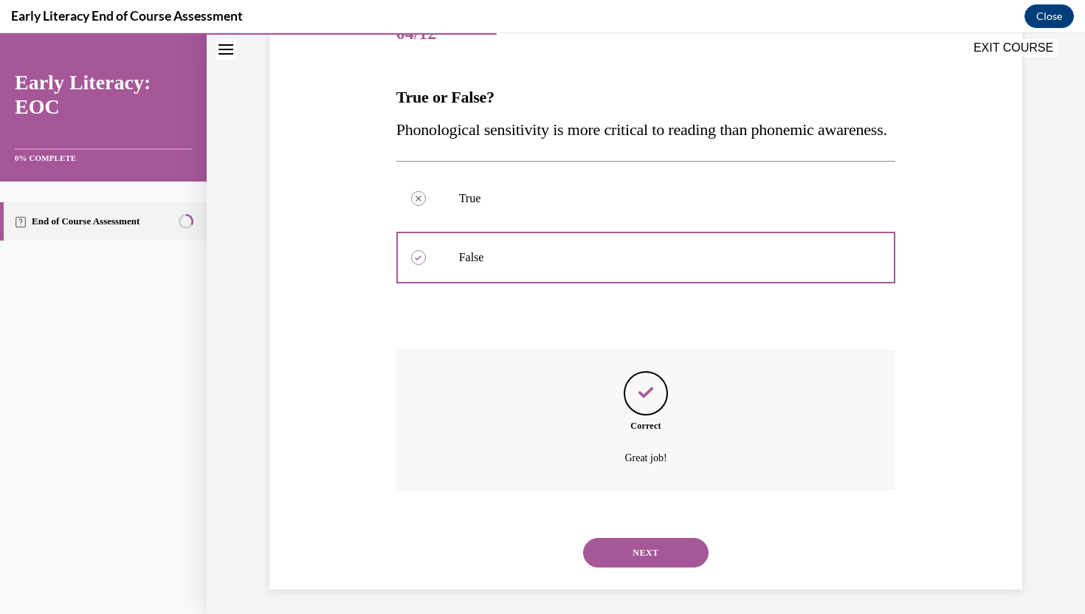
scroll to position [238, 0]
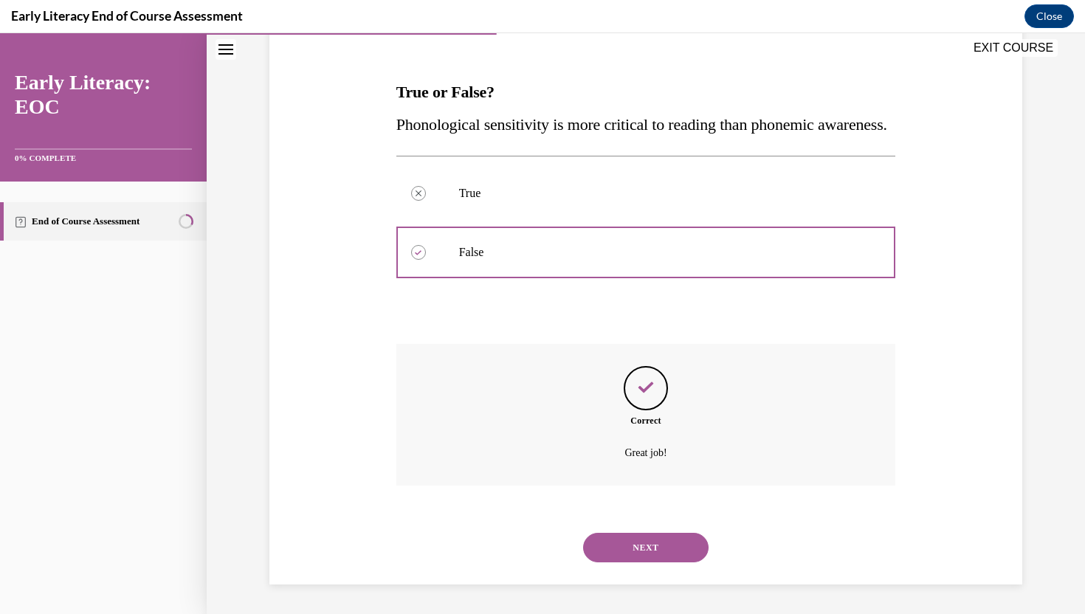
click at [637, 537] on button "NEXT" at bounding box center [646, 548] width 126 height 30
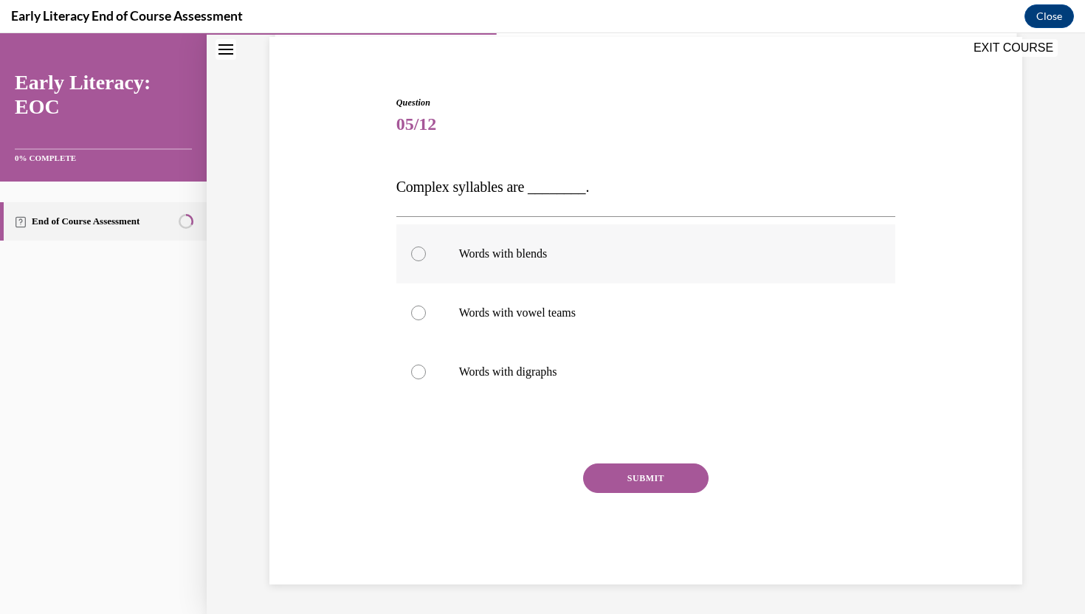
click at [653, 263] on div at bounding box center [647, 253] width 500 height 59
click at [634, 468] on button "SUBMIT" at bounding box center [646, 479] width 126 height 30
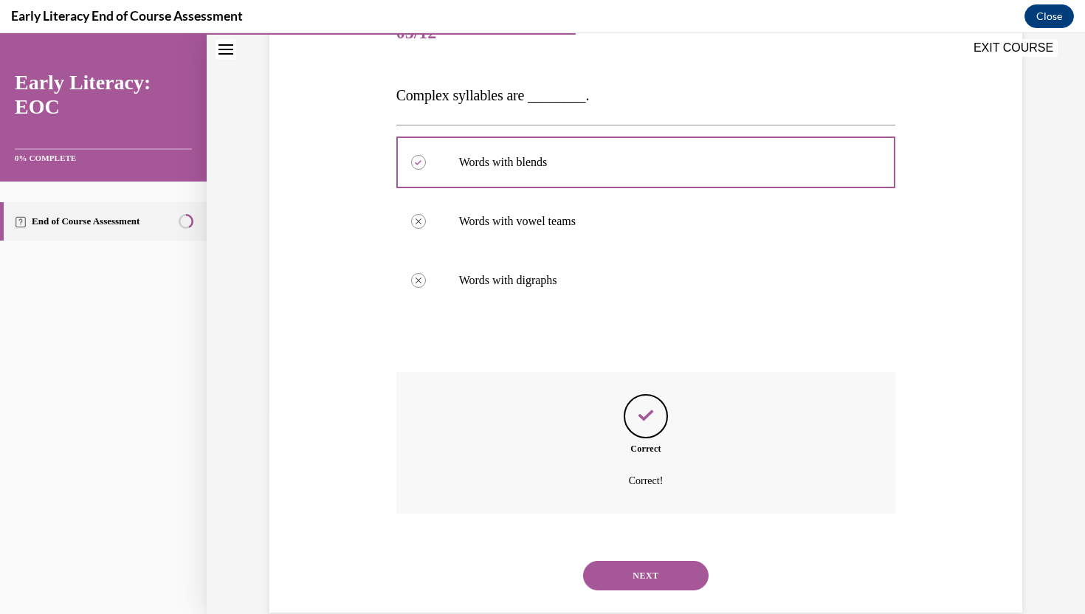
scroll to position [229, 0]
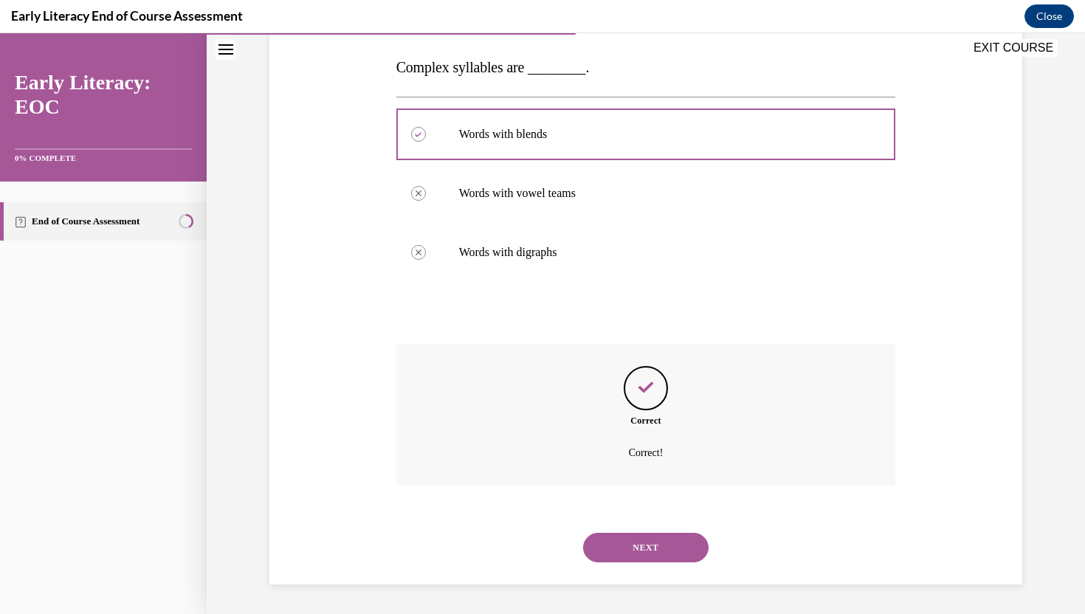
click at [645, 555] on button "NEXT" at bounding box center [646, 548] width 126 height 30
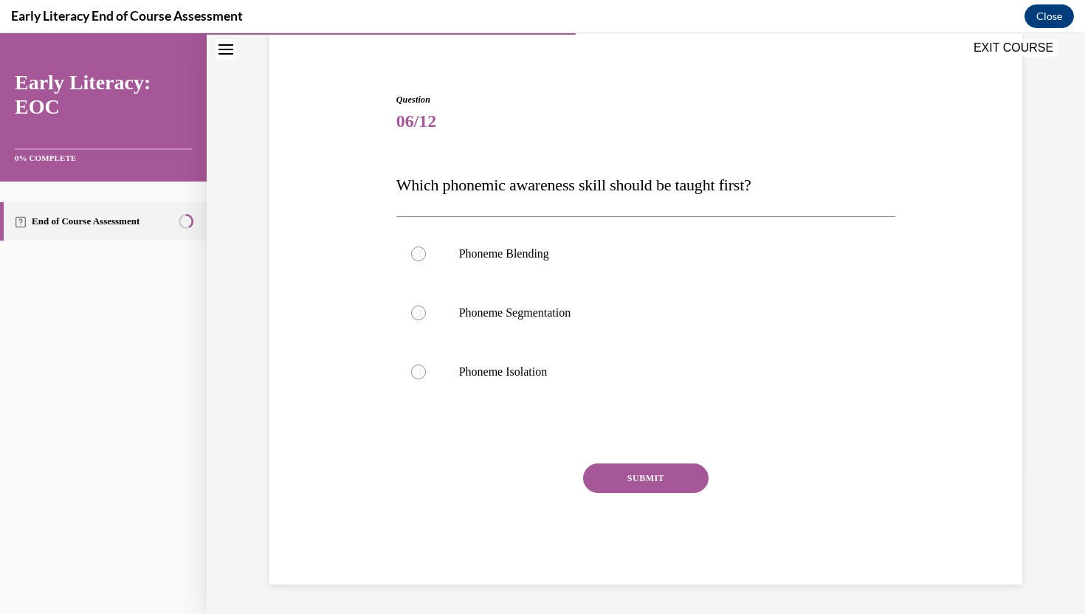
scroll to position [112, 0]
click at [638, 365] on p "Phoneme Isolation" at bounding box center [659, 372] width 400 height 15
click at [667, 475] on button "SUBMIT" at bounding box center [646, 479] width 126 height 30
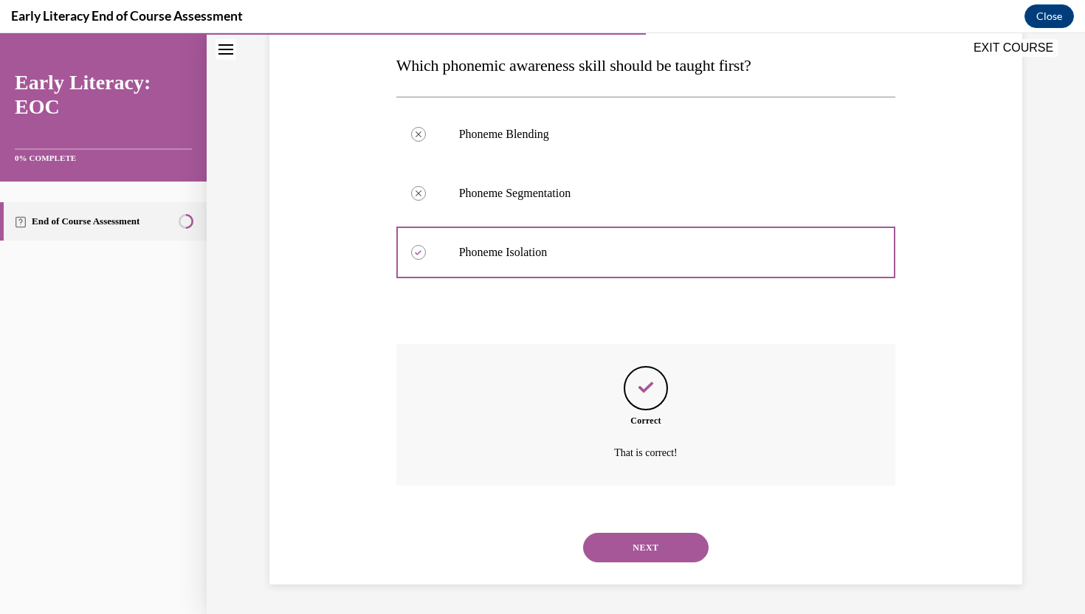
click at [653, 542] on button "NEXT" at bounding box center [646, 548] width 126 height 30
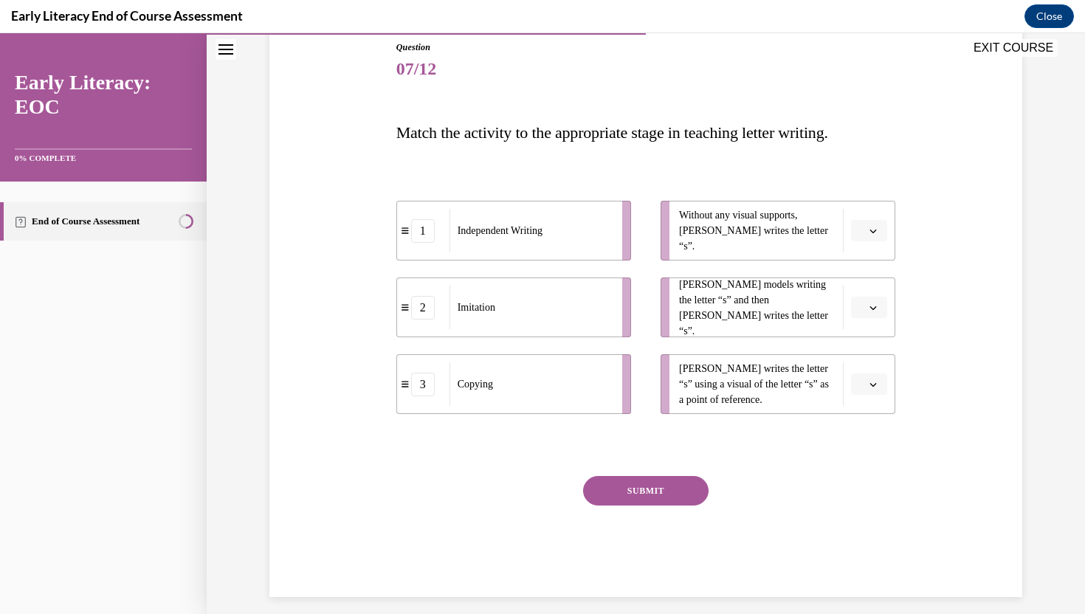
click at [873, 233] on icon "button" at bounding box center [873, 230] width 7 height 7
click at [865, 296] on span "1" at bounding box center [863, 293] width 5 height 12
click at [873, 301] on button "button" at bounding box center [869, 308] width 36 height 22
click at [861, 395] on span "2" at bounding box center [863, 400] width 5 height 12
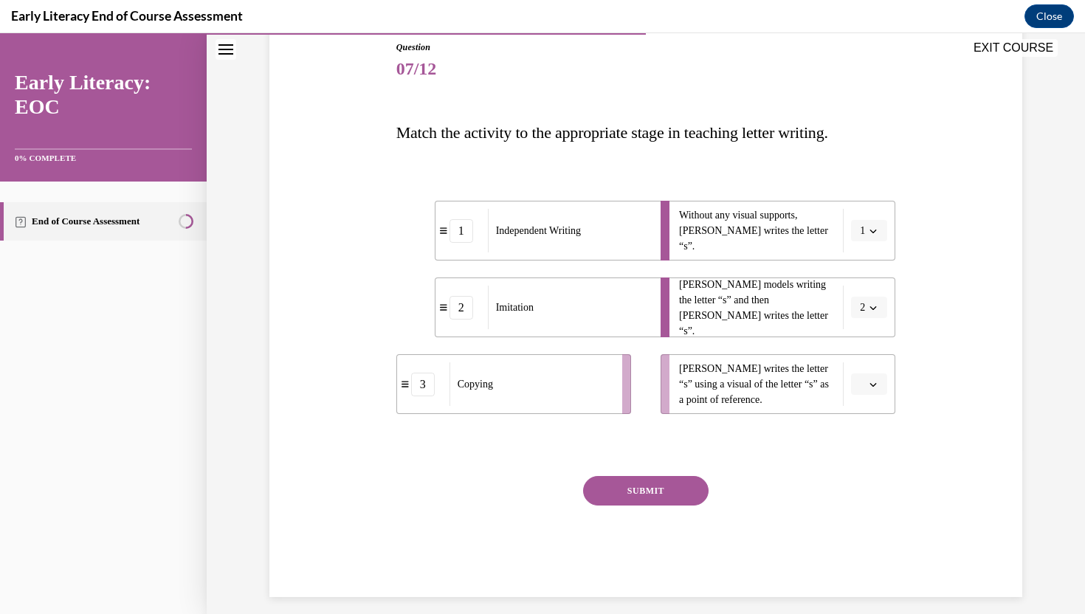
click at [882, 386] on button "button" at bounding box center [869, 385] width 36 height 22
click at [868, 503] on div "3" at bounding box center [867, 506] width 37 height 30
click at [684, 489] on button "SUBMIT" at bounding box center [646, 491] width 126 height 30
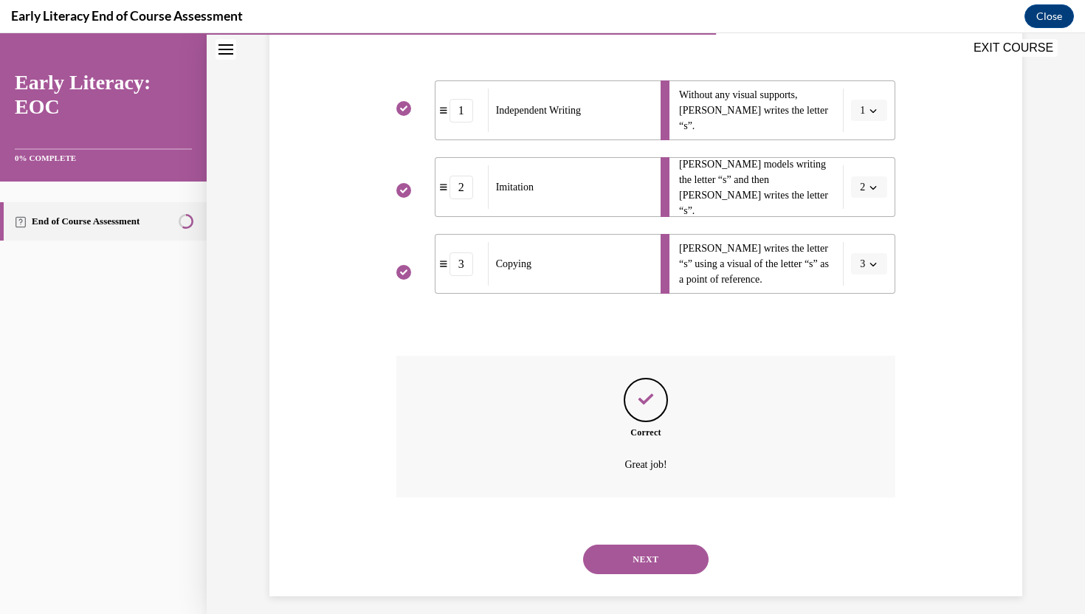
scroll to position [297, 0]
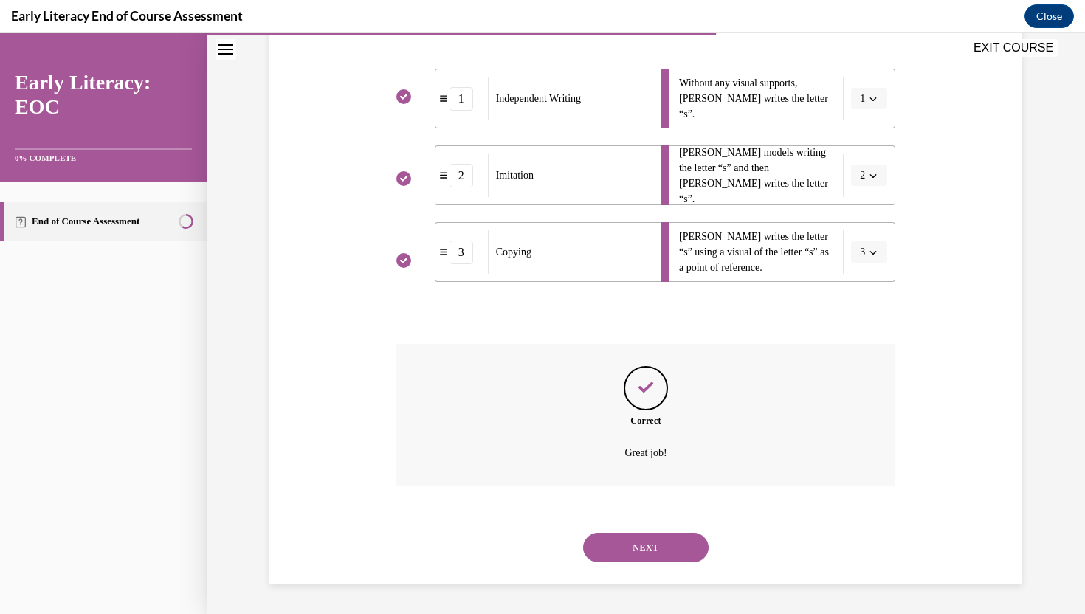
click at [644, 547] on button "NEXT" at bounding box center [646, 548] width 126 height 30
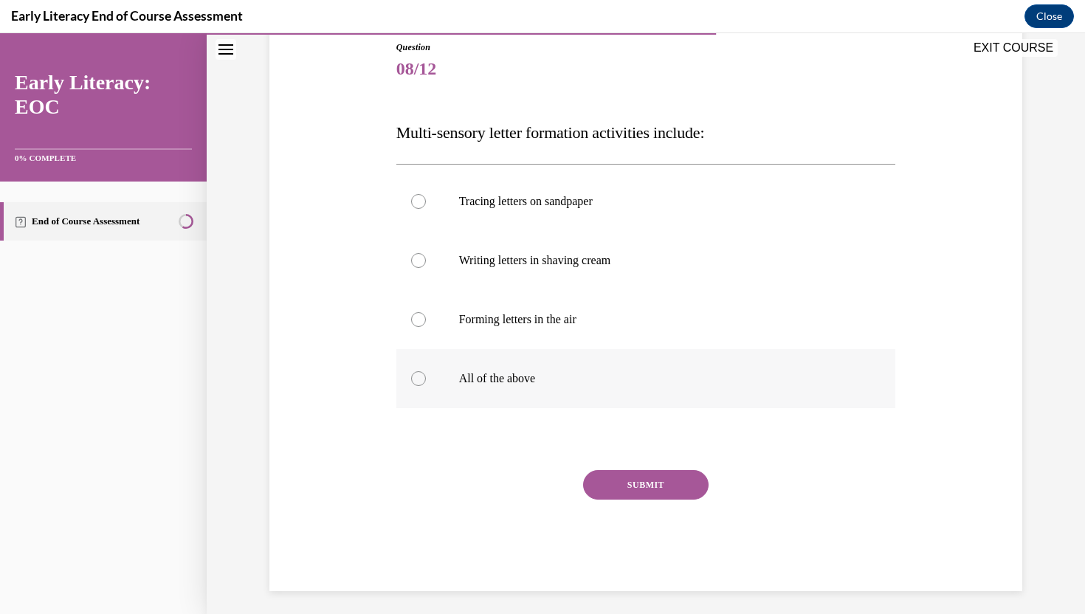
click at [559, 364] on div at bounding box center [647, 378] width 500 height 59
click at [611, 477] on button "SUBMIT" at bounding box center [646, 485] width 126 height 30
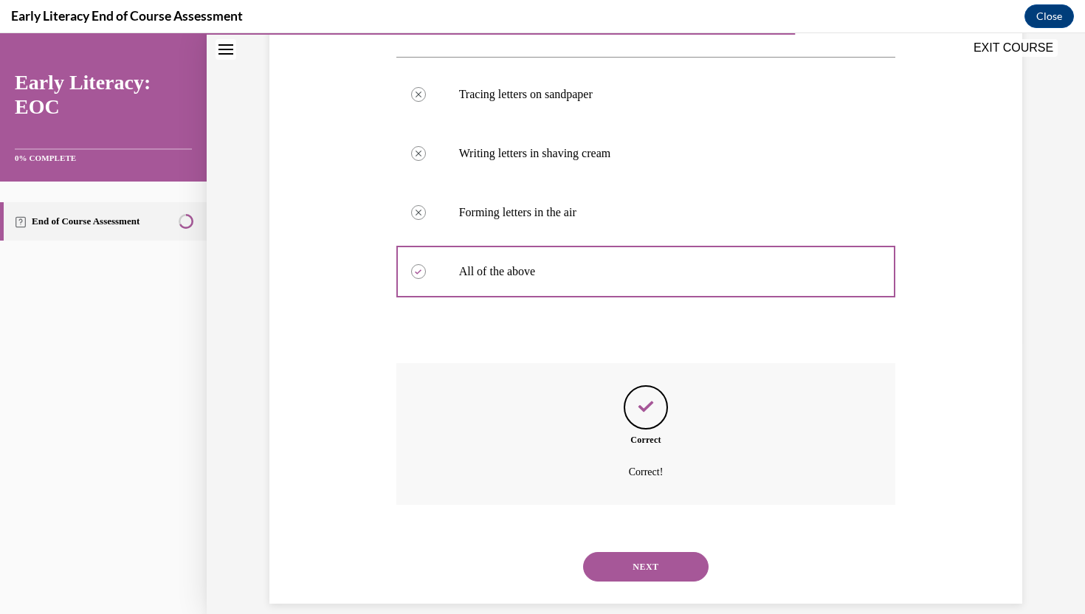
scroll to position [291, 0]
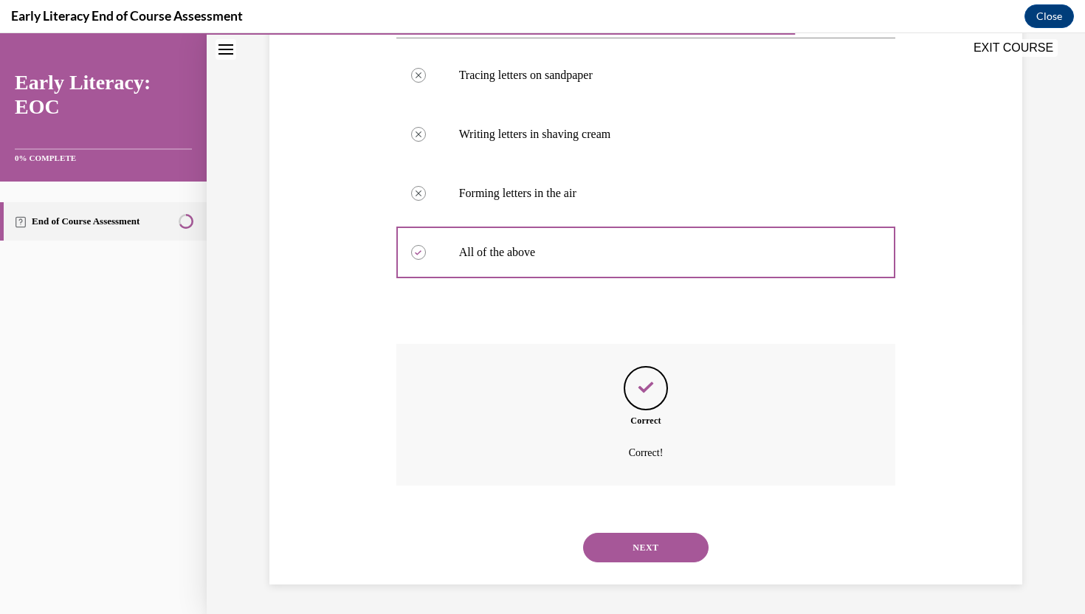
click at [633, 546] on button "NEXT" at bounding box center [646, 548] width 126 height 30
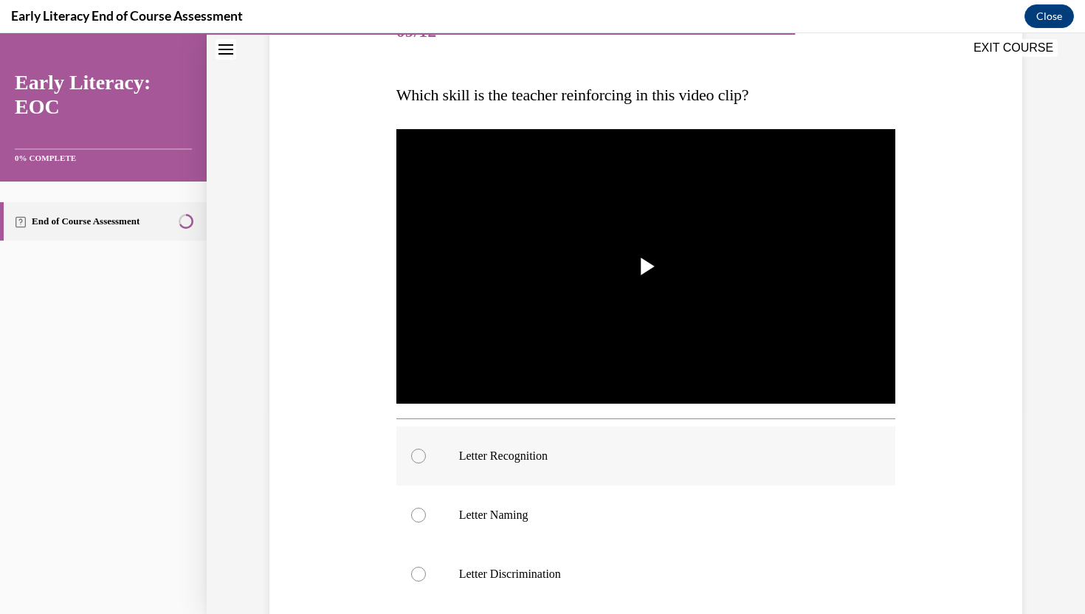
scroll to position [205, 0]
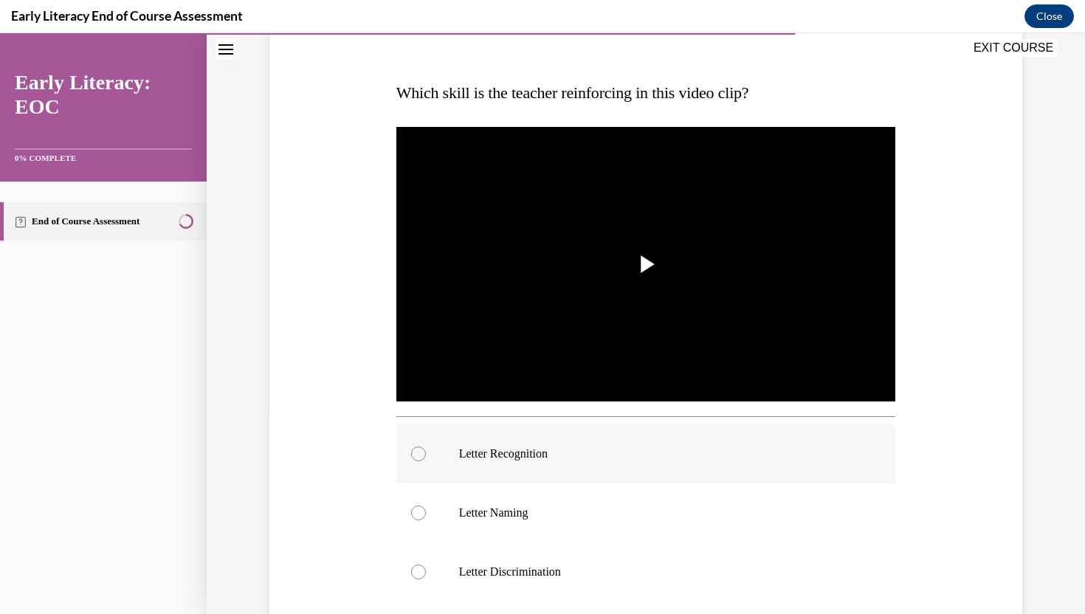
click at [566, 447] on p "Letter Recognition" at bounding box center [659, 454] width 400 height 15
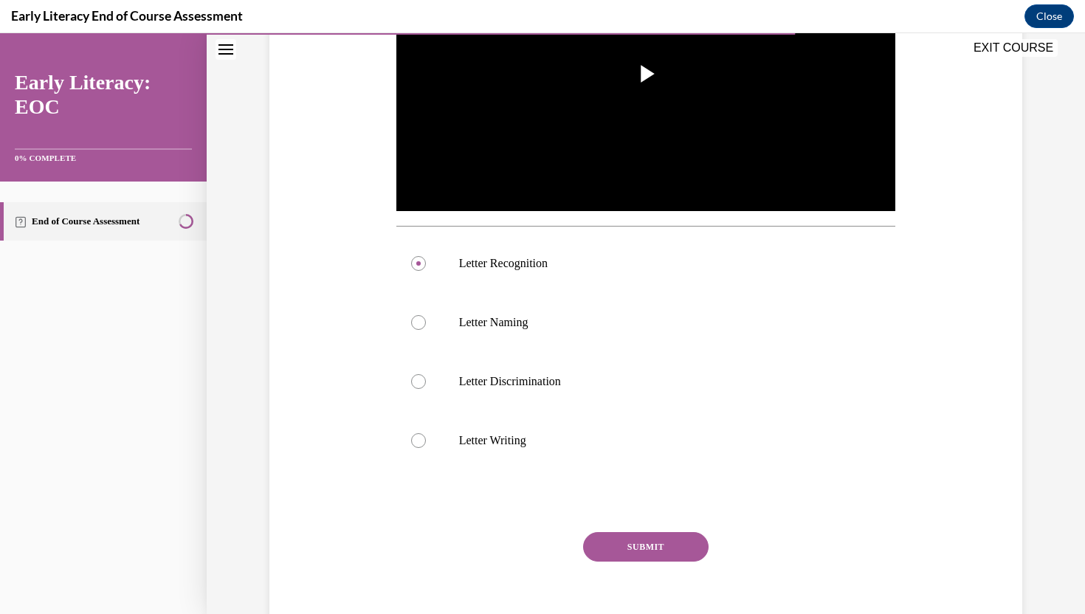
click at [603, 544] on button "SUBMIT" at bounding box center [646, 547] width 126 height 30
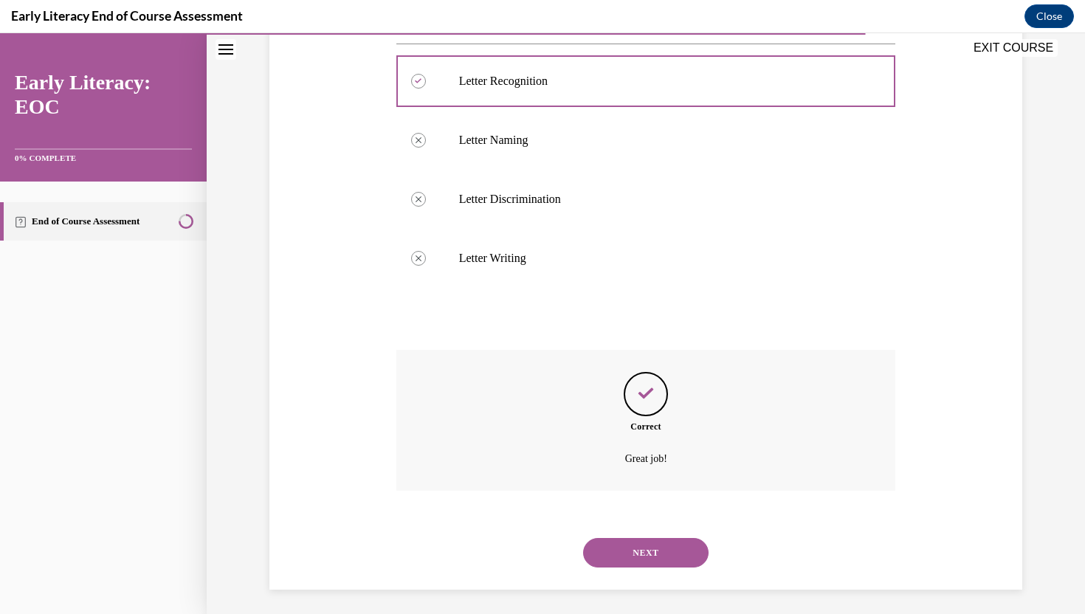
scroll to position [583, 0]
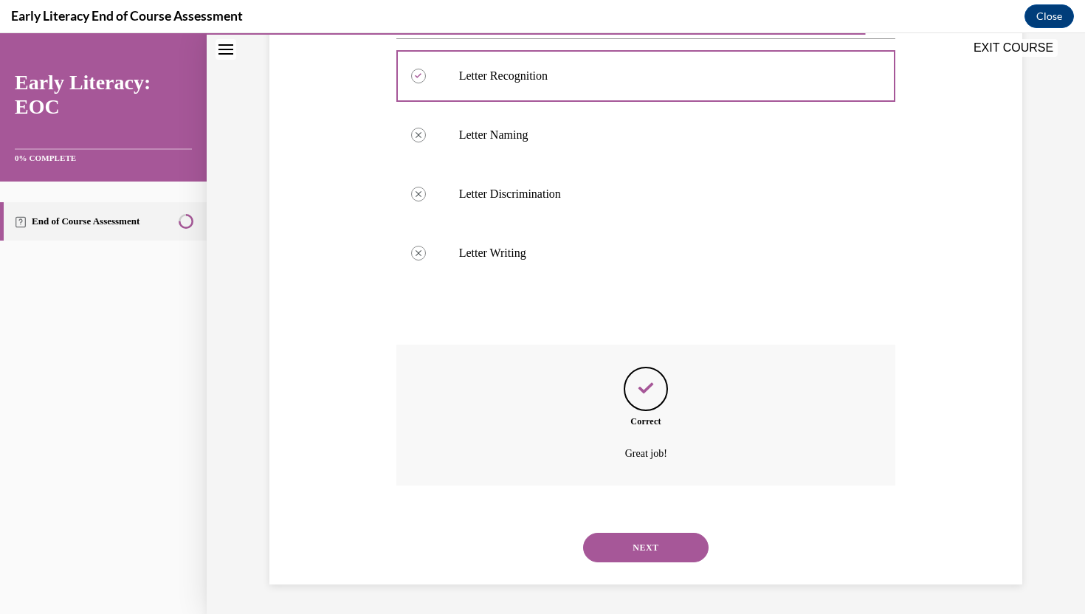
click at [633, 563] on div "NEXT" at bounding box center [647, 547] width 500 height 59
click at [636, 548] on button "NEXT" at bounding box center [646, 548] width 126 height 30
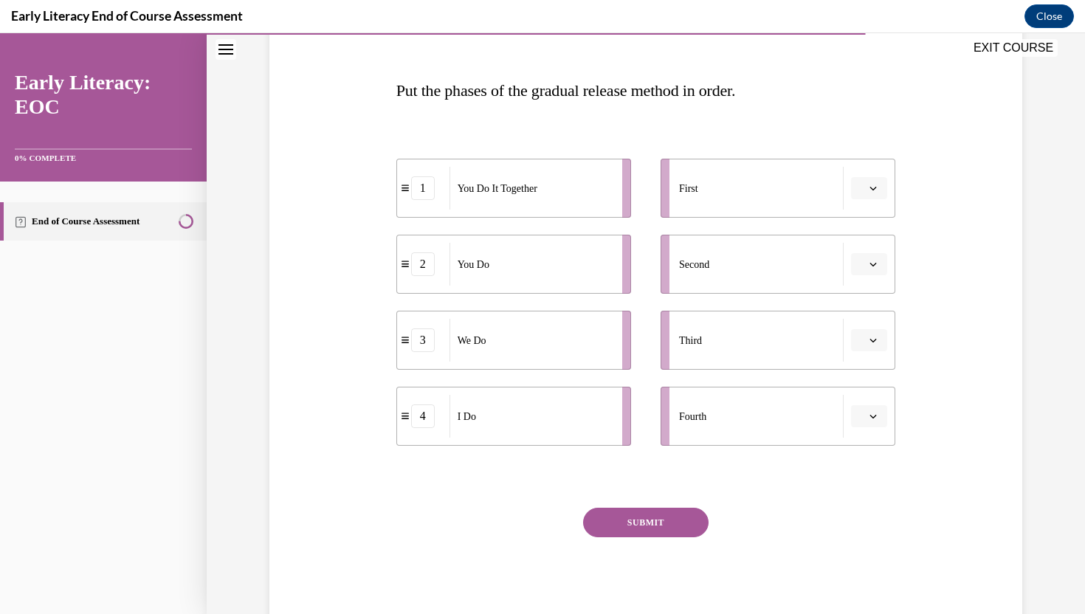
scroll to position [211, 0]
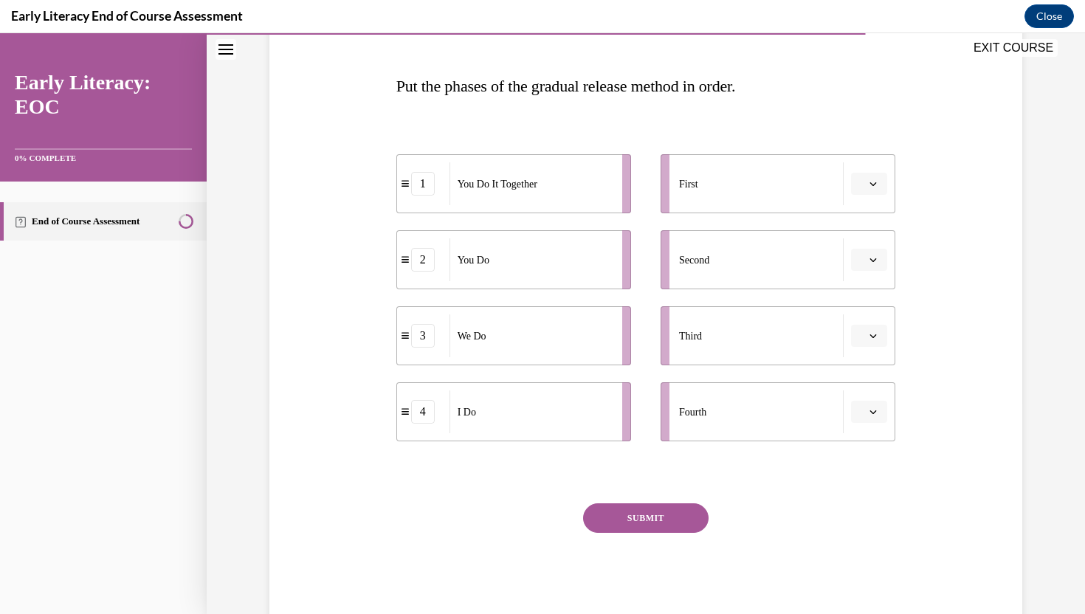
click at [871, 418] on button "button" at bounding box center [869, 412] width 36 height 22
click at [962, 346] on div "Question 10/12 Put the phases of the gradual release method in order. 1 You Do …" at bounding box center [646, 287] width 761 height 675
click at [878, 196] on li "First" at bounding box center [778, 183] width 235 height 59
click at [876, 187] on icon "button" at bounding box center [873, 183] width 7 height 7
click at [865, 339] on span "4" at bounding box center [863, 335] width 5 height 12
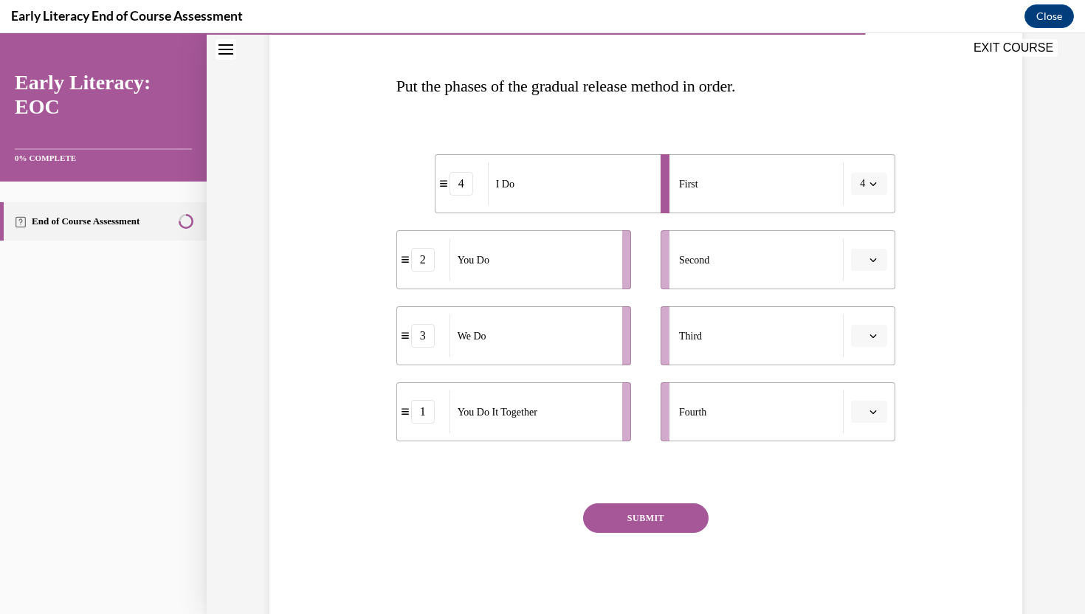
click at [865, 261] on span "Please select an option" at bounding box center [862, 260] width 5 height 15
click at [859, 382] on div "3" at bounding box center [867, 382] width 37 height 30
click at [879, 329] on button "button" at bounding box center [869, 336] width 36 height 22
click at [863, 397] on span "1" at bounding box center [863, 399] width 5 height 12
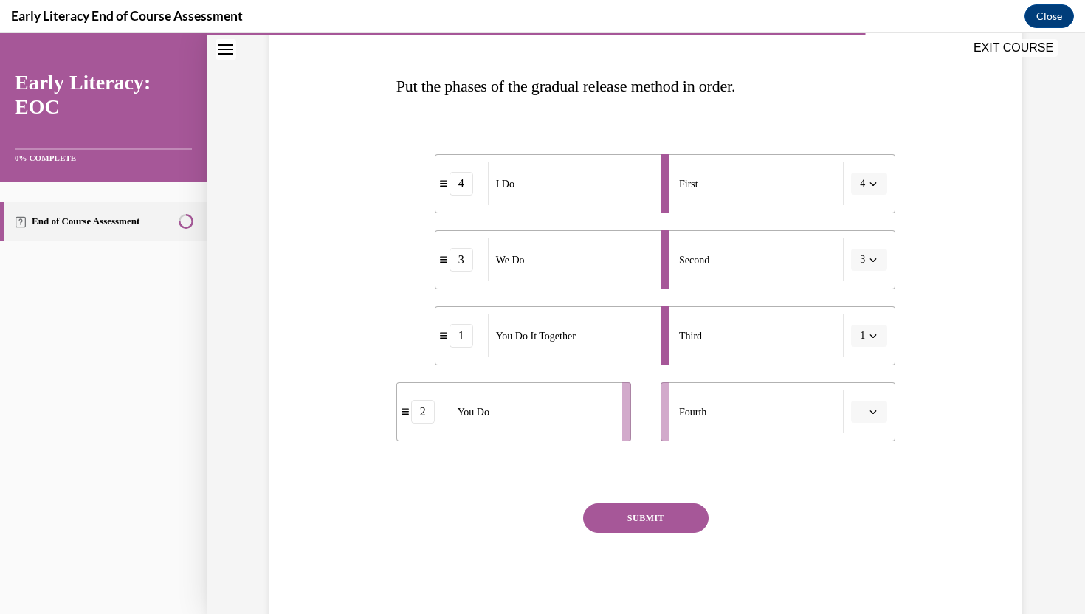
click at [868, 417] on button "button" at bounding box center [869, 412] width 36 height 22
click at [865, 503] on span "2" at bounding box center [863, 504] width 5 height 12
click at [662, 521] on button "SUBMIT" at bounding box center [646, 519] width 126 height 30
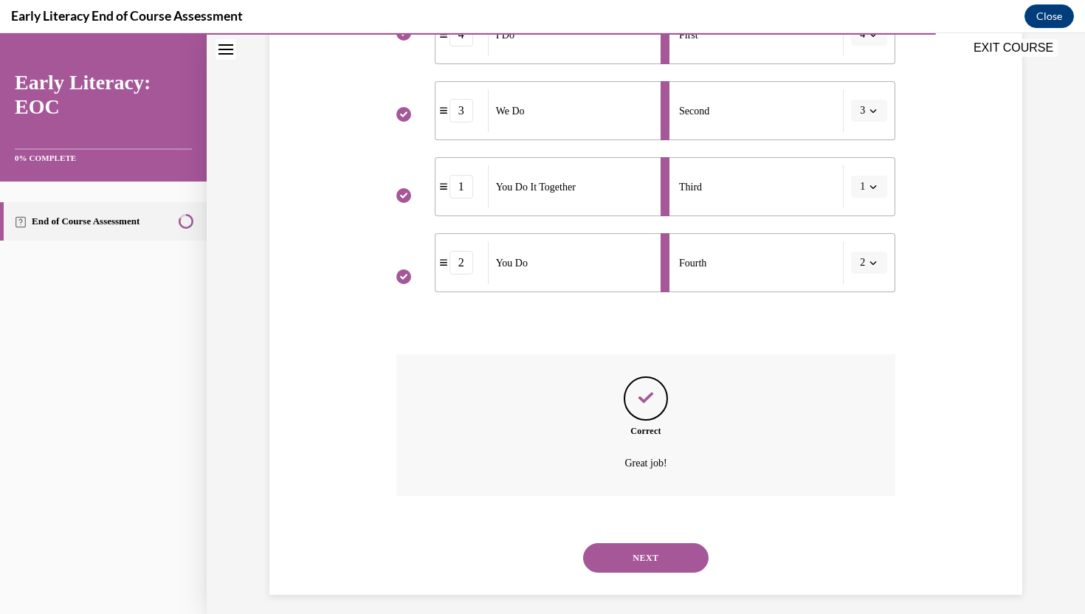
scroll to position [371, 0]
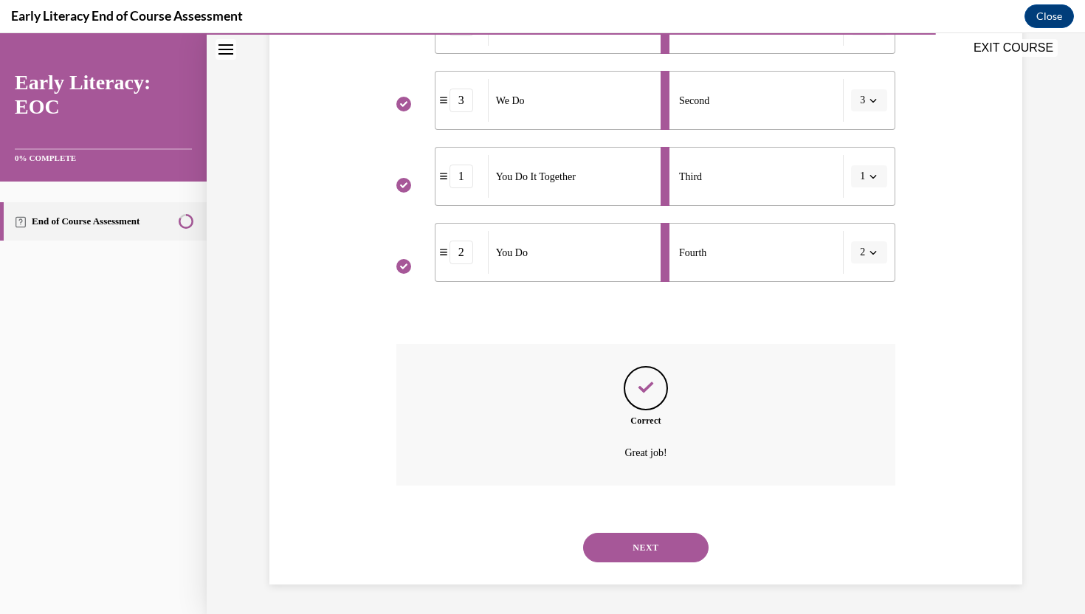
click at [661, 543] on button "NEXT" at bounding box center [646, 548] width 126 height 30
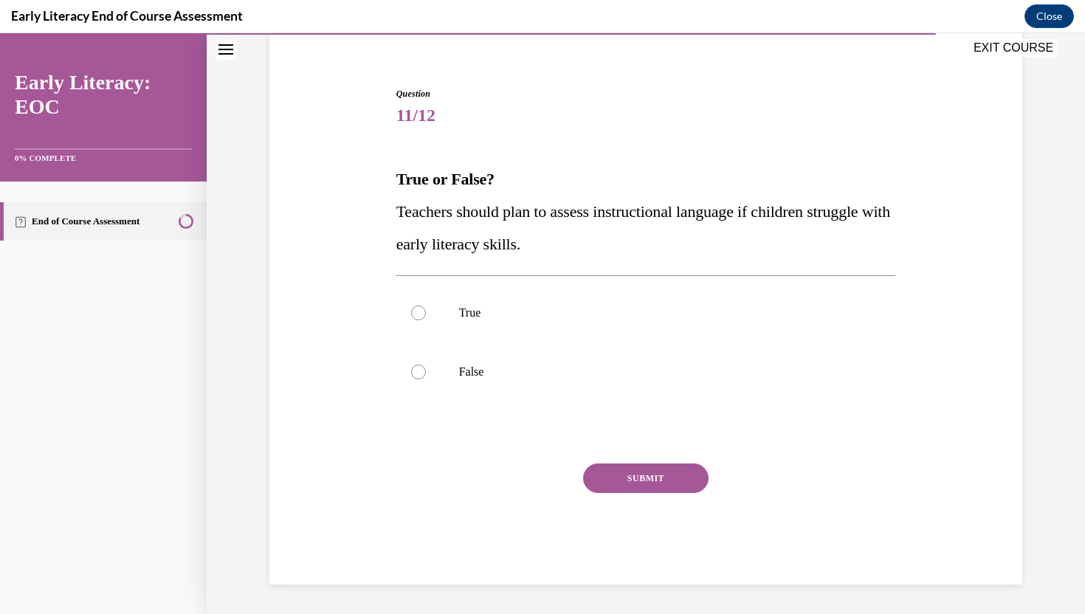
scroll to position [118, 0]
click at [507, 318] on p "True" at bounding box center [659, 313] width 400 height 15
click at [608, 471] on button "SUBMIT" at bounding box center [646, 479] width 126 height 30
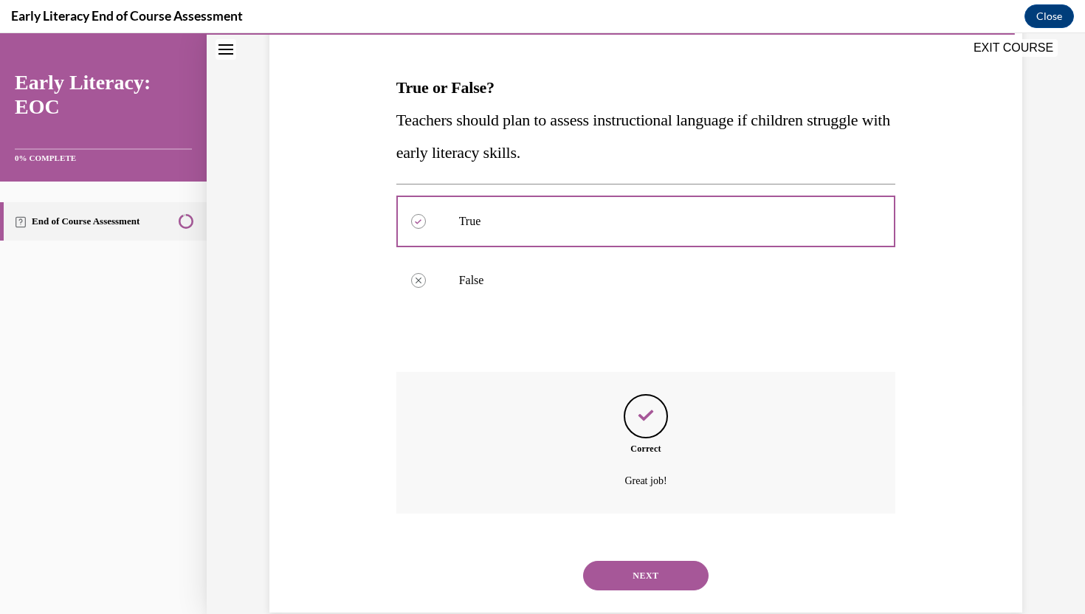
scroll to position [238, 0]
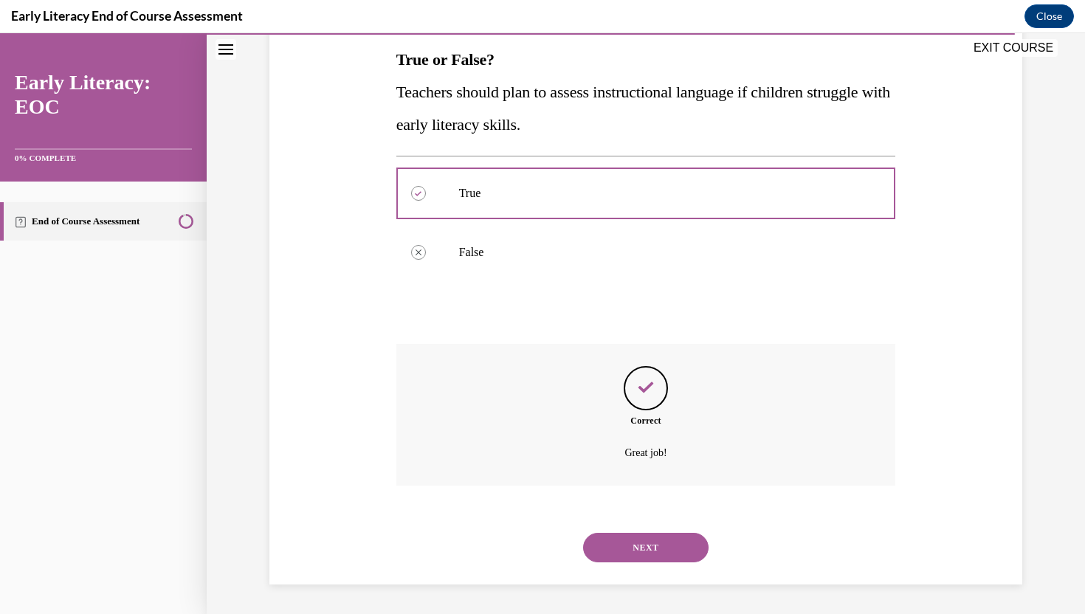
click at [651, 536] on button "NEXT" at bounding box center [646, 548] width 126 height 30
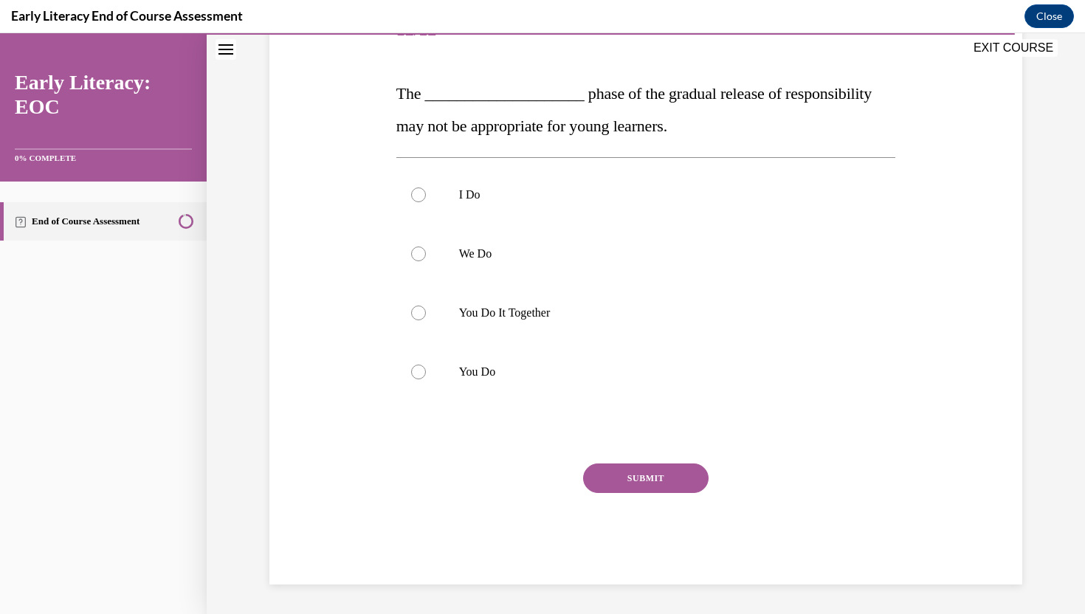
scroll to position [165, 0]
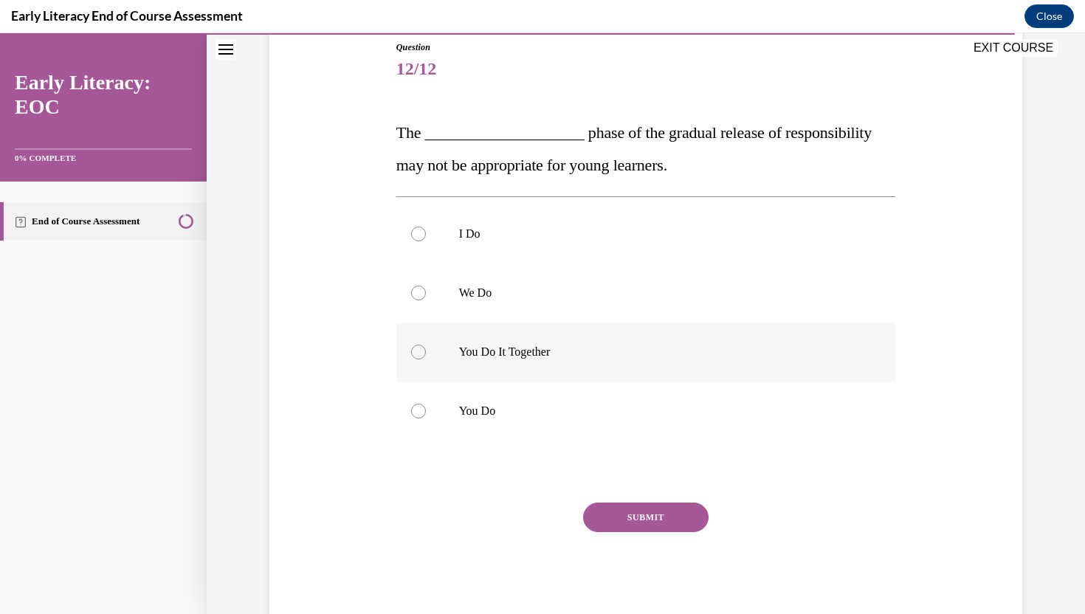
click at [552, 359] on p "You Do It Together" at bounding box center [659, 352] width 400 height 15
click at [631, 518] on button "SUBMIT" at bounding box center [646, 518] width 126 height 30
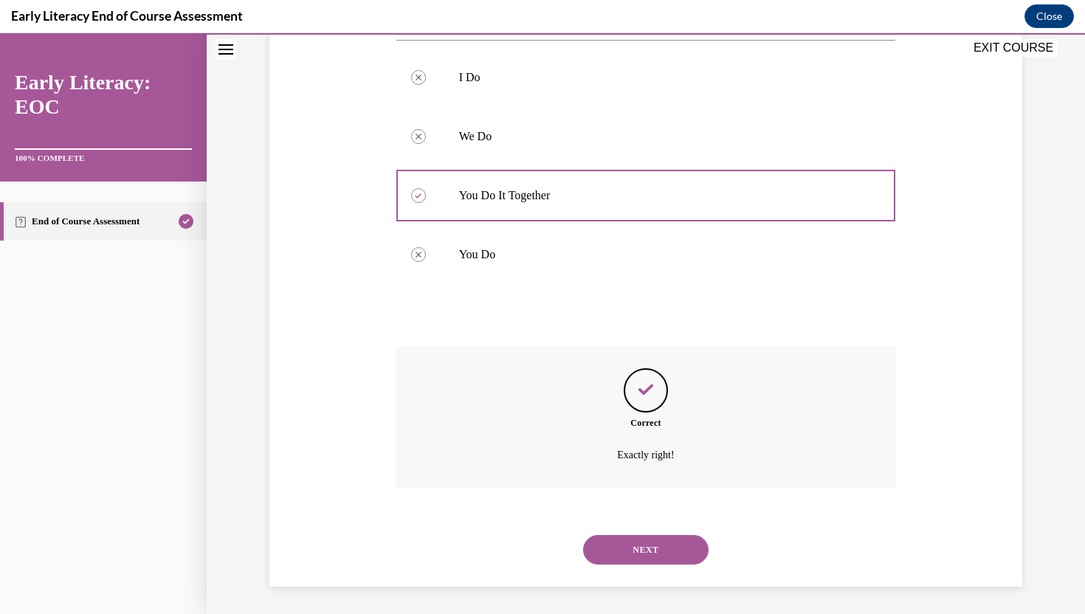
scroll to position [323, 0]
click at [632, 549] on button "NEXT" at bounding box center [646, 548] width 126 height 30
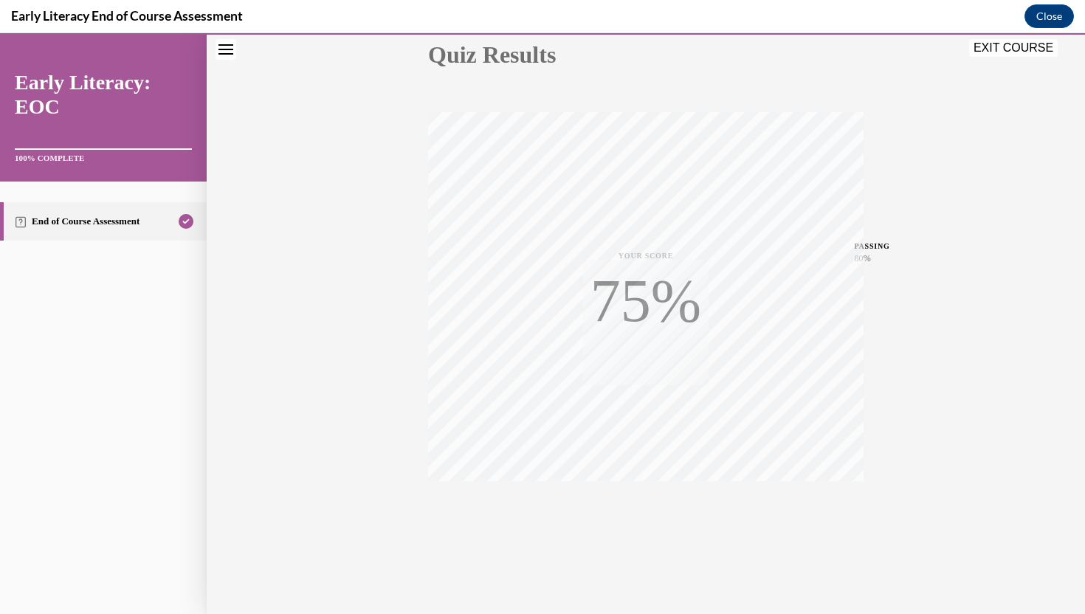
scroll to position [176, 0]
click at [1002, 45] on button "EXIT COURSE" at bounding box center [1013, 48] width 89 height 18
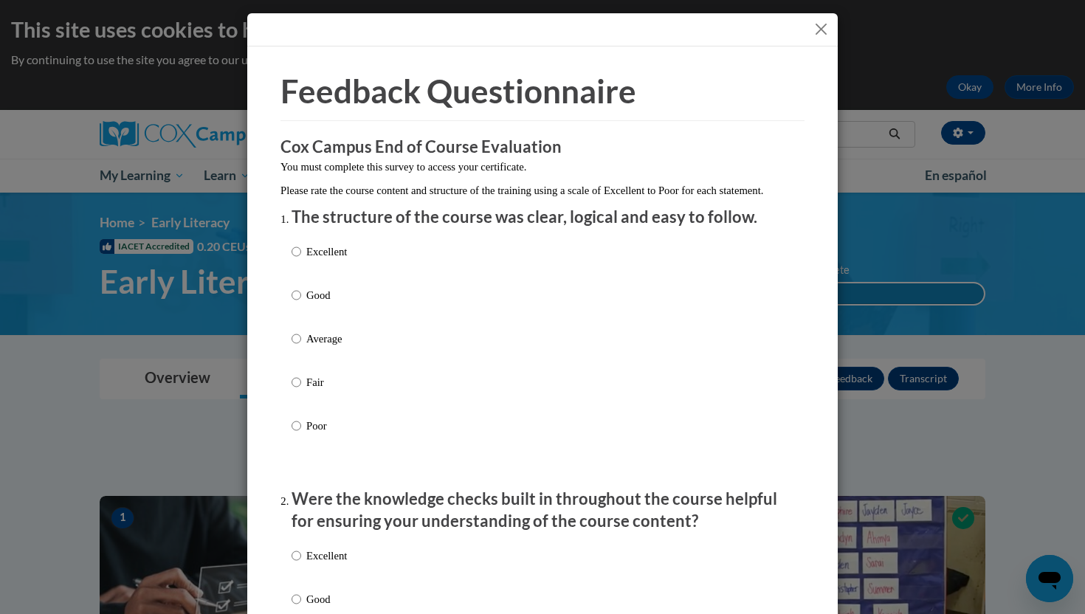
click at [322, 303] on p "Good" at bounding box center [326, 295] width 41 height 16
click at [301, 303] on input "Good" at bounding box center [297, 295] width 10 height 16
radio input "true"
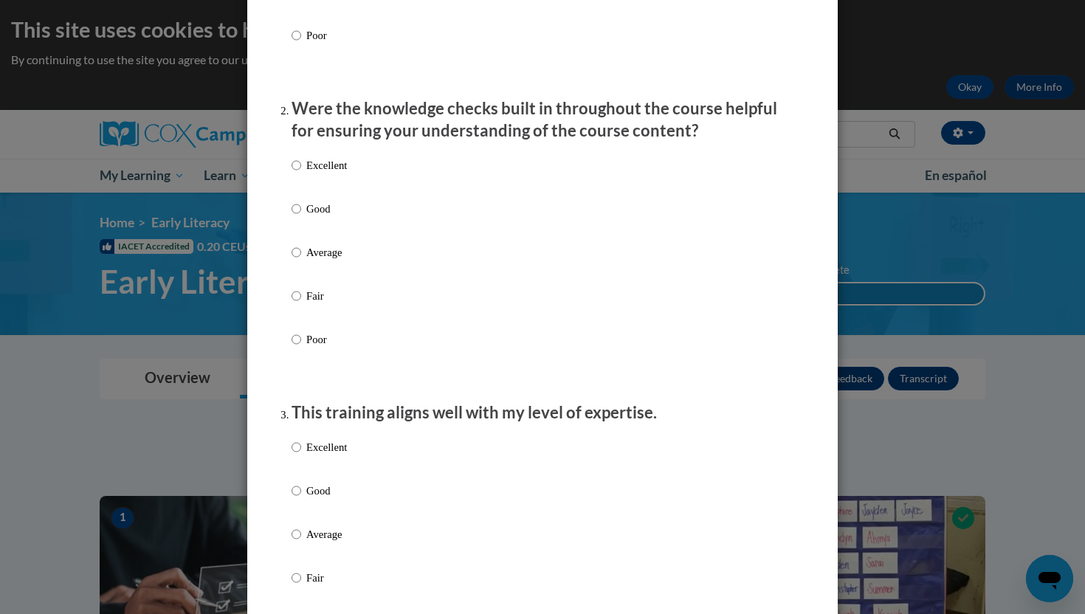
scroll to position [395, 0]
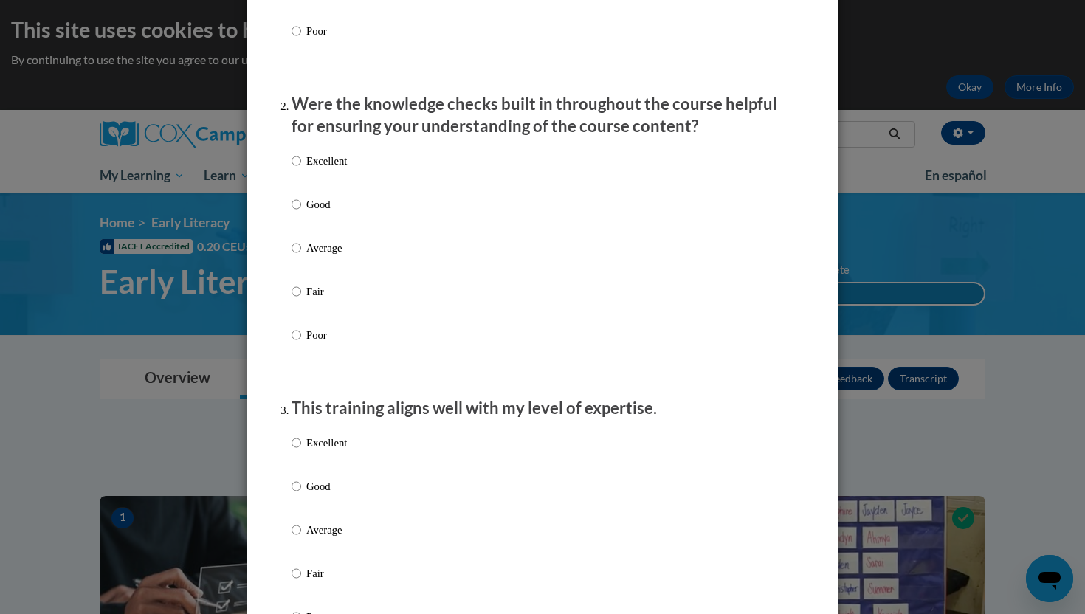
click at [350, 221] on div "Excellent Good Average Fair Poor" at bounding box center [543, 265] width 502 height 241
click at [328, 495] on p "Good" at bounding box center [326, 486] width 41 height 16
click at [301, 495] on input "Good" at bounding box center [297, 486] width 10 height 16
radio input "true"
click at [300, 213] on input "Good" at bounding box center [297, 204] width 10 height 16
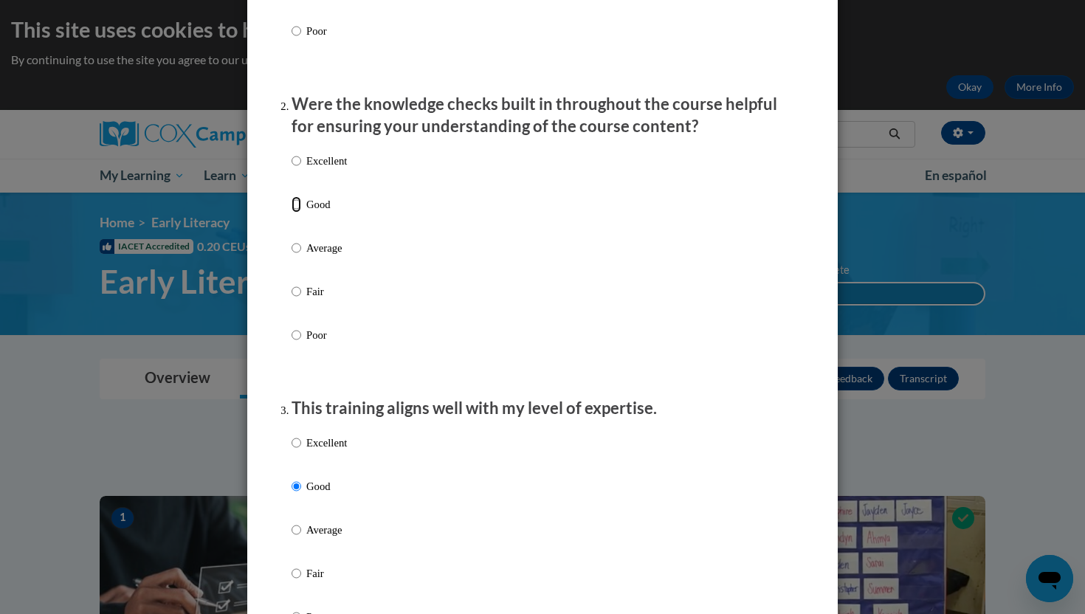
radio input "true"
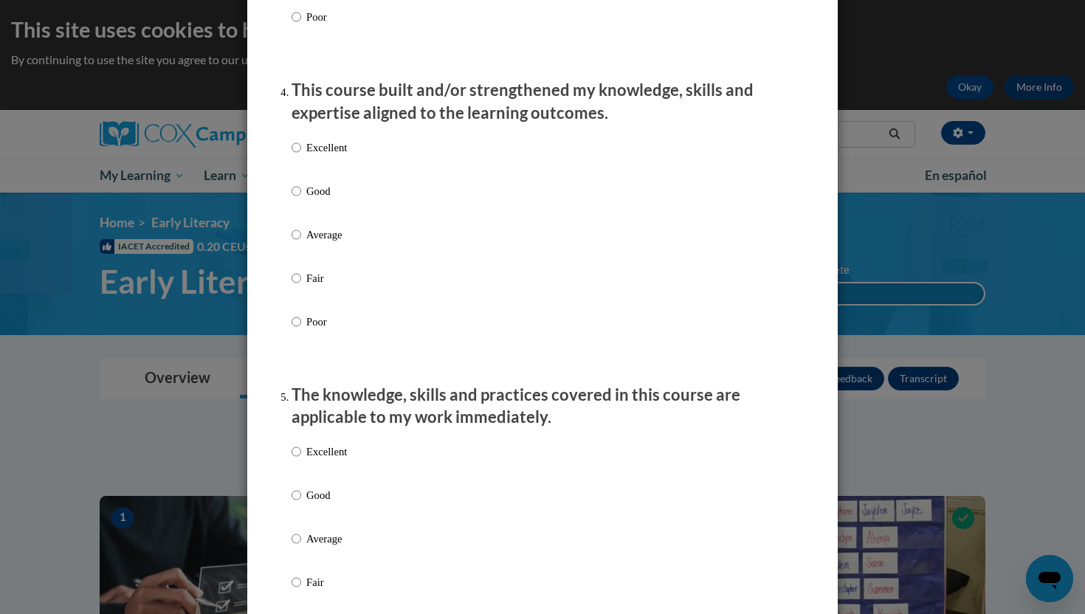
scroll to position [974, 0]
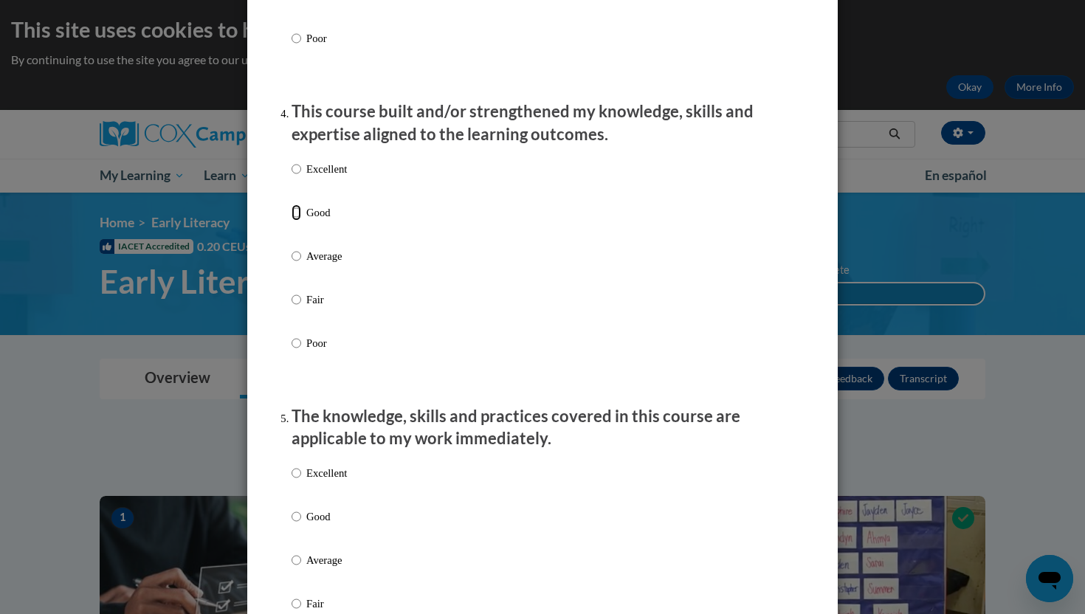
click at [300, 221] on input "Good" at bounding box center [297, 213] width 10 height 16
radio input "true"
click at [297, 525] on input "Good" at bounding box center [297, 517] width 10 height 16
radio input "true"
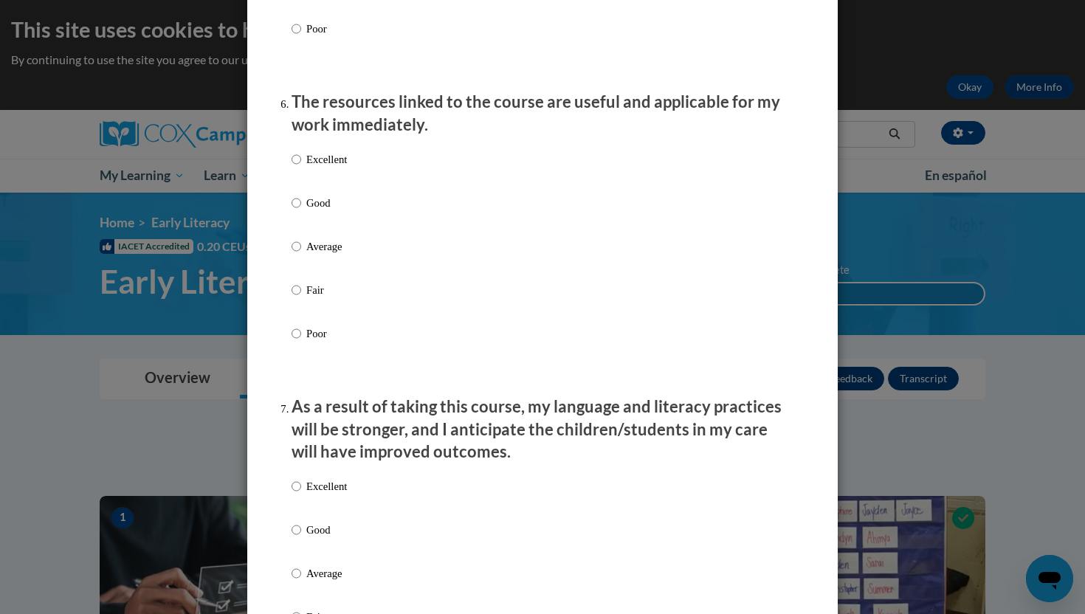
scroll to position [1604, 0]
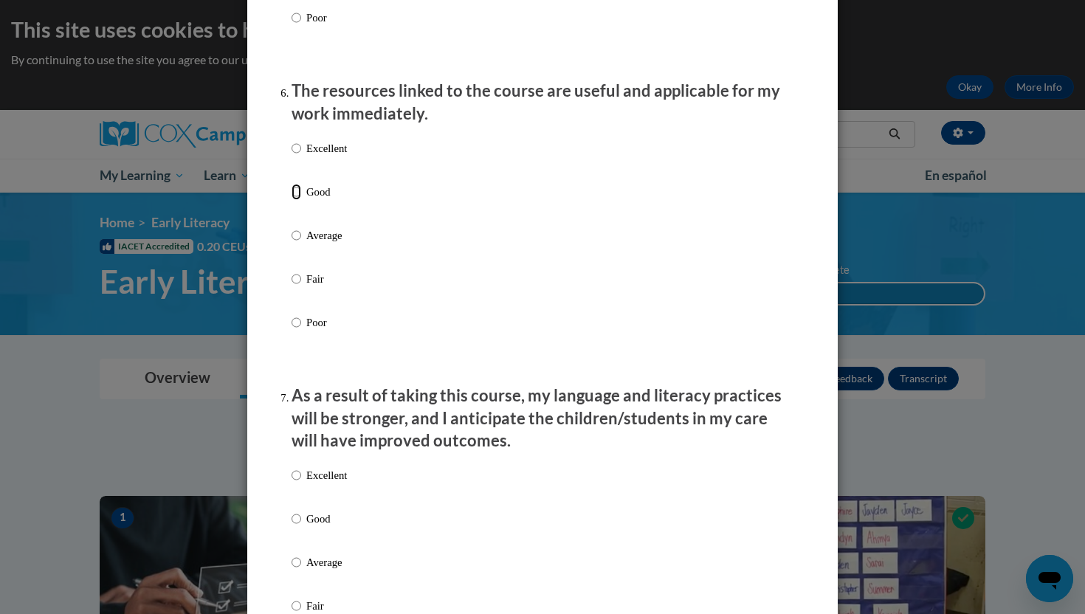
click at [294, 200] on input "Good" at bounding box center [297, 192] width 10 height 16
radio input "true"
click at [297, 527] on input "Good" at bounding box center [297, 519] width 10 height 16
radio input "true"
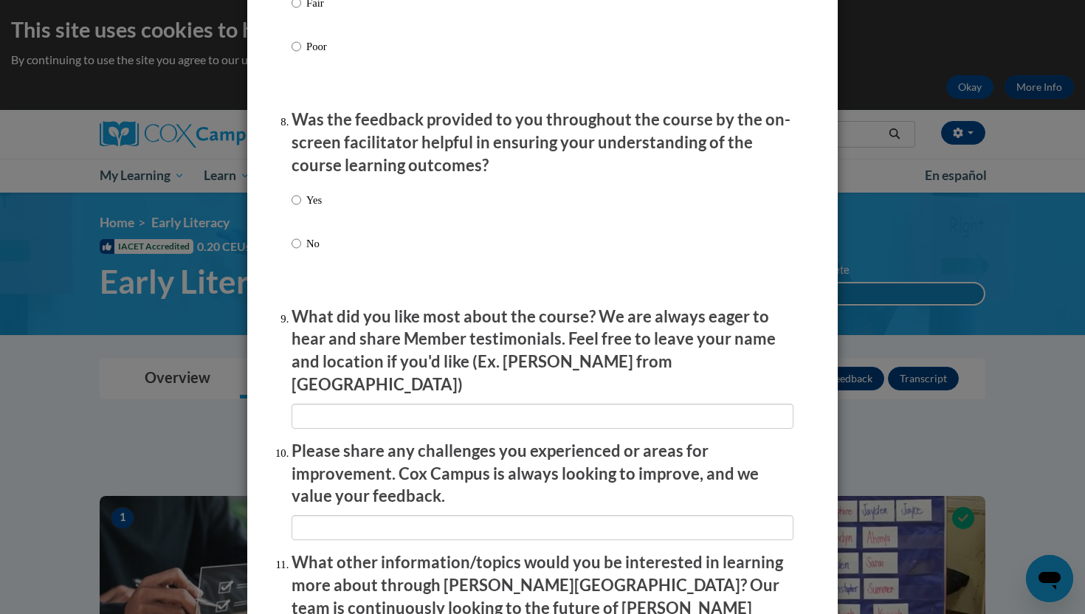
scroll to position [2208, 0]
click at [298, 207] on input "Yes" at bounding box center [297, 199] width 10 height 16
radio input "true"
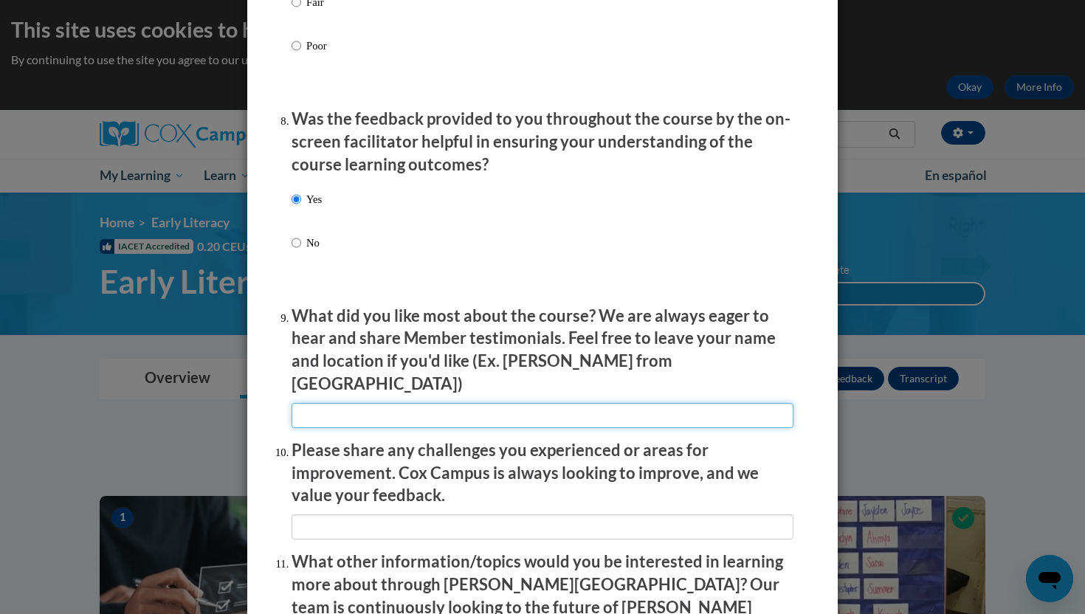
click at [357, 416] on input "textbox" at bounding box center [543, 415] width 502 height 25
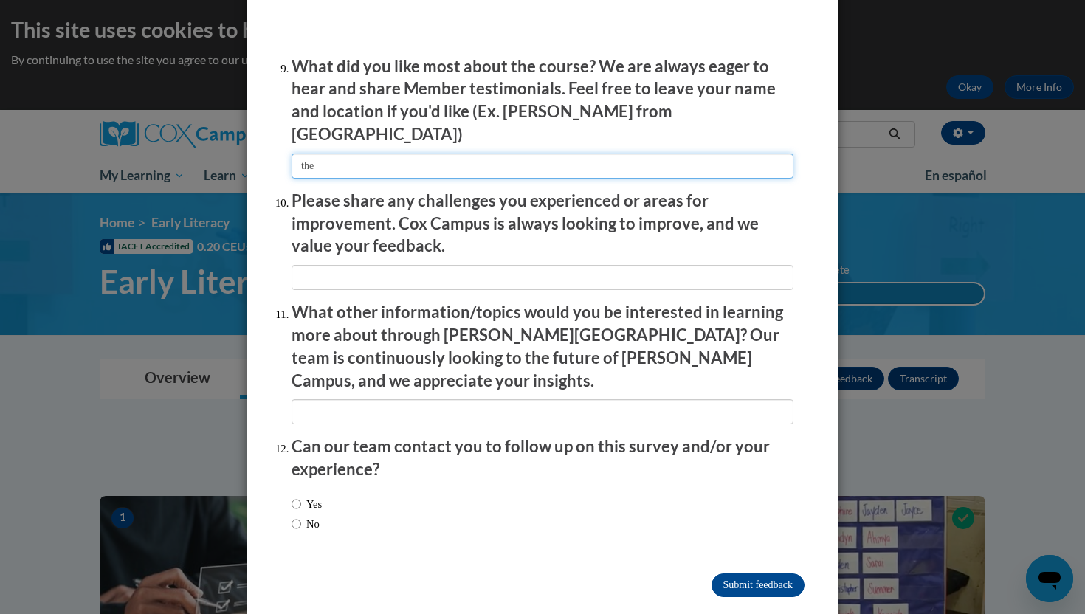
type input "the"
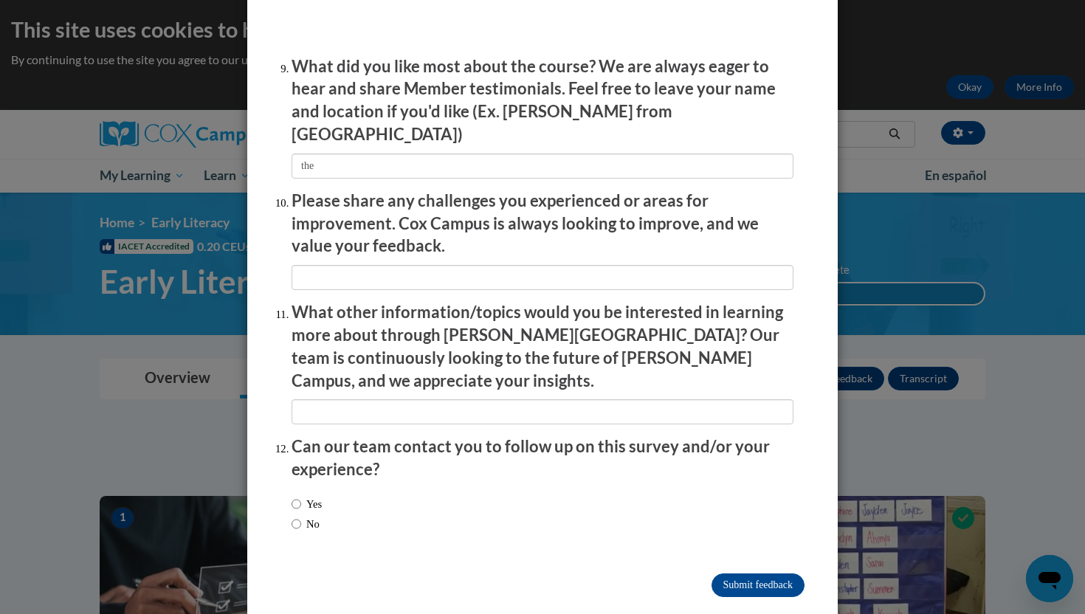
click at [730, 574] on input "Submit feedback" at bounding box center [758, 586] width 93 height 24
